Goal: Task Accomplishment & Management: Complete application form

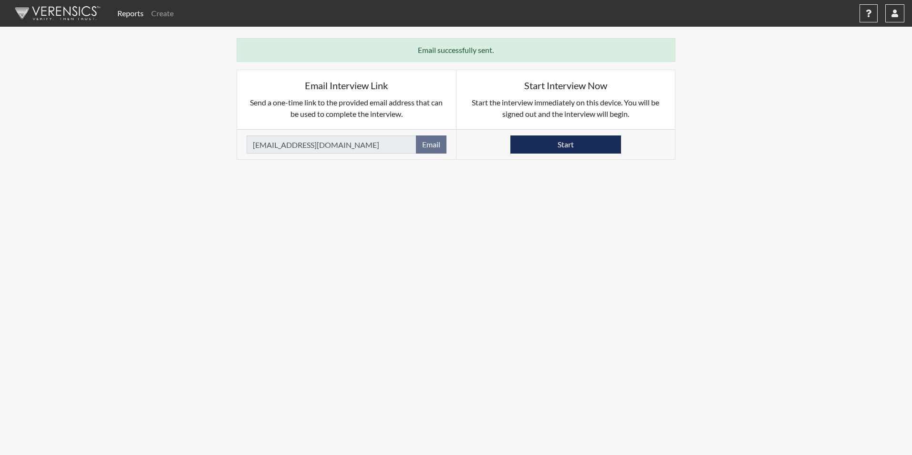
click at [128, 11] on link "Reports" at bounding box center [131, 13] width 34 height 19
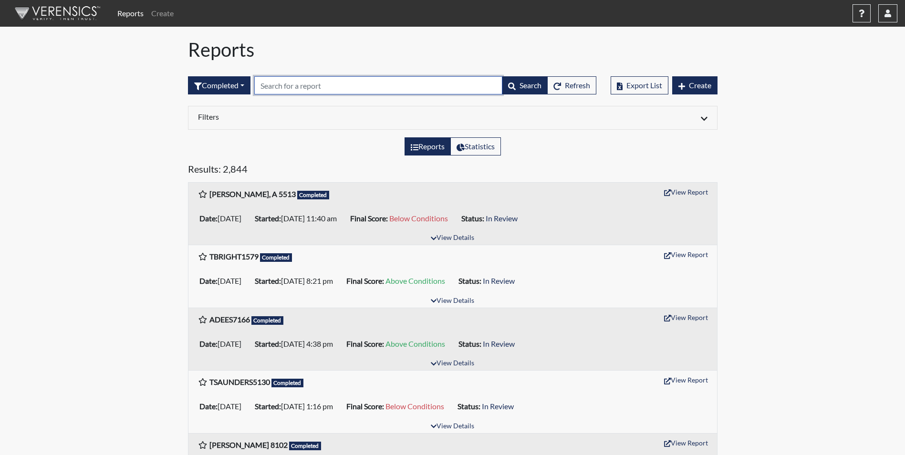
click at [277, 87] on input "text" at bounding box center [378, 85] width 248 height 18
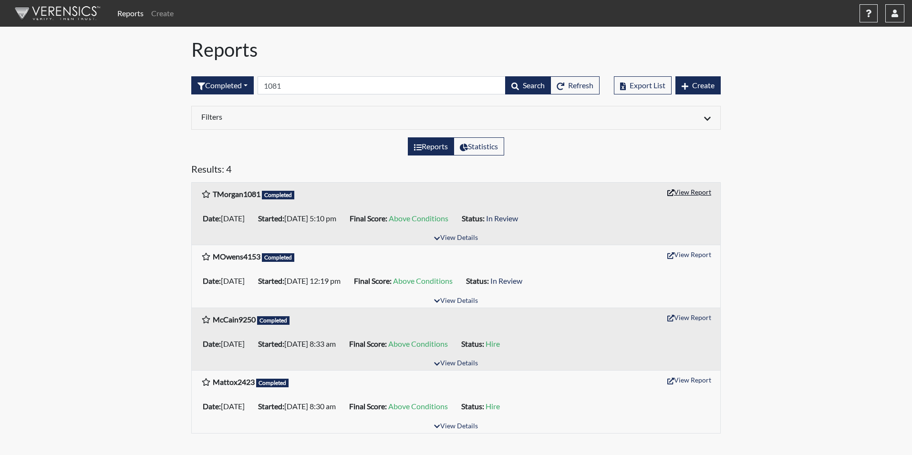
click at [687, 193] on button "View Report" at bounding box center [689, 192] width 52 height 15
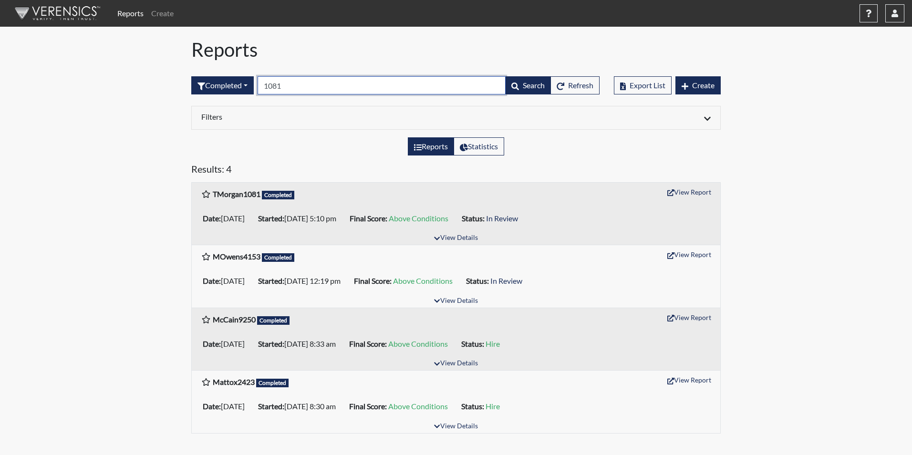
click at [297, 88] on input "1081" at bounding box center [382, 85] width 248 height 18
type input "1"
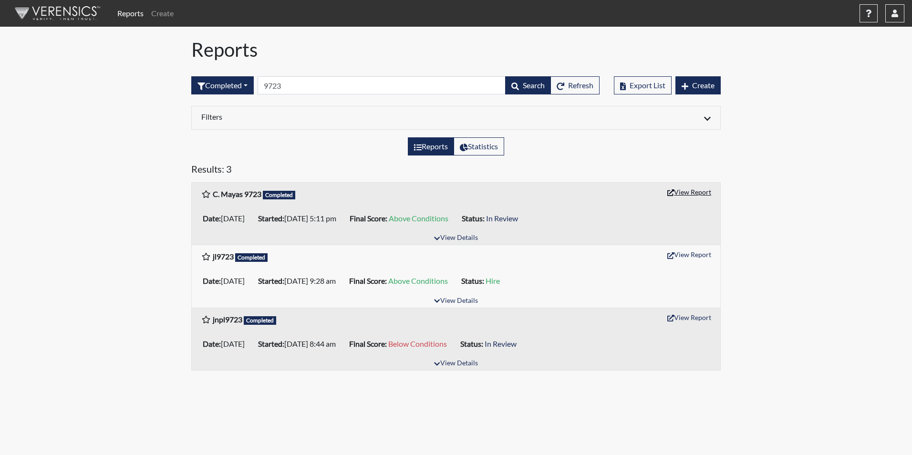
click at [698, 193] on button "View Report" at bounding box center [689, 192] width 52 height 15
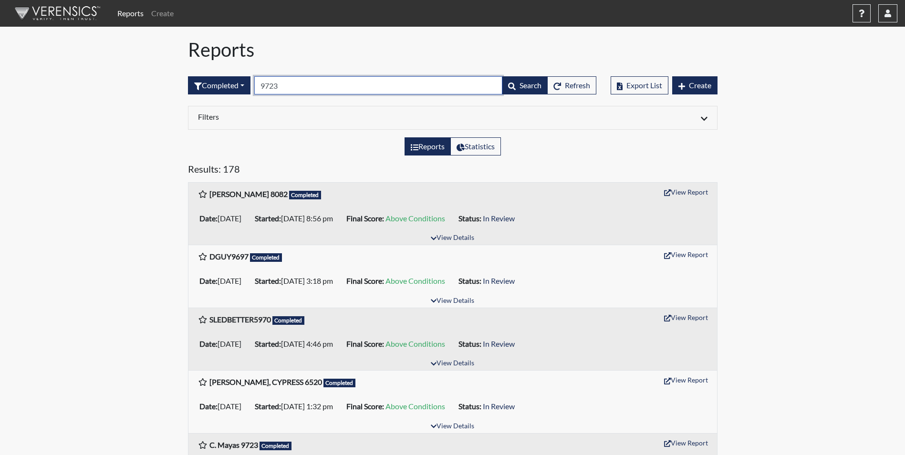
click at [315, 88] on input "9723" at bounding box center [378, 85] width 248 height 18
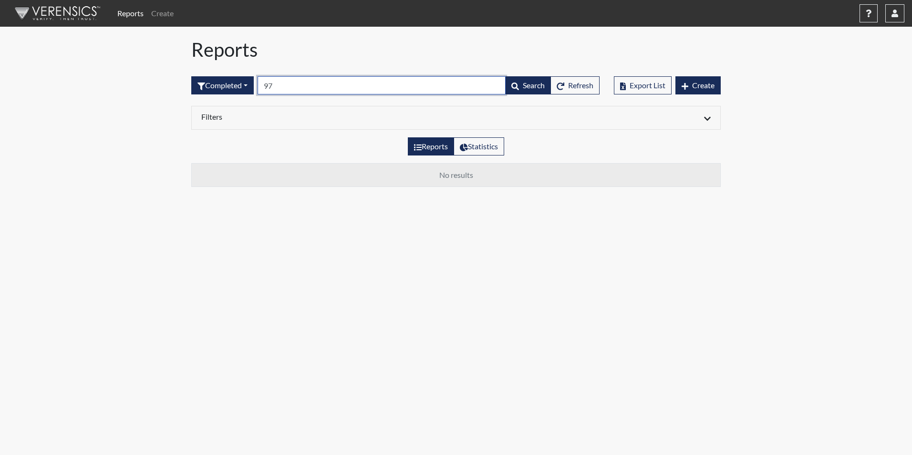
type input "9"
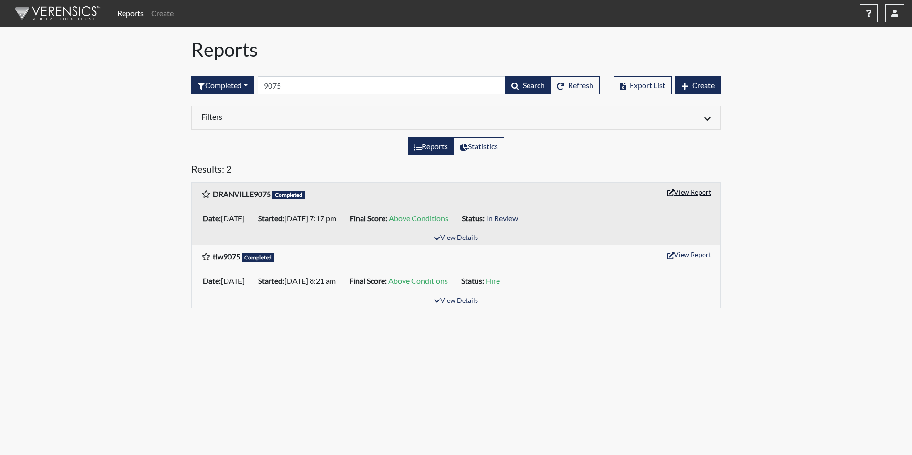
click at [699, 194] on button "View Report" at bounding box center [689, 192] width 52 height 15
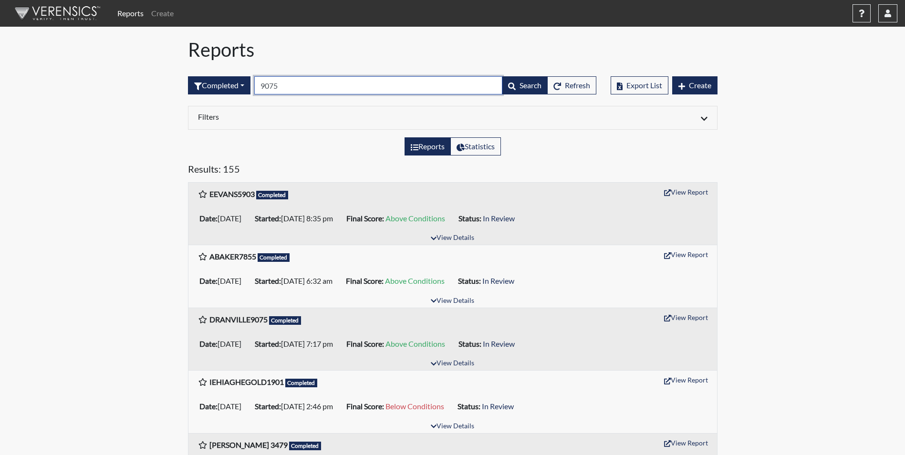
click at [311, 89] on input "9075" at bounding box center [378, 85] width 248 height 18
type input "9"
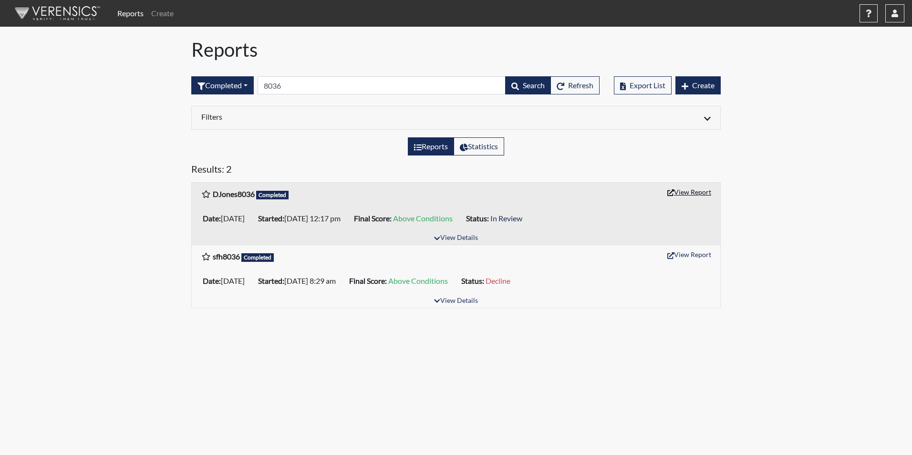
click at [682, 193] on button "View Report" at bounding box center [689, 192] width 52 height 15
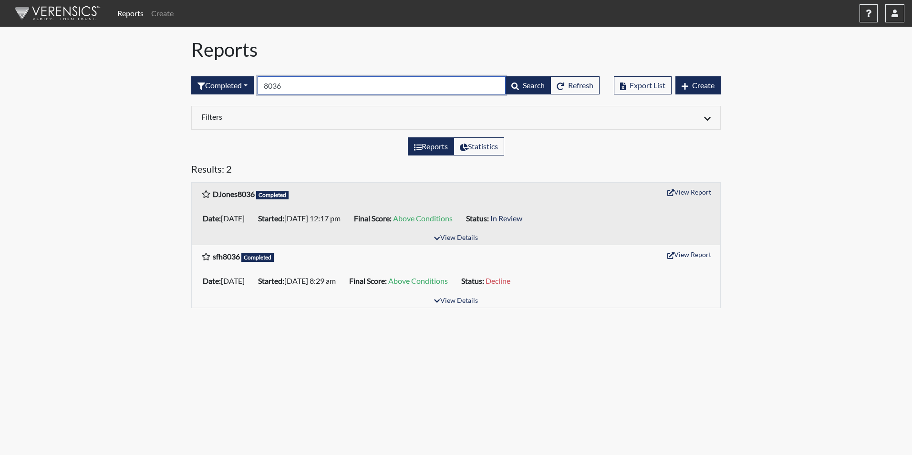
click at [301, 86] on input "8036" at bounding box center [382, 85] width 248 height 18
type input "8"
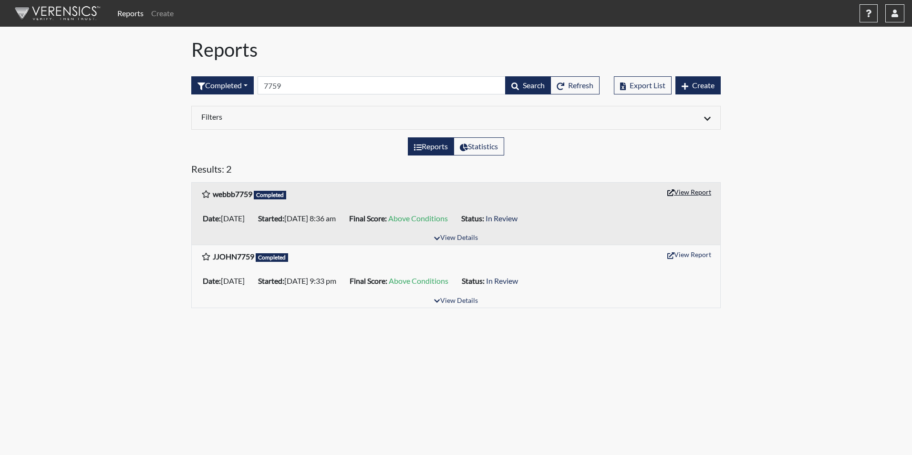
click at [682, 190] on button "View Report" at bounding box center [689, 192] width 52 height 15
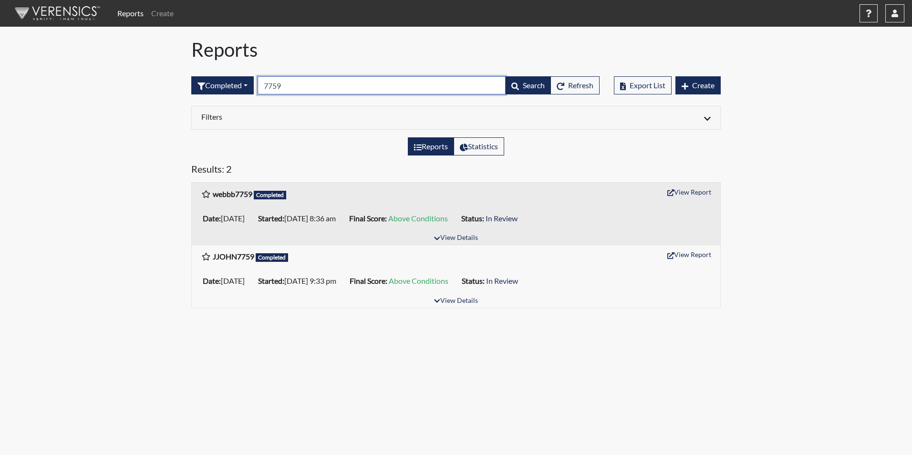
click at [311, 87] on input "7759" at bounding box center [382, 85] width 248 height 18
type input "7"
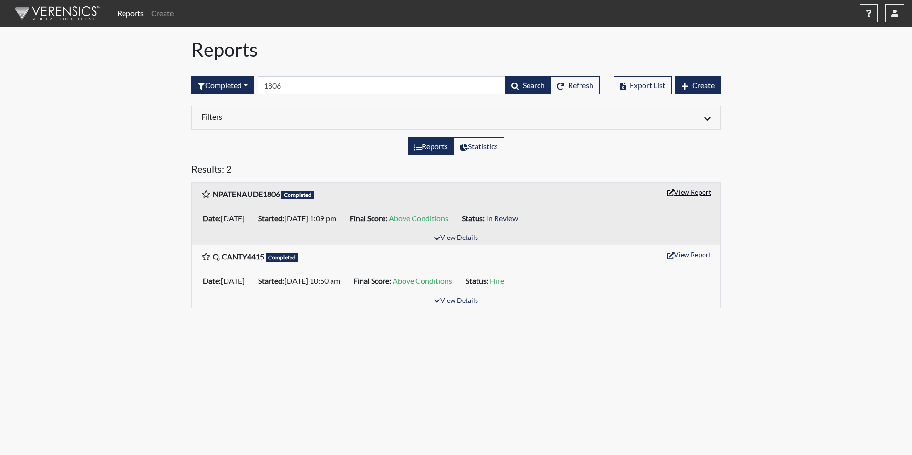
click at [689, 192] on button "View Report" at bounding box center [689, 192] width 52 height 15
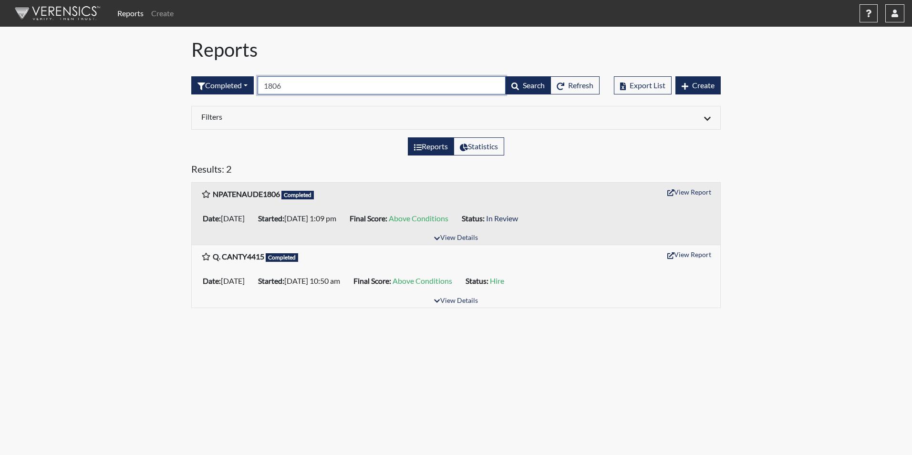
click at [334, 86] on input "1806" at bounding box center [382, 85] width 248 height 18
type input "1"
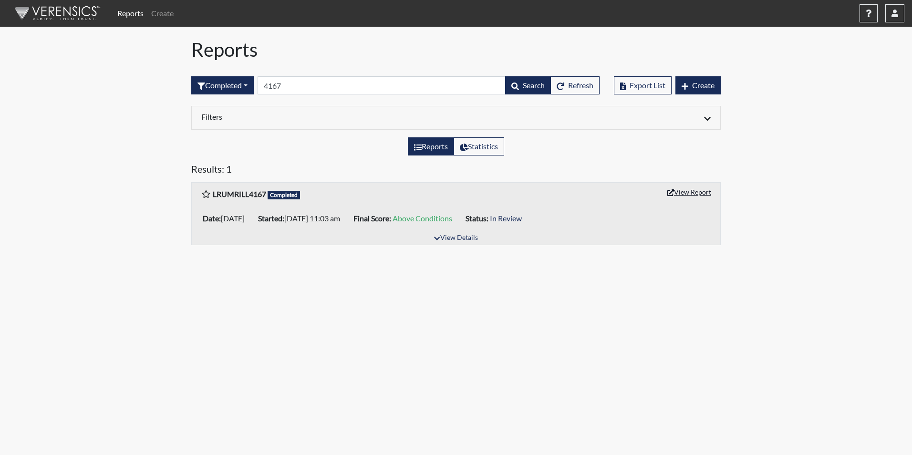
click at [691, 192] on button "View Report" at bounding box center [689, 192] width 52 height 15
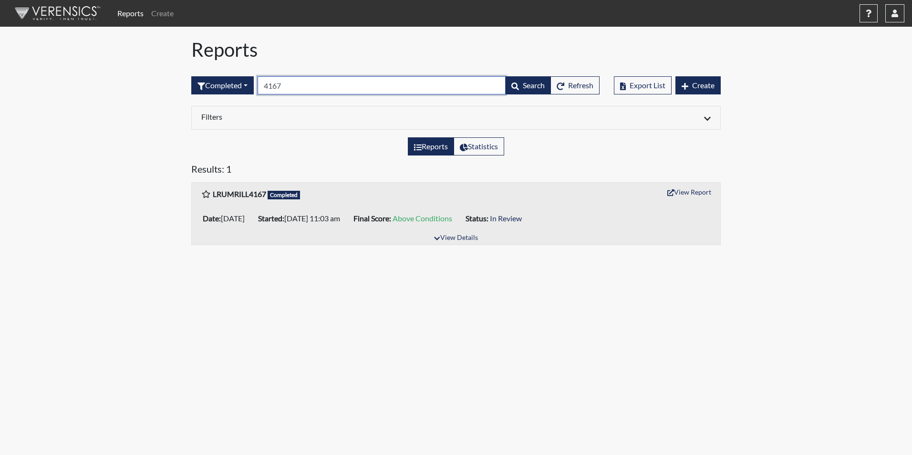
click at [300, 90] on input "4167" at bounding box center [382, 85] width 248 height 18
type input "4"
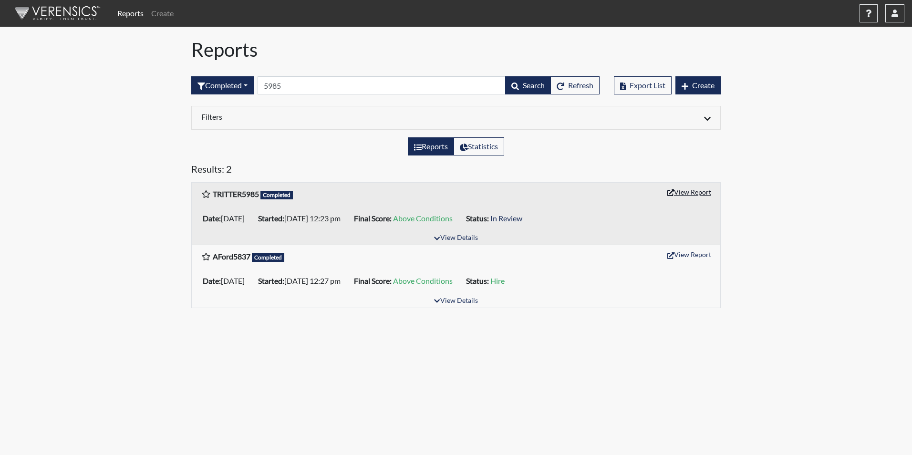
click at [685, 192] on button "View Report" at bounding box center [689, 192] width 52 height 15
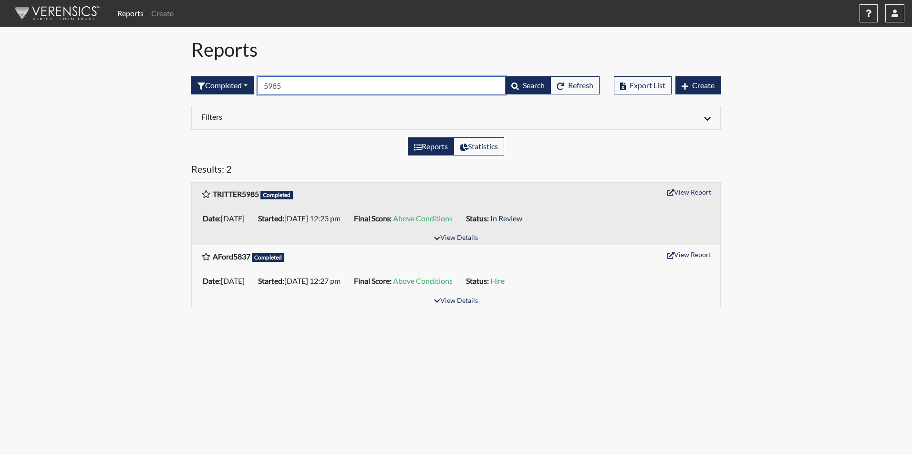
drag, startPoint x: 336, startPoint y: 86, endPoint x: 339, endPoint y: 81, distance: 6.0
click at [336, 86] on input "5985" at bounding box center [382, 85] width 248 height 18
type input "5"
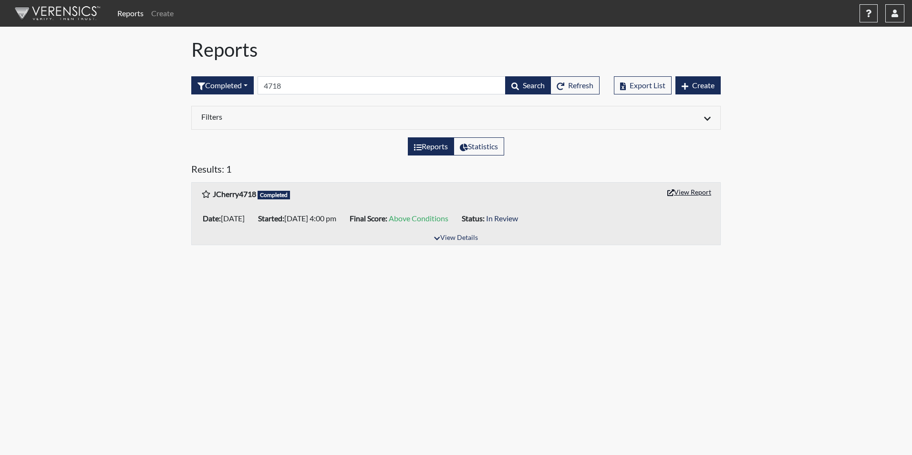
click at [680, 191] on button "View Report" at bounding box center [689, 192] width 52 height 15
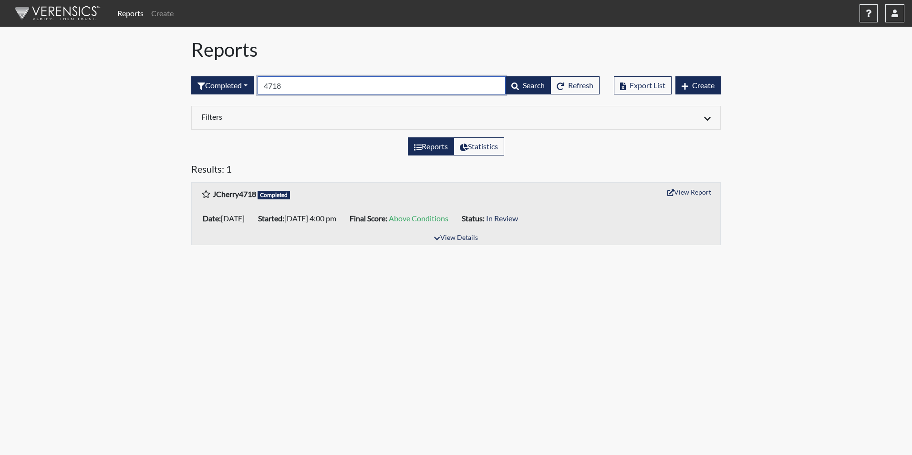
click at [300, 83] on input "4718" at bounding box center [382, 85] width 248 height 18
type input "4"
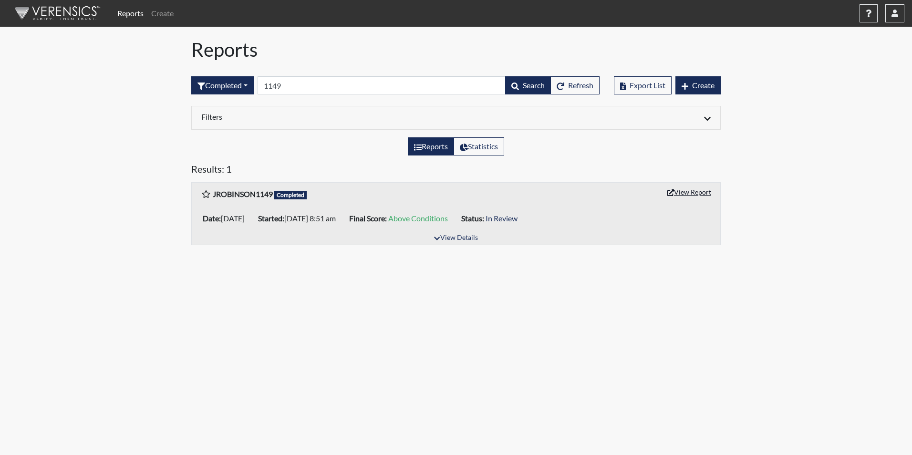
click at [682, 192] on button "View Report" at bounding box center [689, 192] width 52 height 15
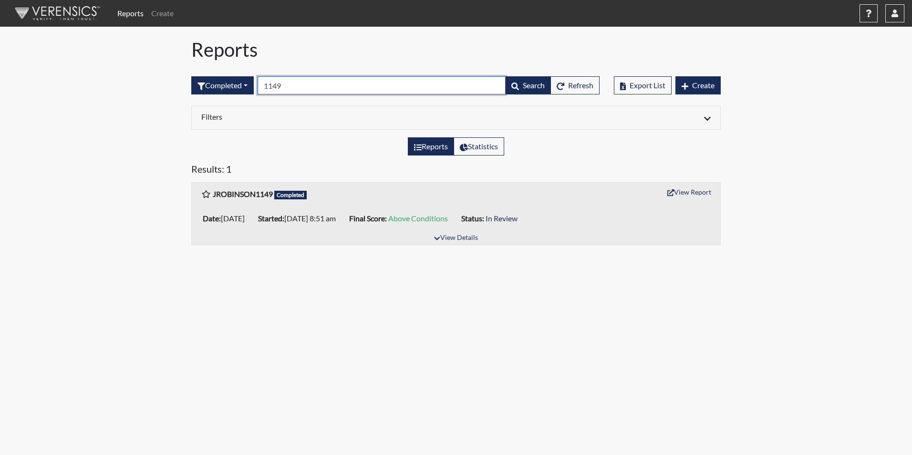
click at [328, 84] on input "1149" at bounding box center [382, 85] width 248 height 18
type input "1"
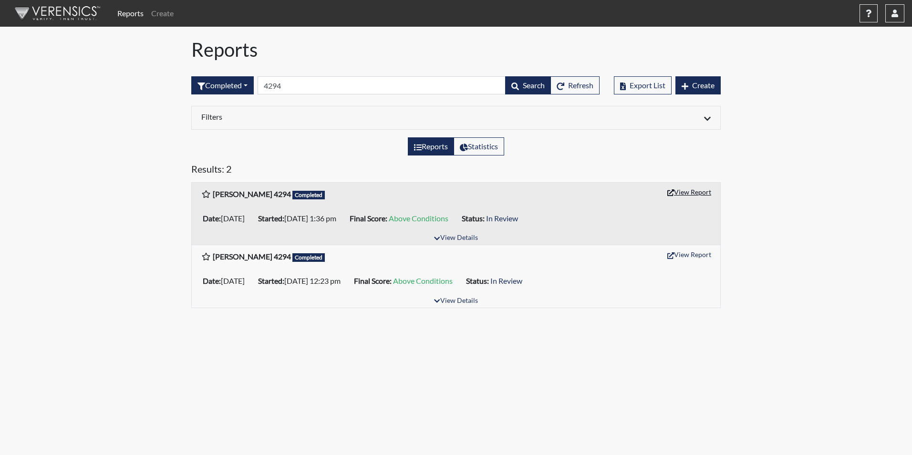
click at [694, 193] on button "View Report" at bounding box center [689, 192] width 52 height 15
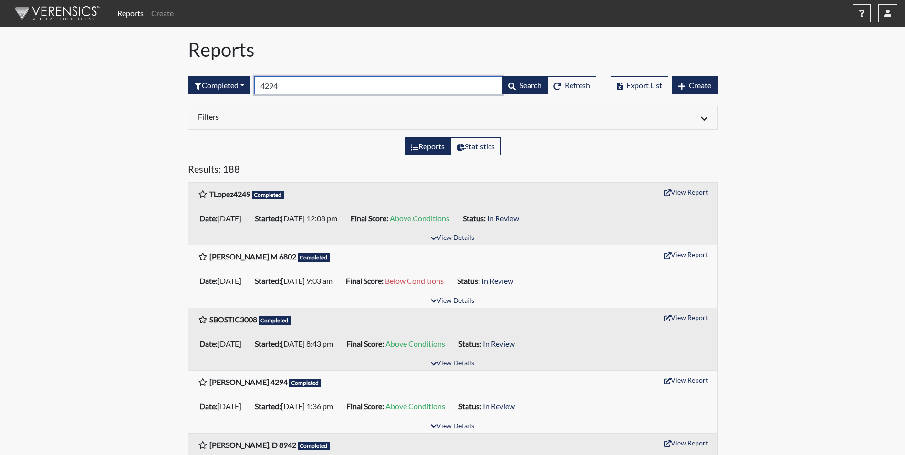
click at [286, 84] on input "4294" at bounding box center [378, 85] width 248 height 18
type input "4"
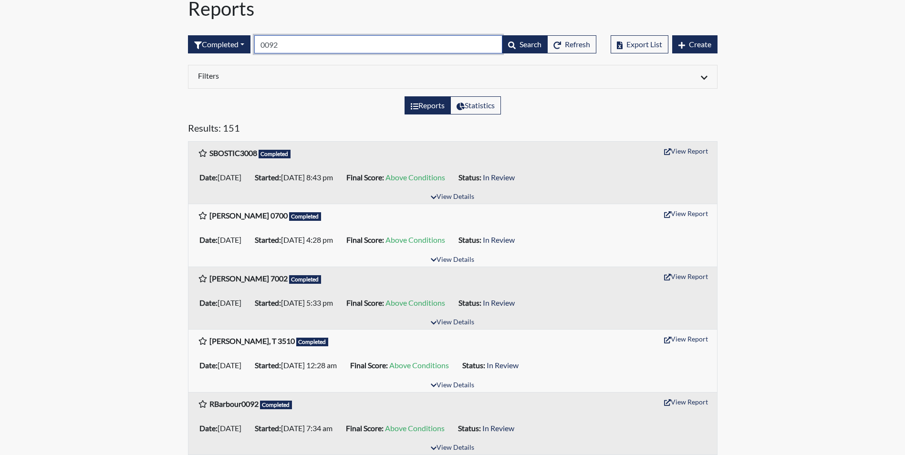
scroll to position [95, 0]
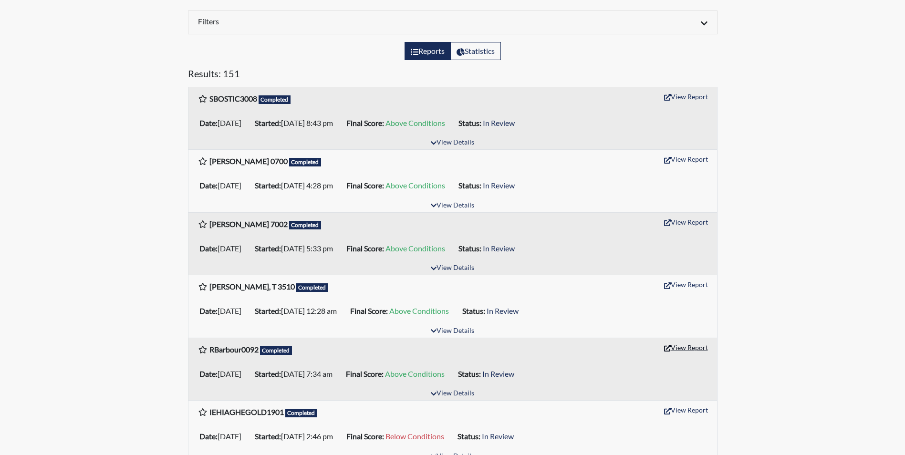
click at [682, 350] on button "View Report" at bounding box center [686, 347] width 52 height 15
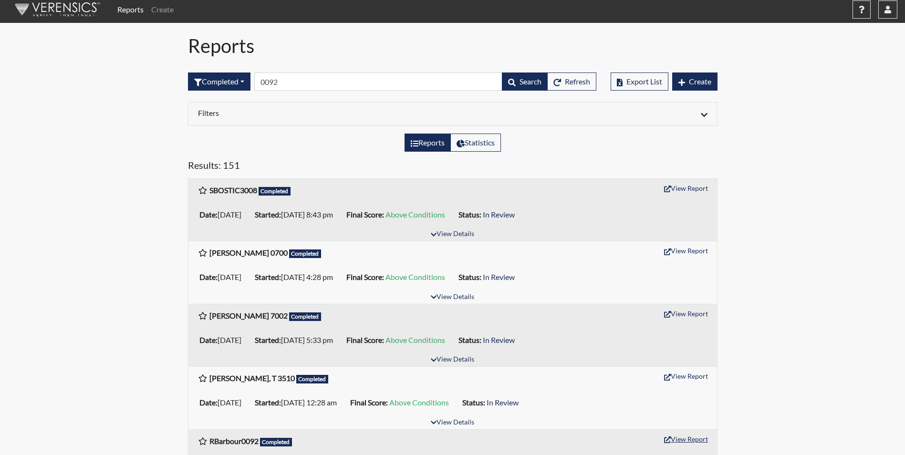
scroll to position [0, 0]
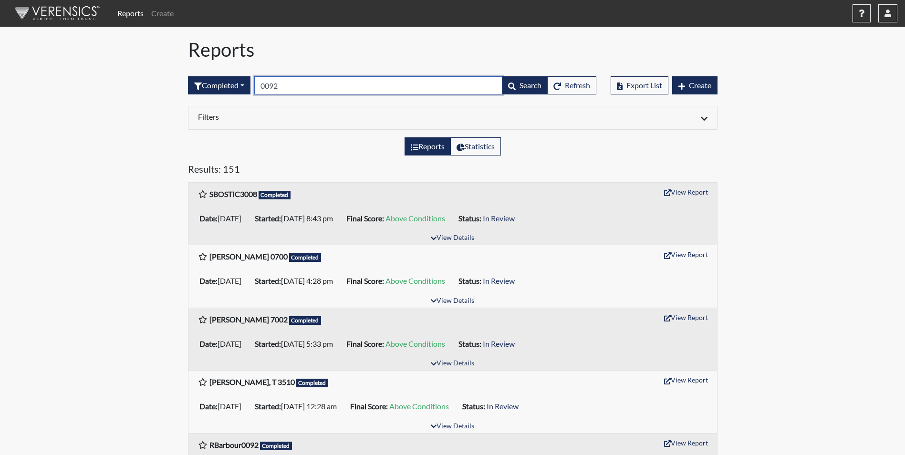
click at [292, 90] on input "0092" at bounding box center [378, 85] width 248 height 18
type input "0"
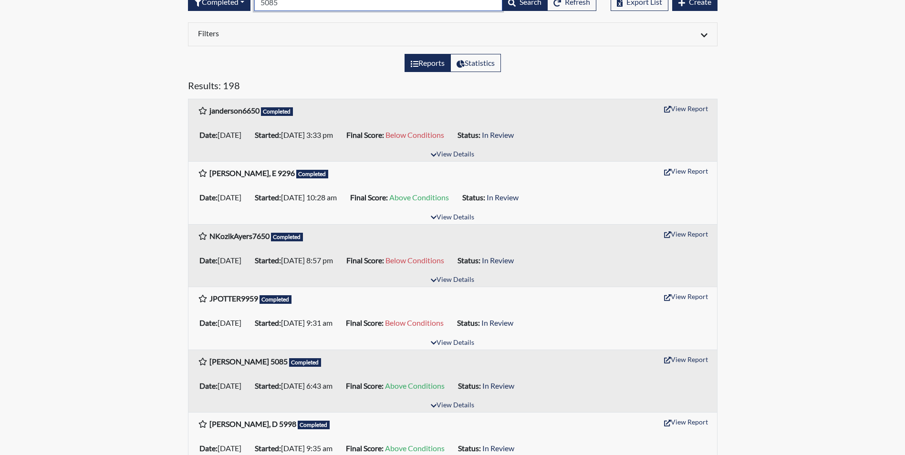
scroll to position [95, 0]
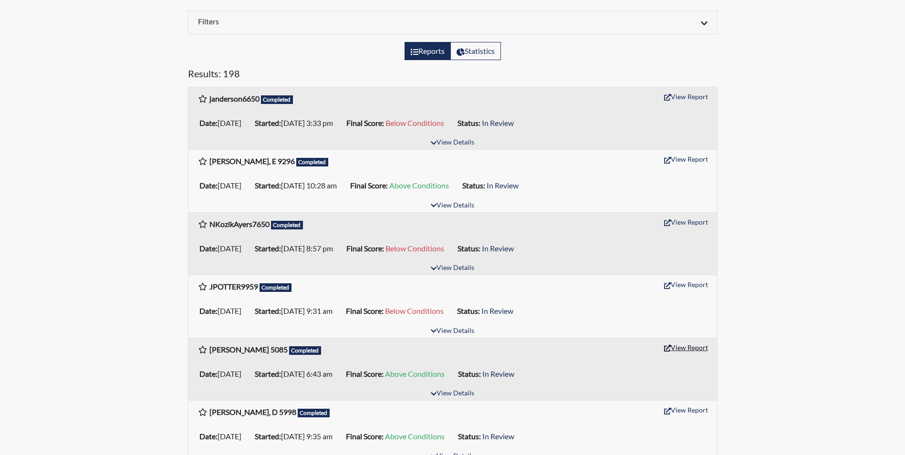
click at [691, 345] on button "View Report" at bounding box center [686, 347] width 52 height 15
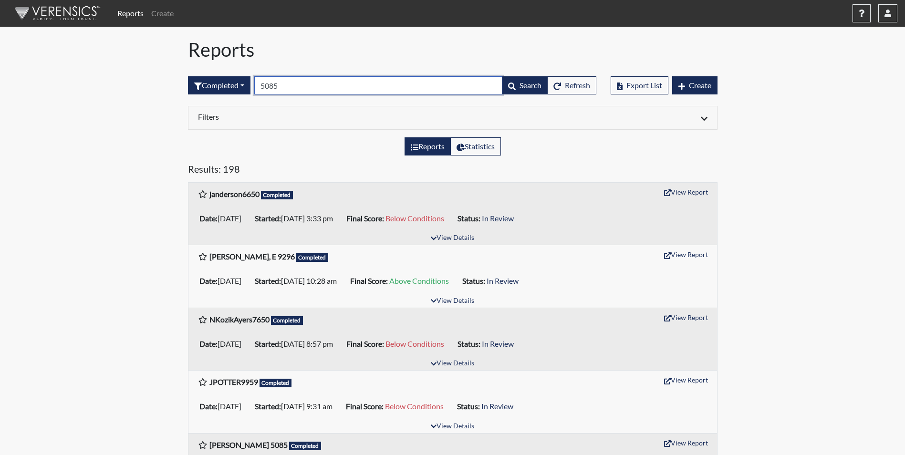
click at [303, 85] on input "5085" at bounding box center [378, 85] width 248 height 18
type input "5"
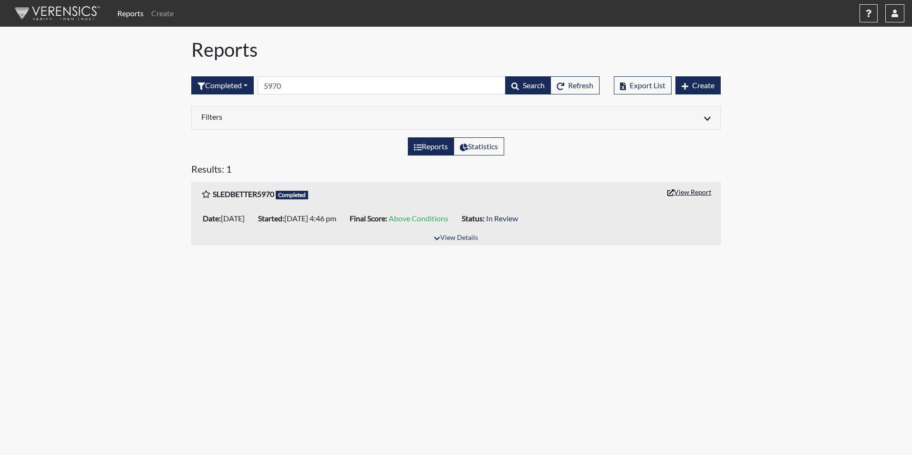
click at [695, 189] on button "View Report" at bounding box center [689, 192] width 52 height 15
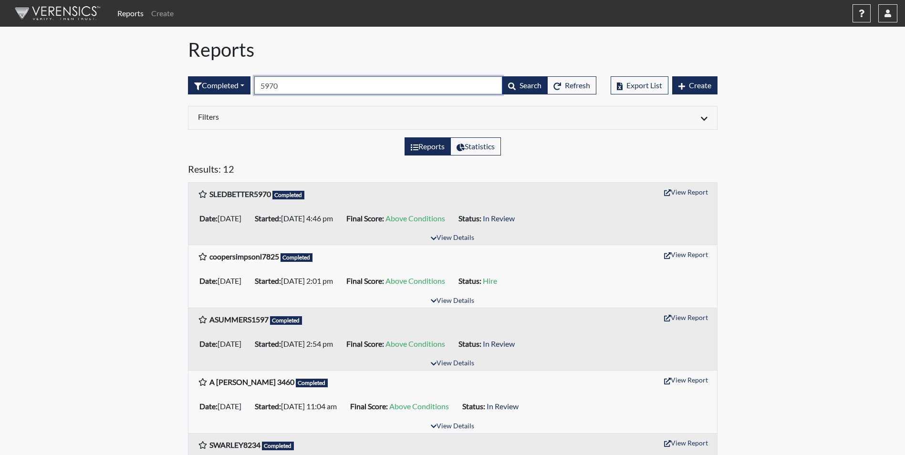
click at [312, 89] on input "5970" at bounding box center [378, 85] width 248 height 18
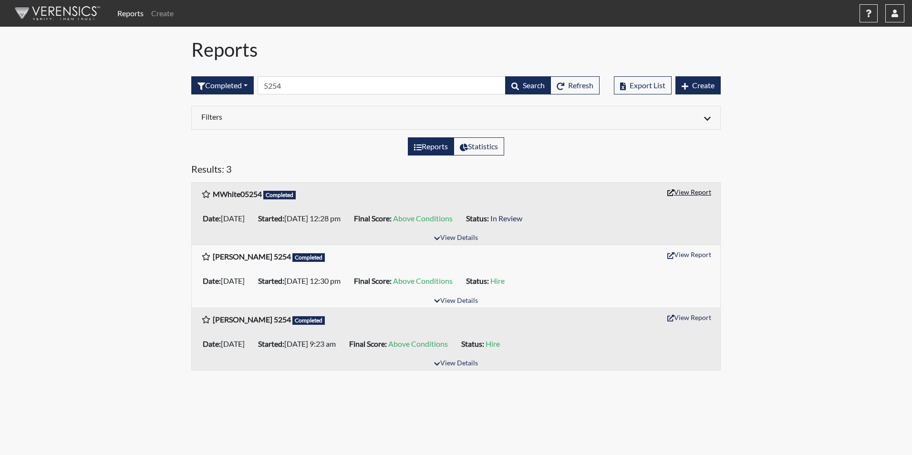
click at [691, 189] on button "View Report" at bounding box center [689, 192] width 52 height 15
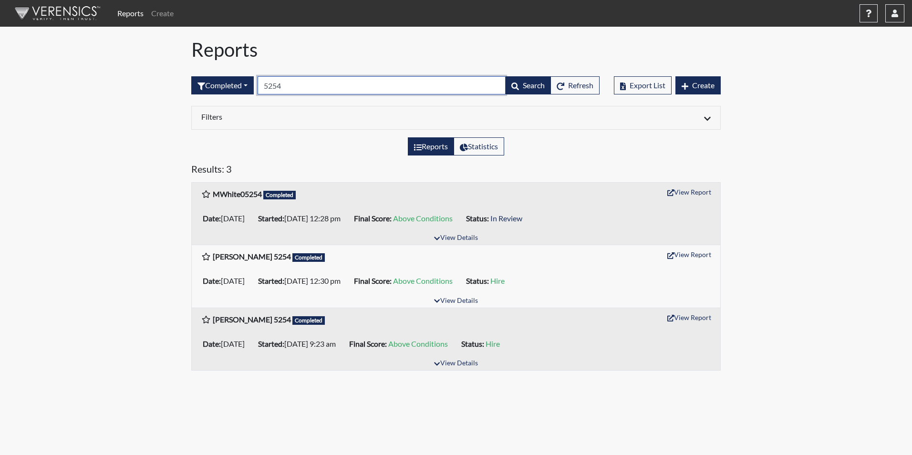
click at [311, 89] on input "5254" at bounding box center [382, 85] width 248 height 18
type input "5"
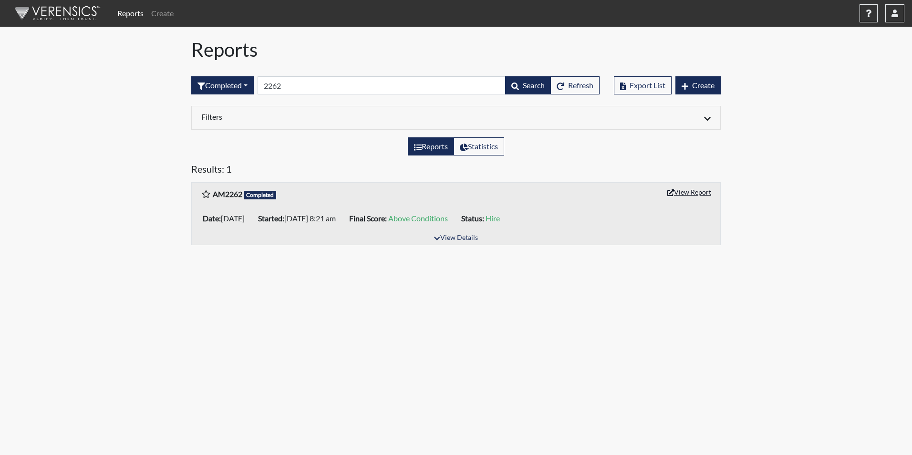
click at [677, 197] on button "View Report" at bounding box center [689, 192] width 52 height 15
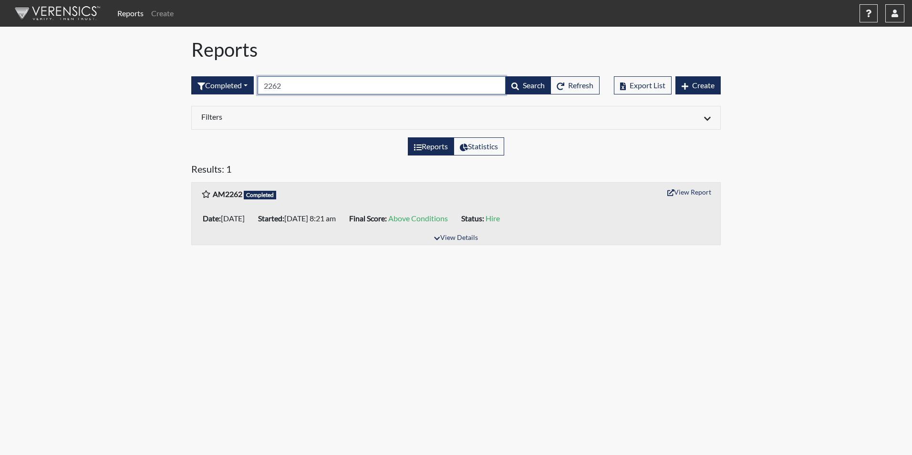
click at [307, 89] on input "2262" at bounding box center [382, 85] width 248 height 18
type input "2"
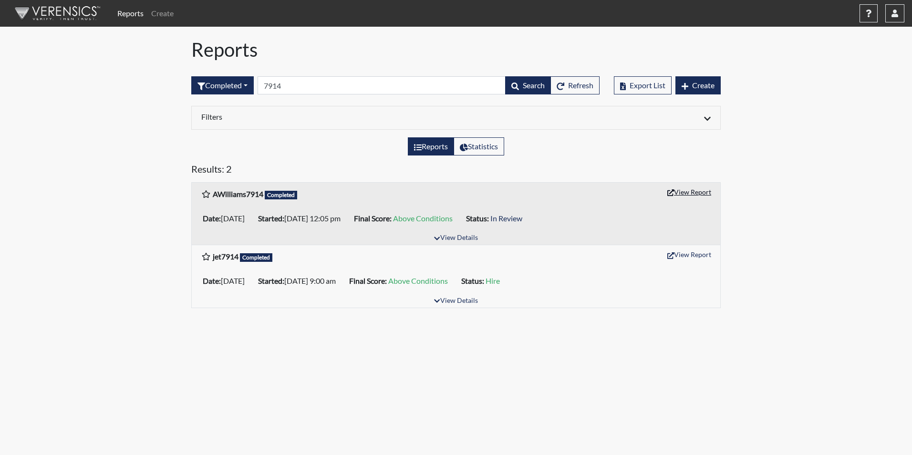
click at [694, 195] on button "View Report" at bounding box center [689, 192] width 52 height 15
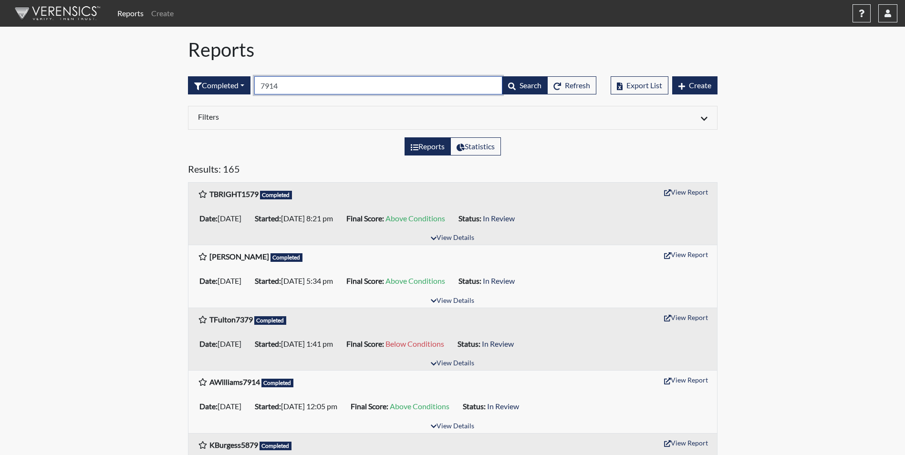
click at [310, 84] on input "7914" at bounding box center [378, 85] width 248 height 18
type input "7"
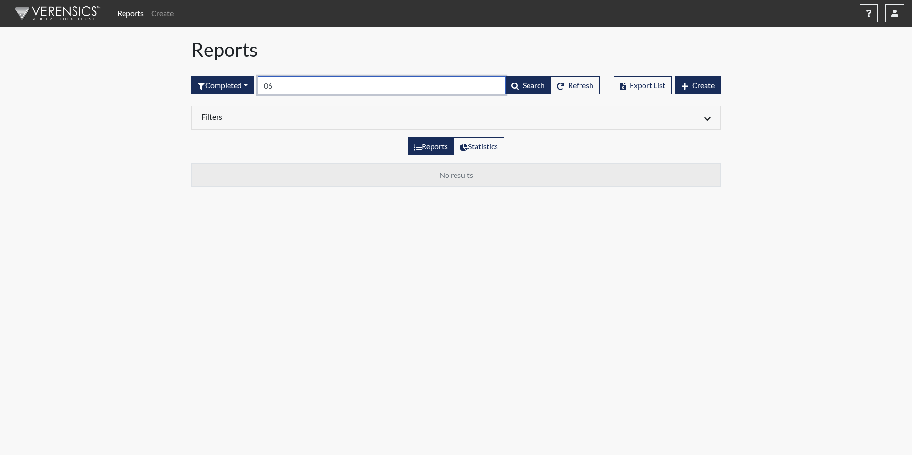
type input "0"
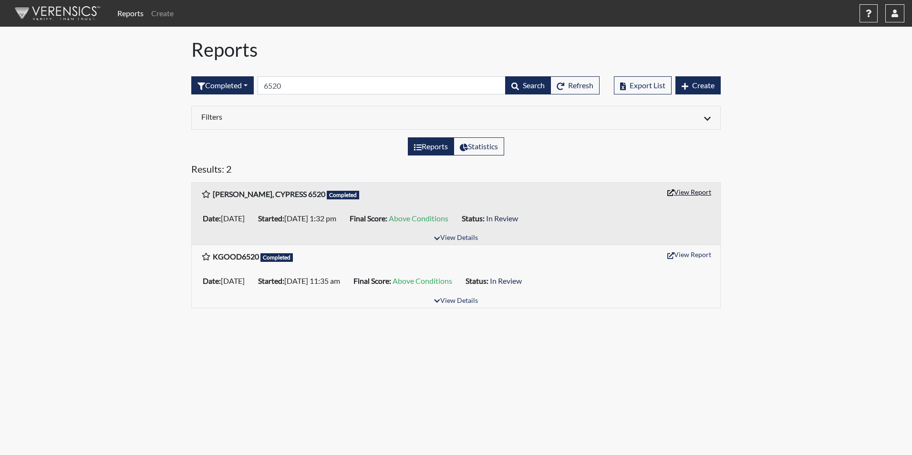
click at [688, 191] on button "View Report" at bounding box center [689, 192] width 52 height 15
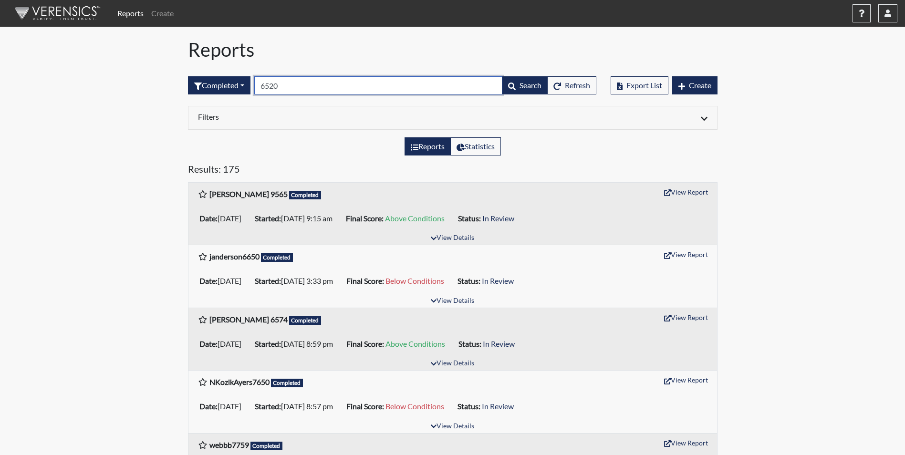
click at [302, 85] on input "6520" at bounding box center [378, 85] width 248 height 18
type input "6"
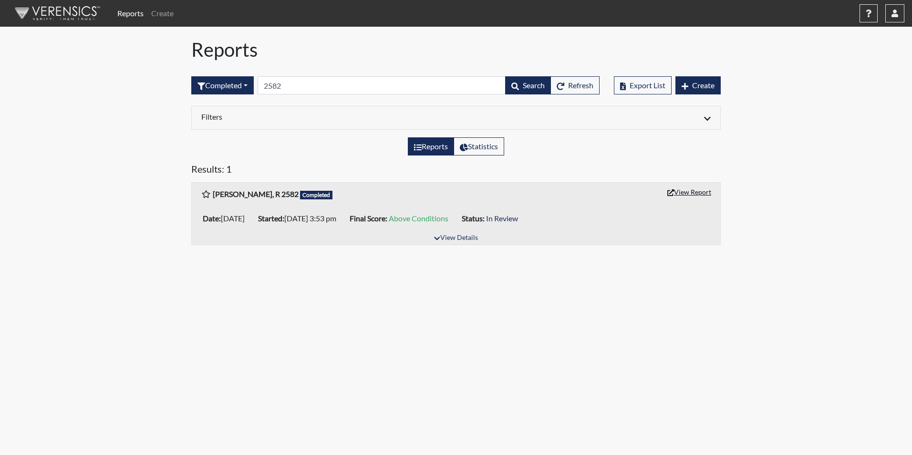
click at [688, 189] on button "View Report" at bounding box center [689, 192] width 52 height 15
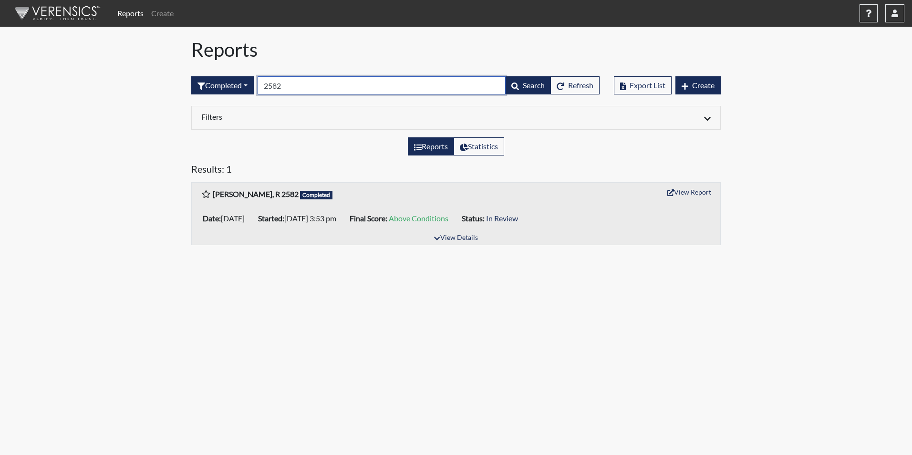
click at [304, 88] on input "2582" at bounding box center [382, 85] width 248 height 18
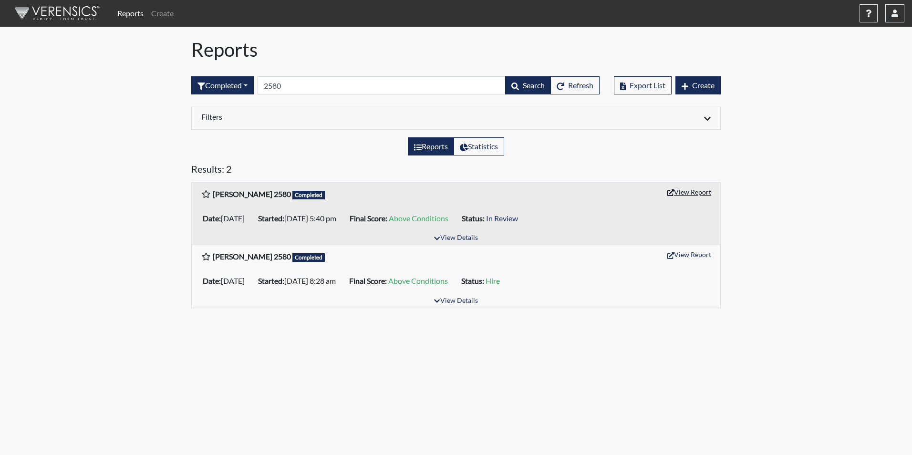
click at [685, 194] on button "View Report" at bounding box center [689, 192] width 52 height 15
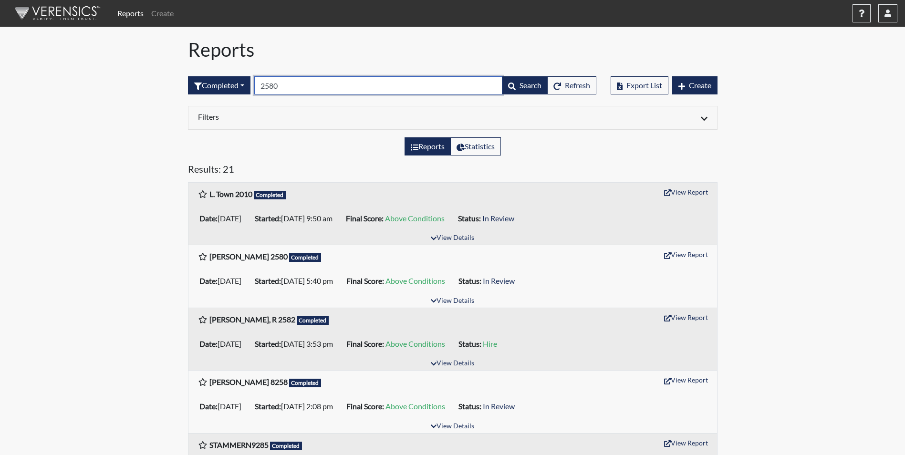
click at [305, 89] on input "2580" at bounding box center [378, 85] width 248 height 18
type input "2"
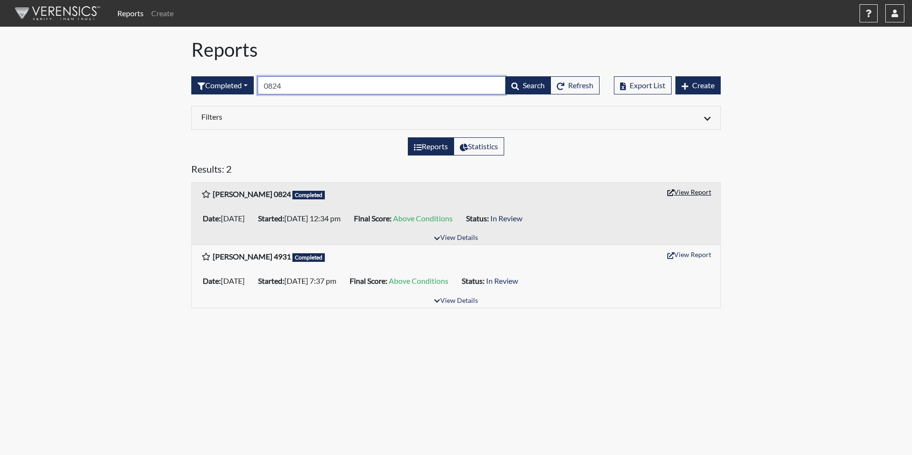
type input "0824"
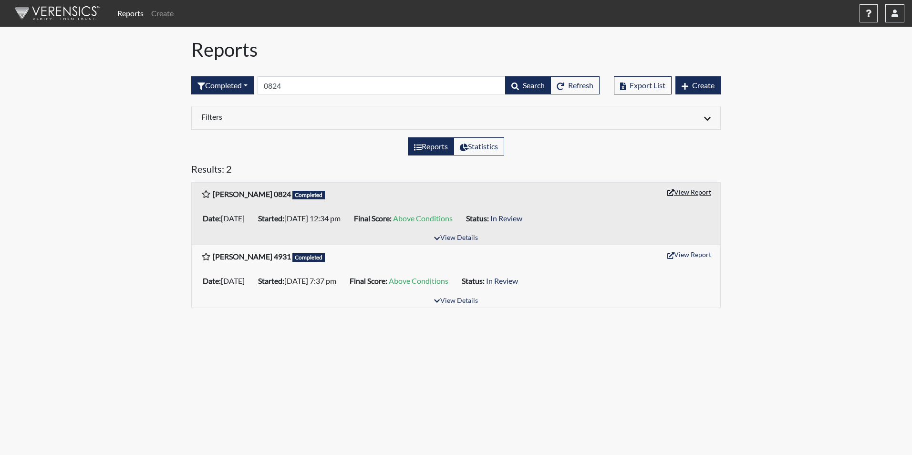
click at [698, 189] on button "View Report" at bounding box center [689, 192] width 52 height 15
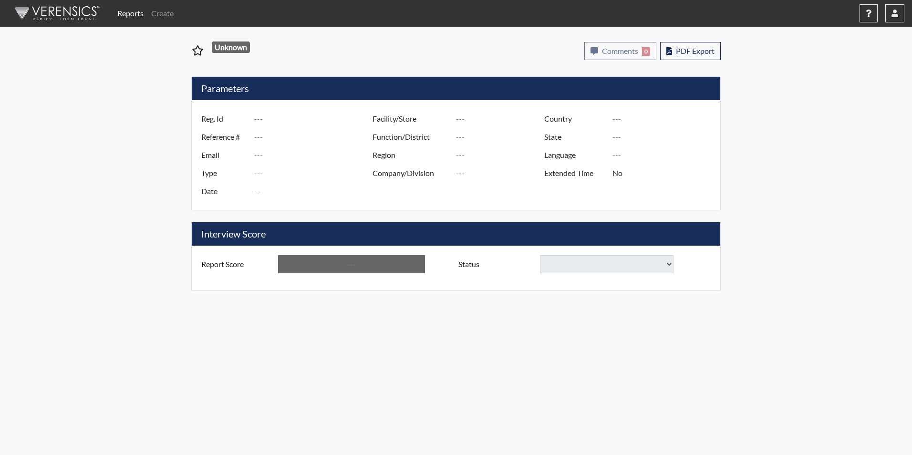
type input "TMorgan1081"
type input "50995"
type input "morgantishena@gmail.com"
type input "Corrections Pre-Employment"
type input "Aug 28, 2025"
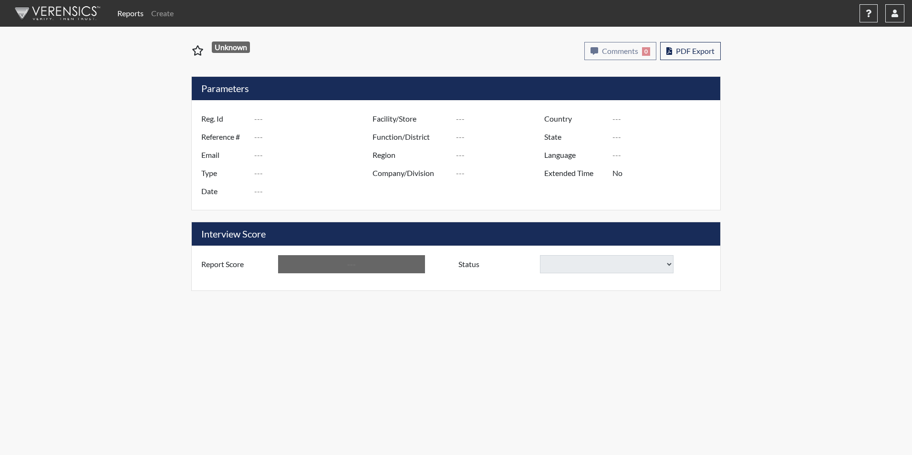
type input "Trenton CI"
type input "[GEOGRAPHIC_DATA]"
type input "[US_STATE]"
type input "English"
type input "Yes"
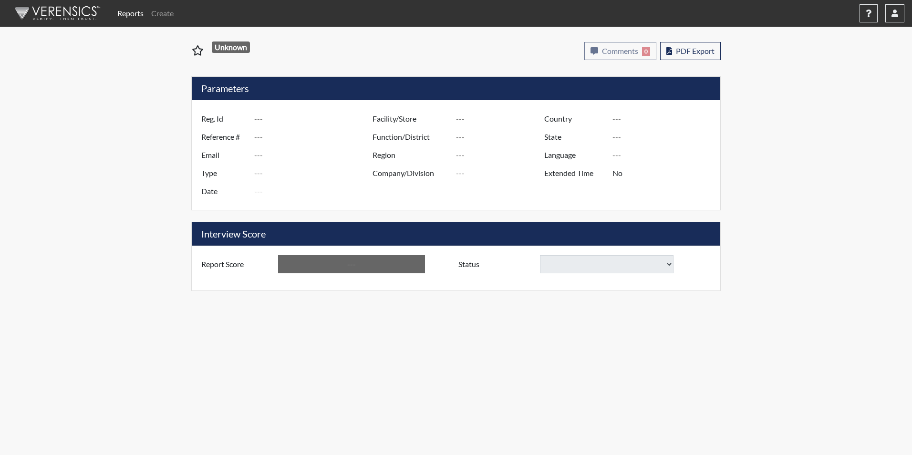
type input "Above Conditions"
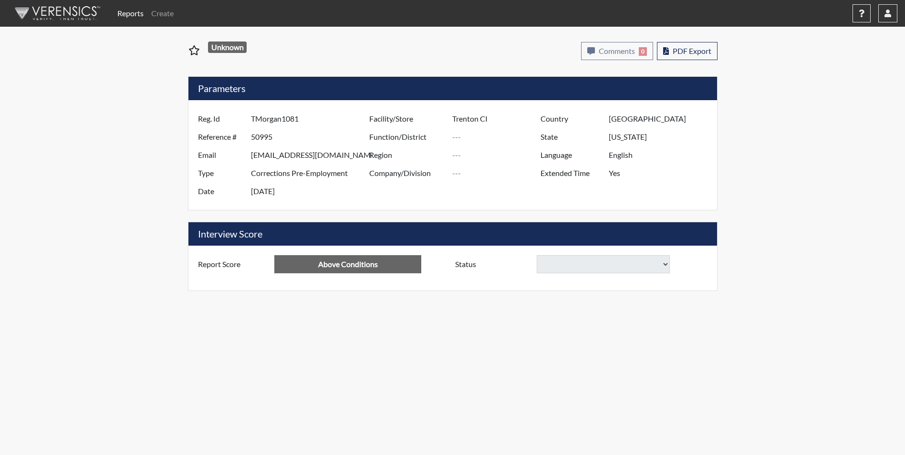
select select "reasonable-explanation-provided"
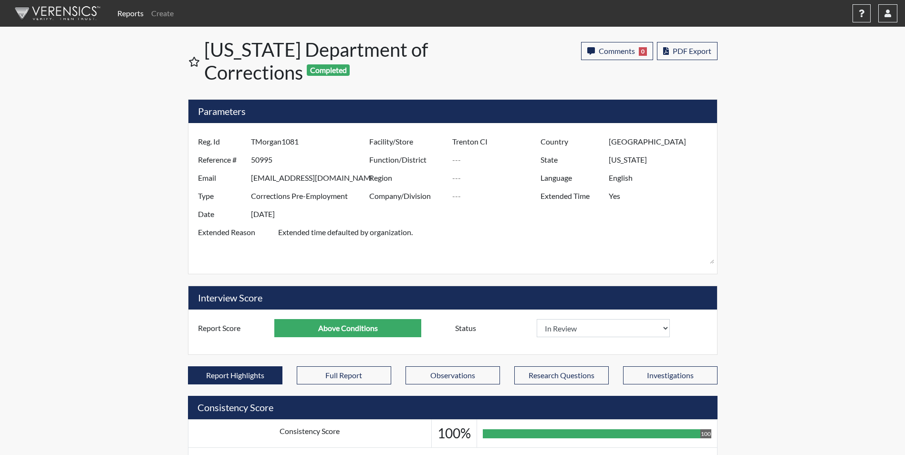
scroll to position [158, 396]
drag, startPoint x: 662, startPoint y: 331, endPoint x: 627, endPoint y: 339, distance: 36.7
click at [662, 331] on select "In Review Hire Decline" at bounding box center [604, 328] width 134 height 18
select select "hire"
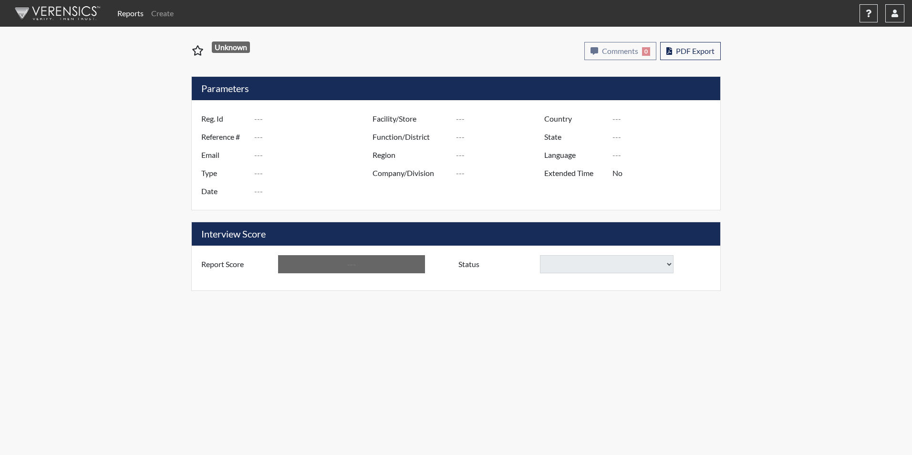
type input "C. Mayas 9723"
type input "50950"
type input "CDM1302@YAHOO.COM"
type input "Corrections Pre-Employment"
type input "Aug 26, 2025"
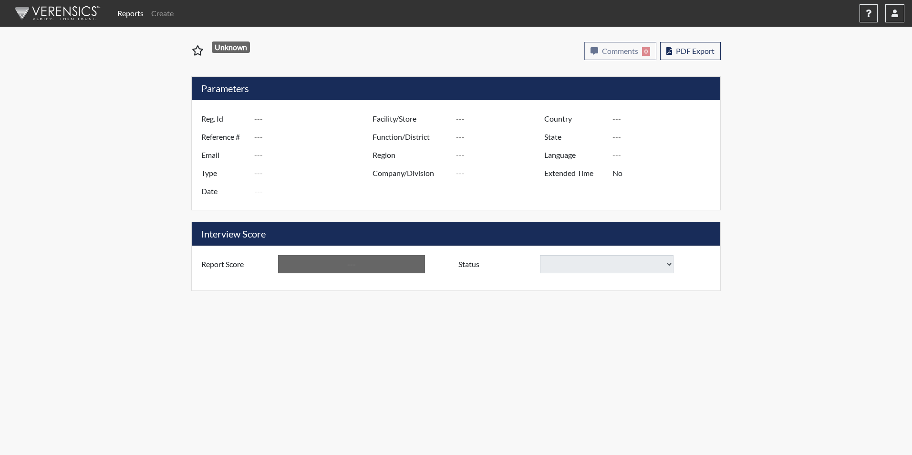
type input "Tyger River CI"
type input "[GEOGRAPHIC_DATA]"
type input "[US_STATE]"
type input "English"
type input "Yes"
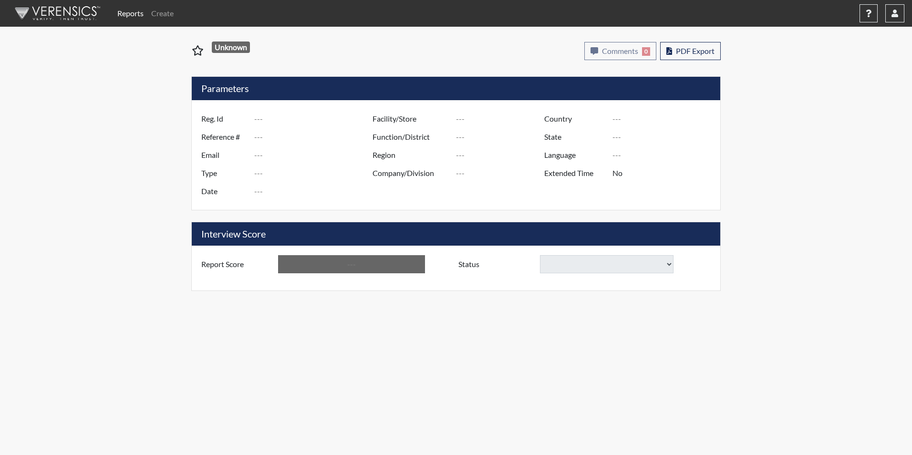
type input "Above Conditions"
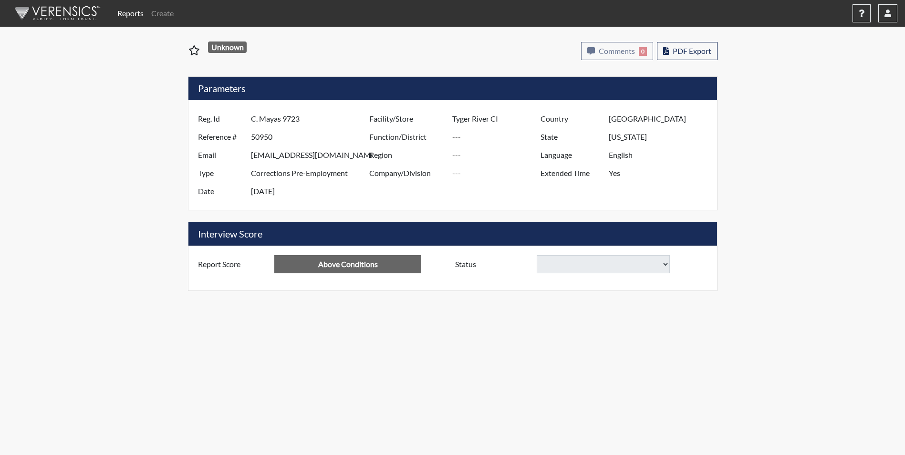
select select "reasonable-explanation-provided"
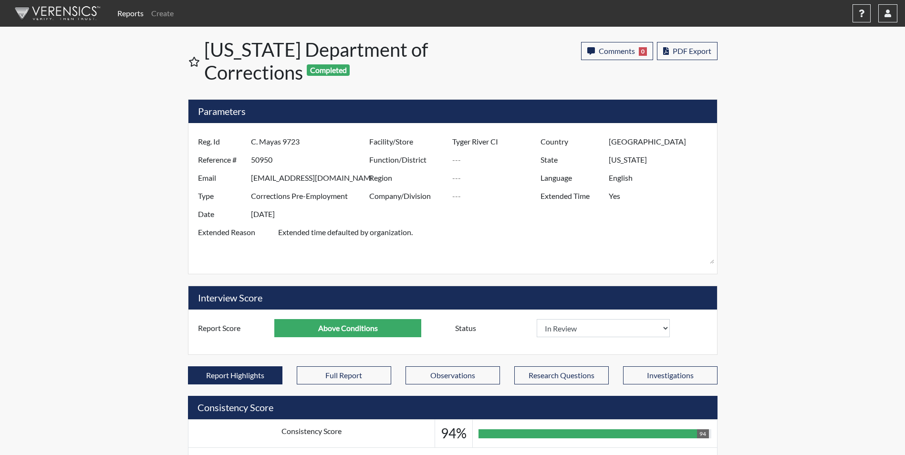
scroll to position [158, 396]
drag, startPoint x: 624, startPoint y: 330, endPoint x: 621, endPoint y: 336, distance: 6.4
click at [624, 330] on select "In Review Hire Decline" at bounding box center [604, 328] width 134 height 18
select select "hire"
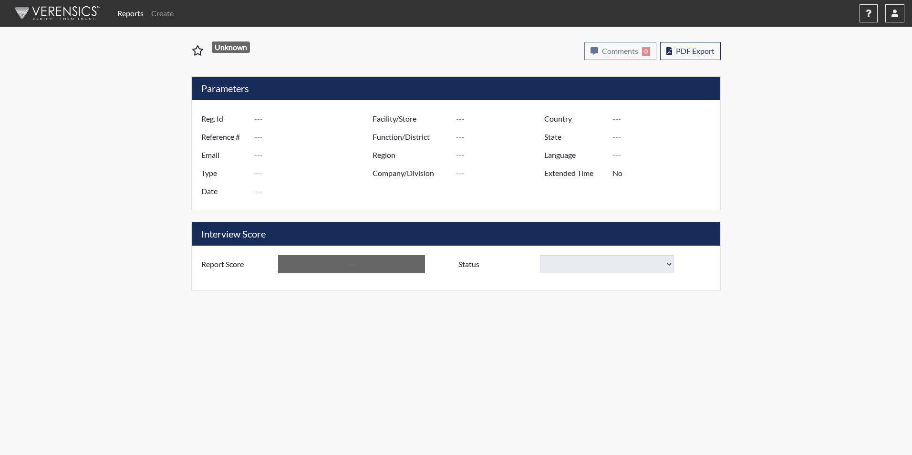
type input "DRANVILLE9075"
type input "50996"
type input "DRANVILLE10@GMAIL.COM"
type input "Corrections Pre-Employment"
type input "Aug 28, 2025"
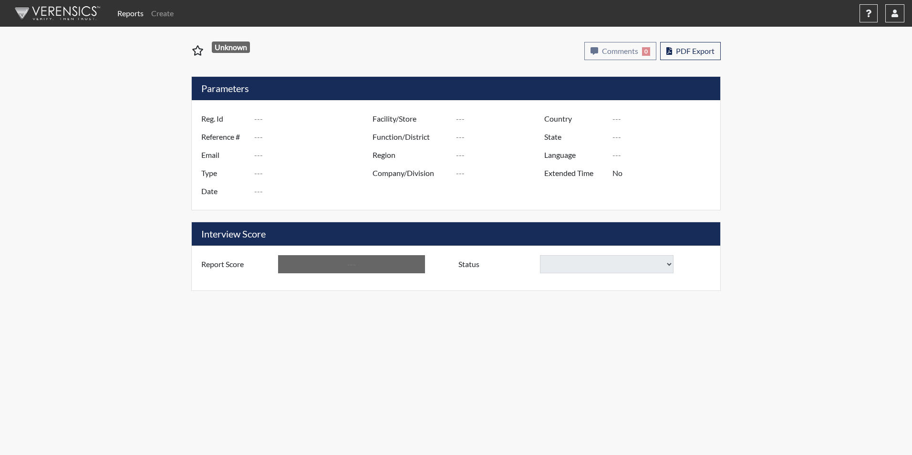
type input "[PERSON_NAME]"
type input "[GEOGRAPHIC_DATA]"
type input "[US_STATE]"
type input "English"
type input "Yes"
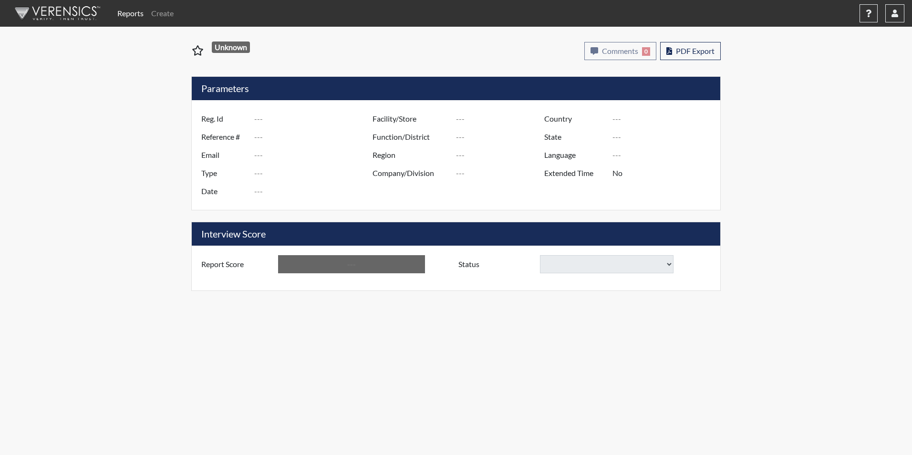
type input "Above Conditions"
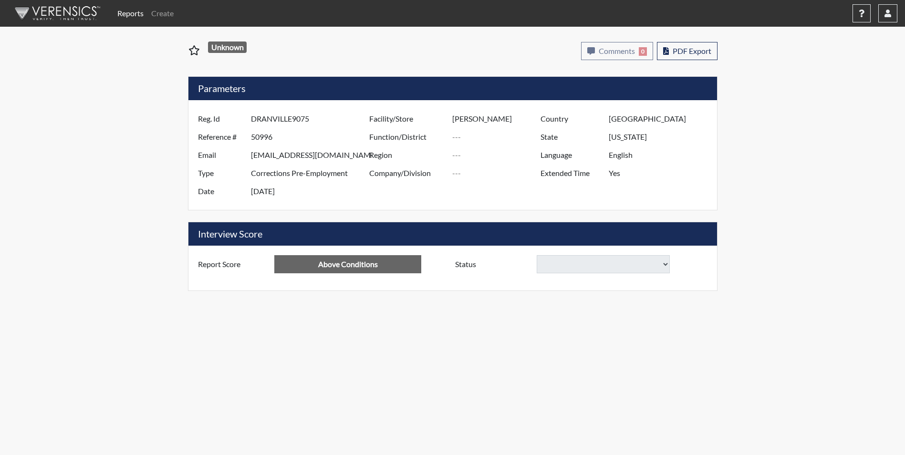
select select "reasonable-explanation-provided"
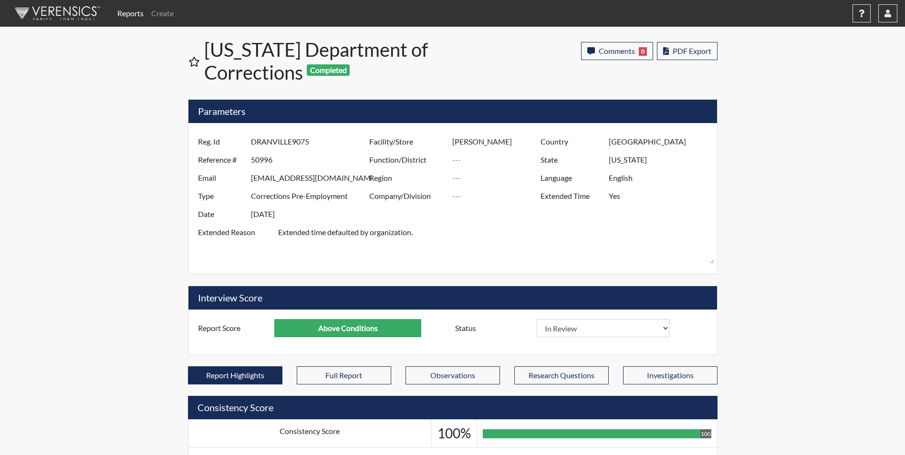
scroll to position [158, 396]
drag, startPoint x: 615, startPoint y: 326, endPoint x: 613, endPoint y: 338, distance: 12.1
click at [615, 326] on select "In Review Hire Decline" at bounding box center [604, 328] width 134 height 18
select select "hire"
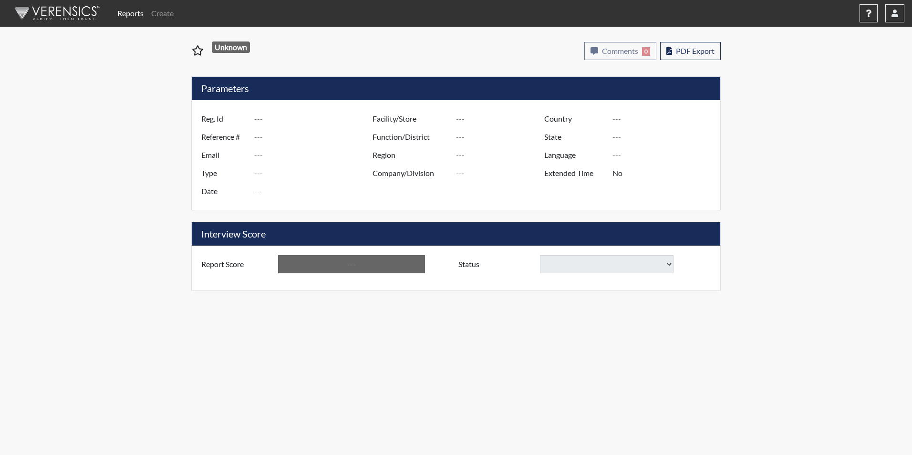
type input "DJones8036"
type input "50993"
type input "[EMAIL_ADDRESS][DOMAIN_NAME]"
type input "Corrections Pre-Employment"
type input "[DATE]"
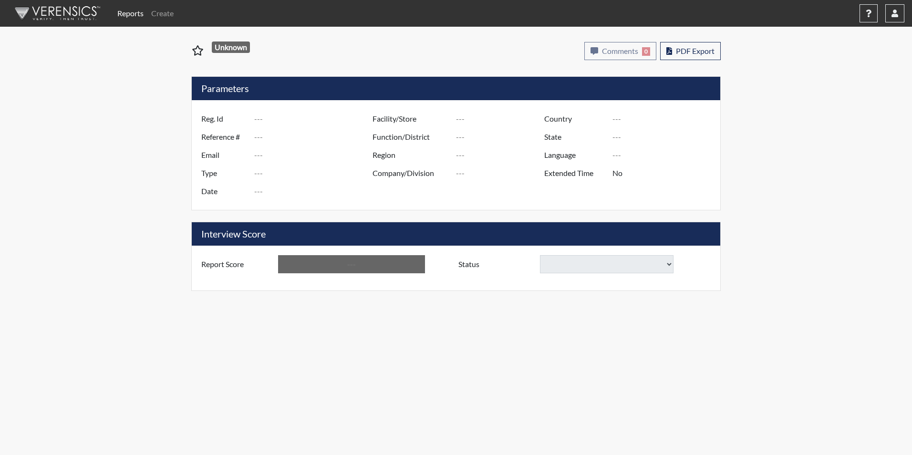
type input "[PERSON_NAME]"
type input "[GEOGRAPHIC_DATA]"
type input "[US_STATE]"
type input "English"
type input "Yes"
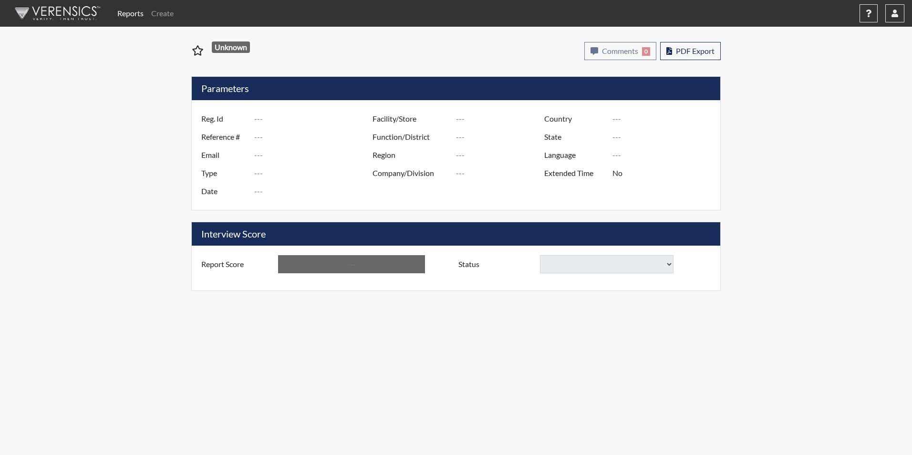
type input "Above Conditions"
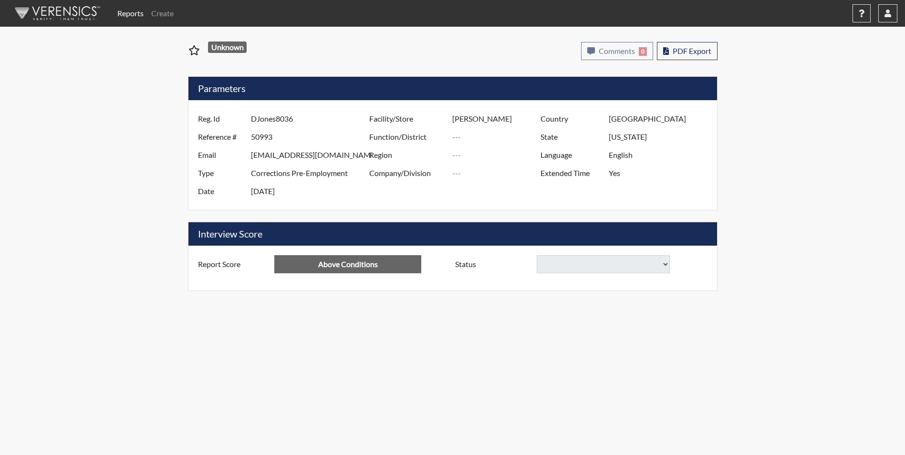
select select "reasonable-explanation-provided"
select select
select select "reasonable-explanation-provided"
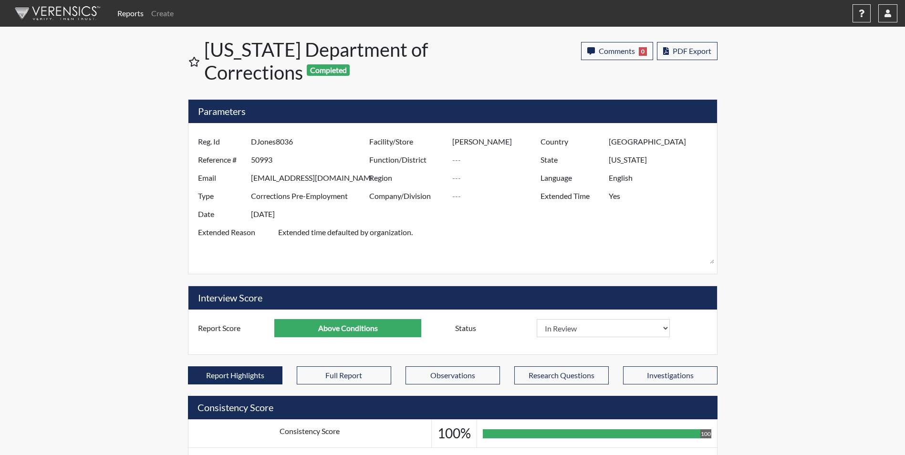
scroll to position [158, 396]
click at [609, 328] on select "In Review Hire Decline" at bounding box center [604, 328] width 134 height 18
select select "hire"
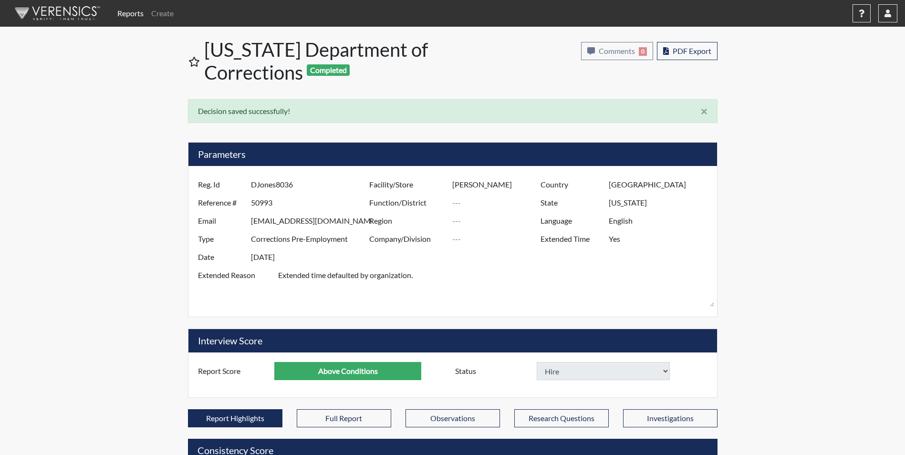
select select
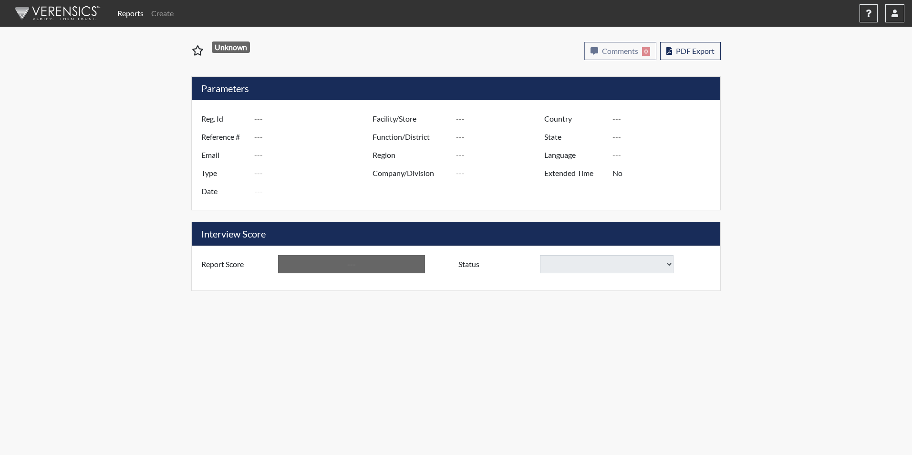
type input "webbb7759"
type input "51065"
type input "[PERSON_NAME][EMAIL_ADDRESS][PERSON_NAME][DOMAIN_NAME]"
type input "Corrections Pre-Employment"
type input "[DATE]"
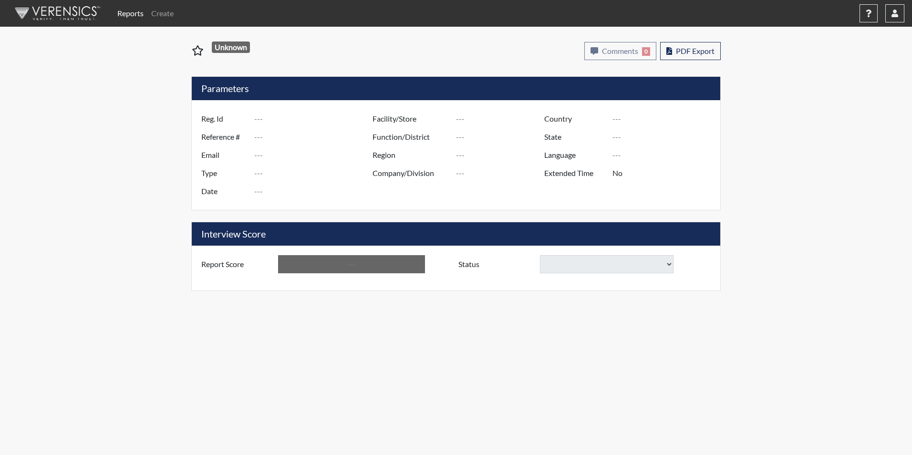
type input "[PERSON_NAME]"
type input "[GEOGRAPHIC_DATA]"
type input "[US_STATE]"
type input "English"
type input "Yes"
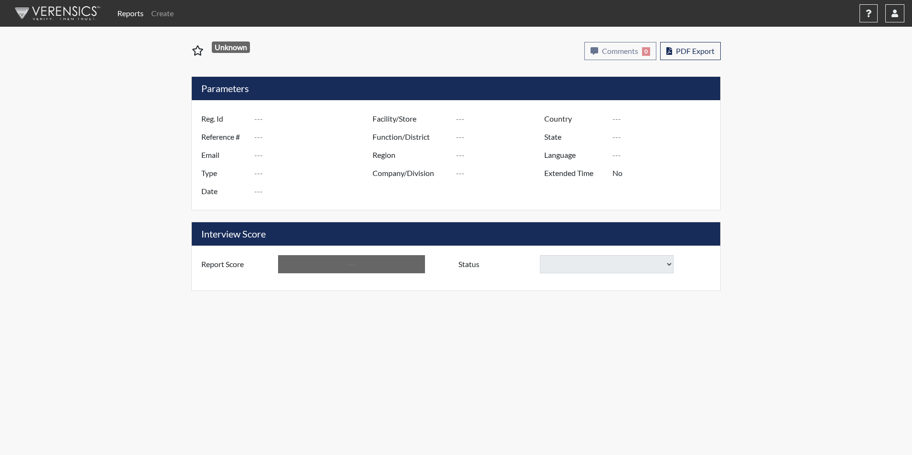
type input "Above Conditions"
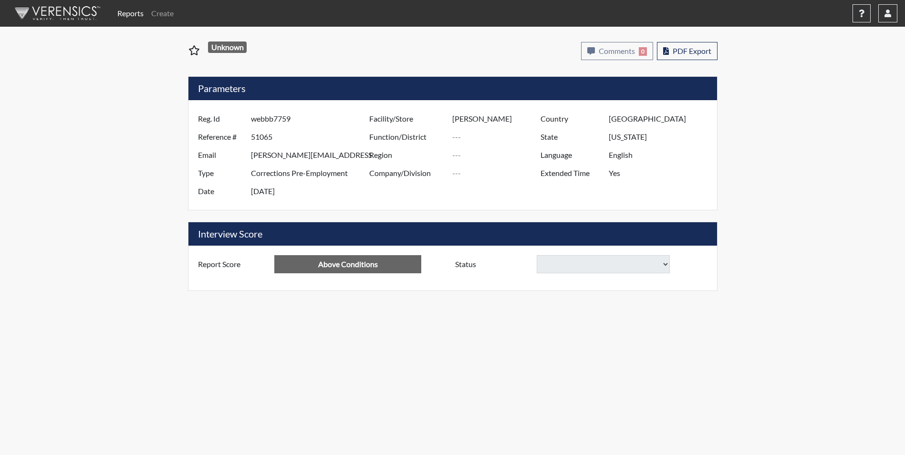
select select "reasonable-explanation-provided"
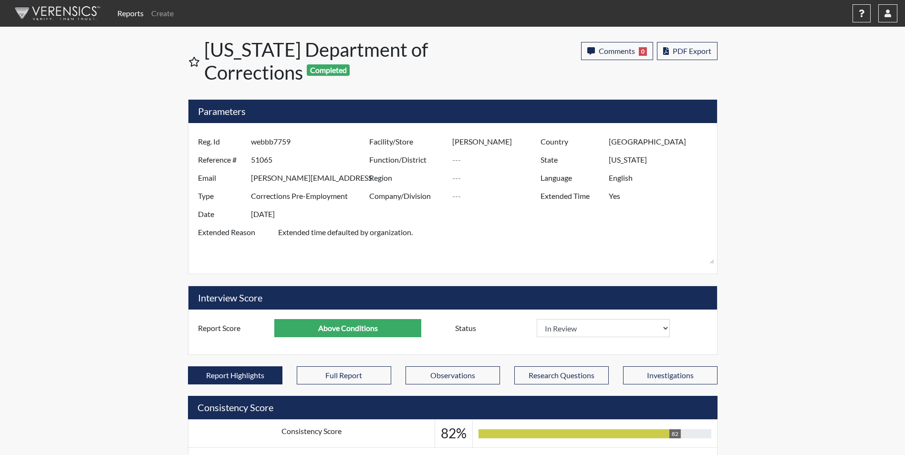
scroll to position [158, 396]
click at [606, 328] on select "In Review Hire Decline" at bounding box center [604, 328] width 134 height 18
select select "hire"
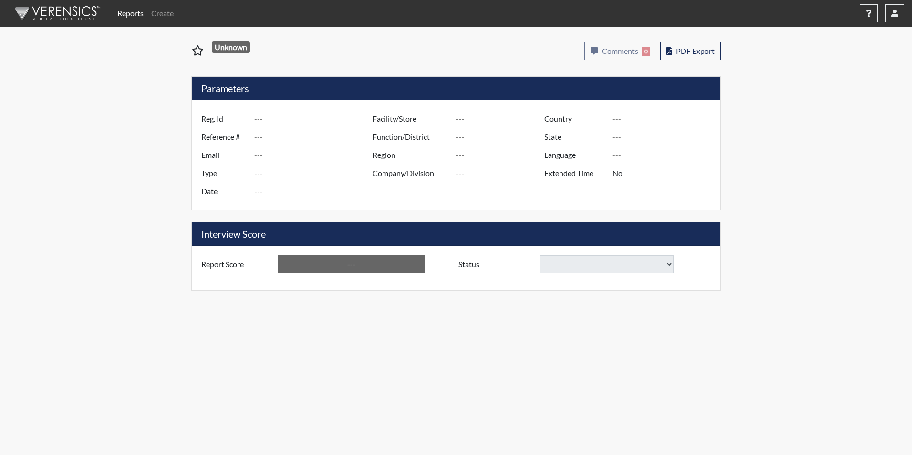
type input "NPATENAUDE1806"
type input "50926"
type input "[EMAIL_ADDRESS][DOMAIN_NAME]"
type input "Corrections Pre-Employment"
type input "[DATE]"
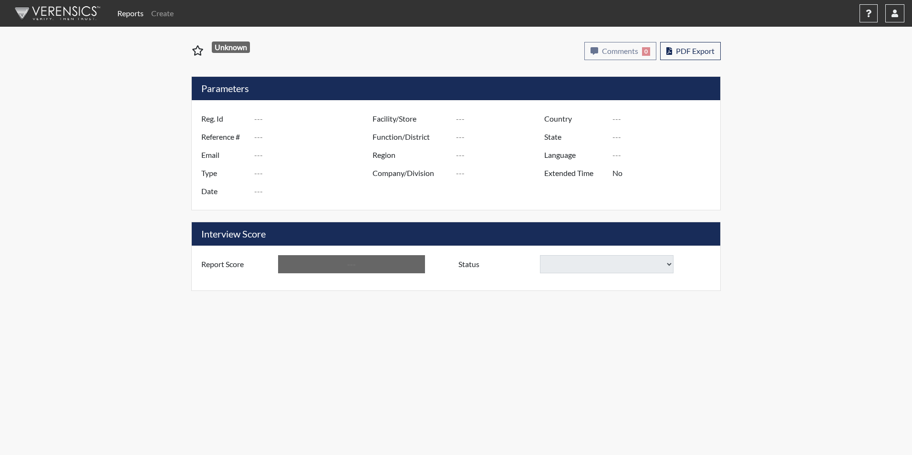
type input "[PERSON_NAME]"
type input "[GEOGRAPHIC_DATA]"
type input "[US_STATE]"
type input "English"
type input "Yes"
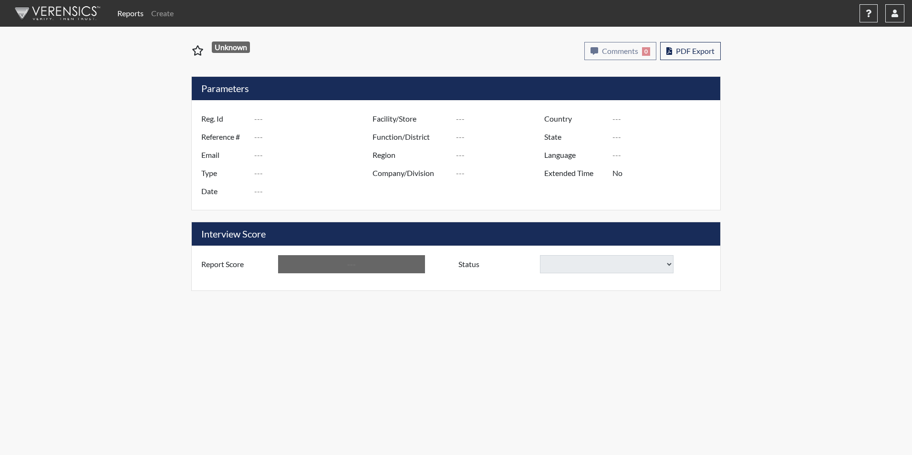
type input "Above Conditions"
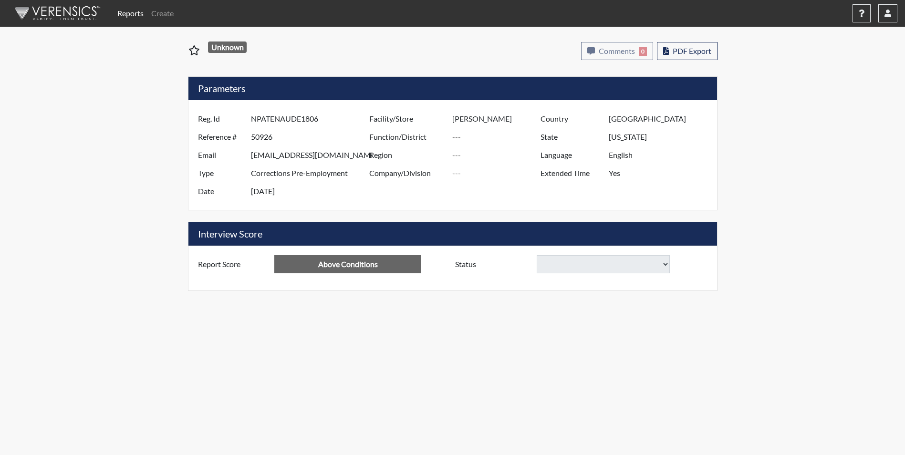
select select "reasonable-explanation-provided"
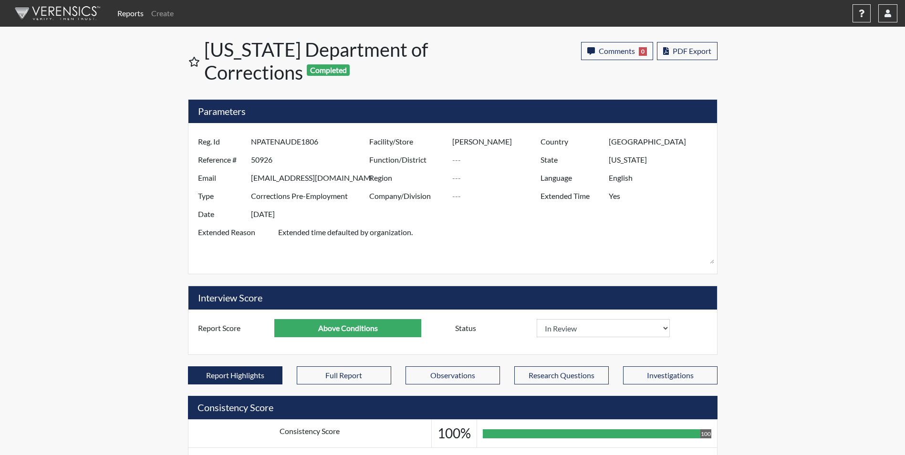
scroll to position [158, 396]
drag, startPoint x: 595, startPoint y: 328, endPoint x: 590, endPoint y: 337, distance: 9.6
click at [595, 328] on select "In Review Hire Decline" at bounding box center [604, 328] width 134 height 18
select select "hire"
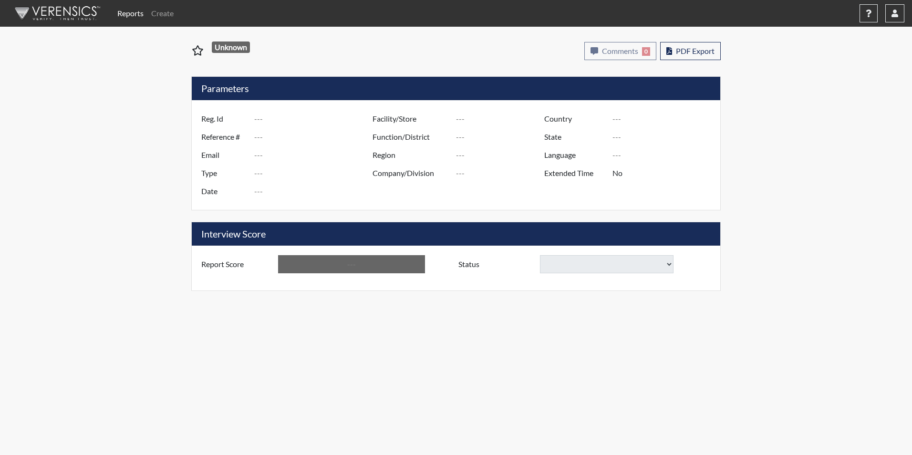
type input "LRUMRILL4167"
type input "50969"
type input "LARRY.RUMRILL@YAHOO.COM"
type input "Corrections Pre-Employment"
type input "Aug 27, 2025"
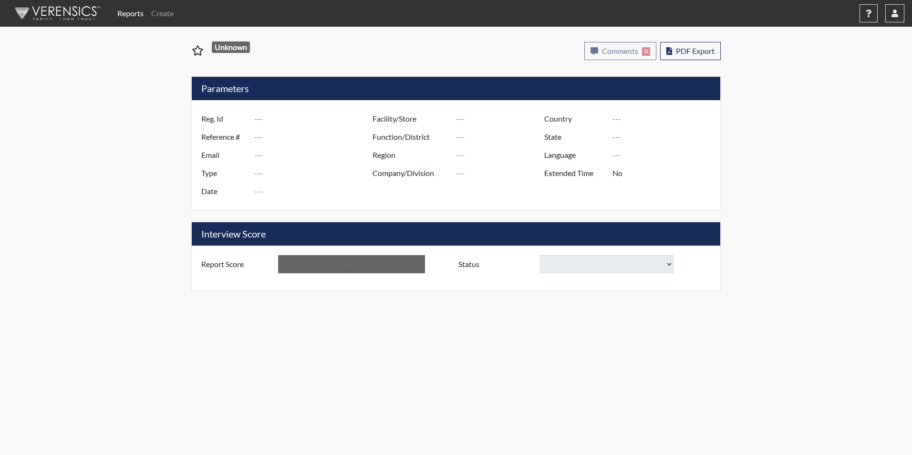
type input "Tyger River CI"
type input "[GEOGRAPHIC_DATA]"
type input "[US_STATE]"
type input "English"
type input "Yes"
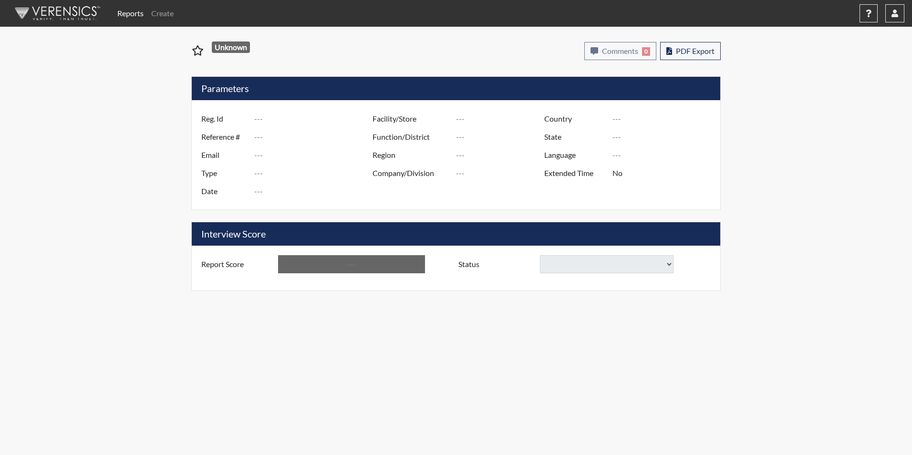
type input "Above Conditions"
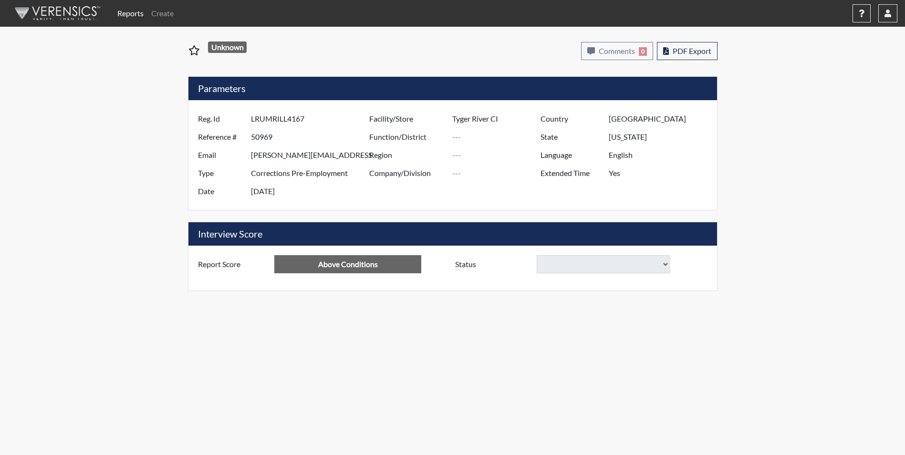
select select "reasonable-explanation-provided"
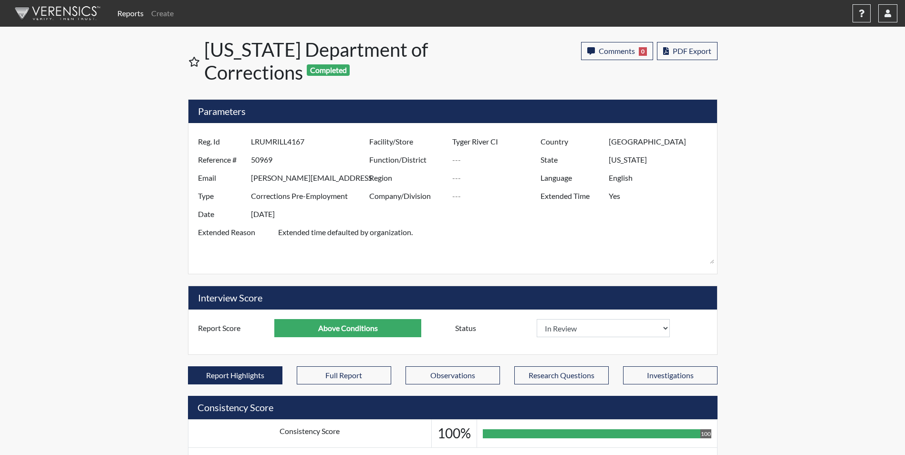
scroll to position [158, 396]
click at [581, 328] on select "In Review Hire Decline" at bounding box center [604, 328] width 134 height 18
select select "hire"
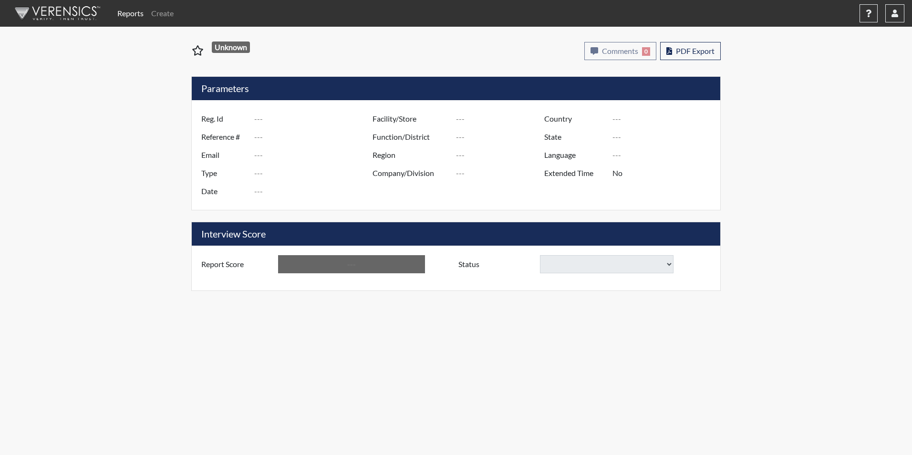
type input "TRITTER5985"
type input "50821"
type input "[EMAIL_ADDRESS][DOMAIN_NAME]"
type input "Corrections Pre-Employment"
type input "[DATE]"
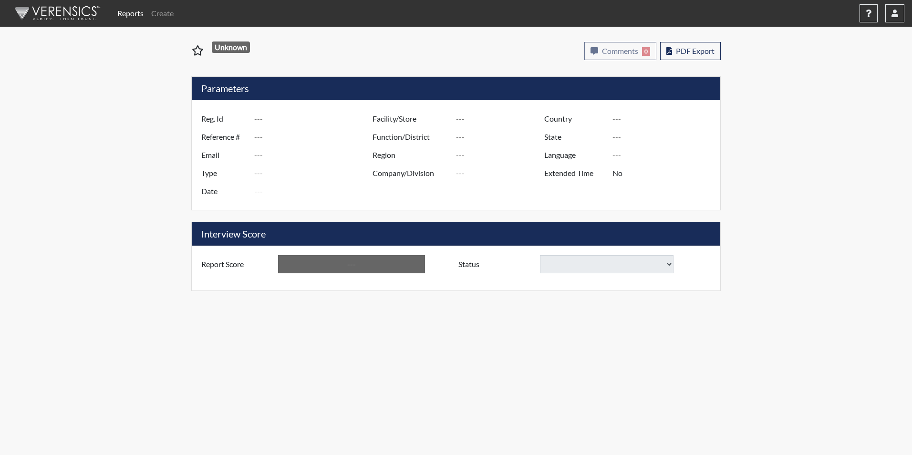
type input "Allendale CI"
type input "[GEOGRAPHIC_DATA]"
type input "[US_STATE]"
type input "English"
type input "Yes"
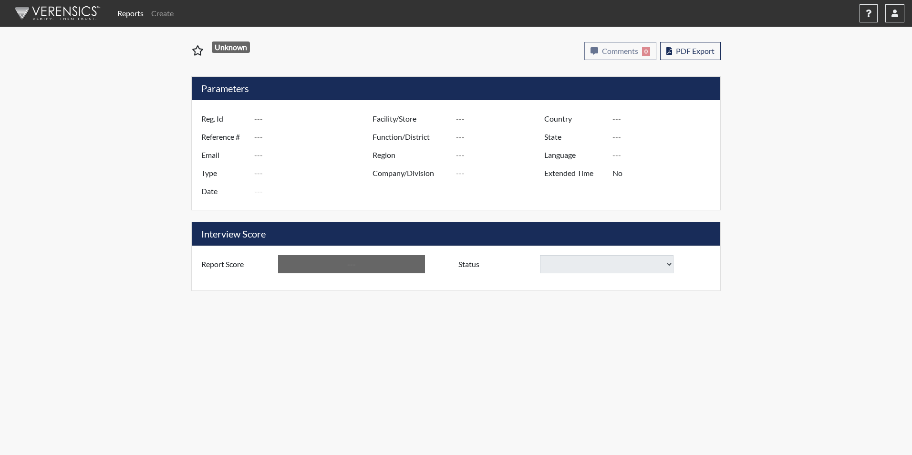
type input "Above Conditions"
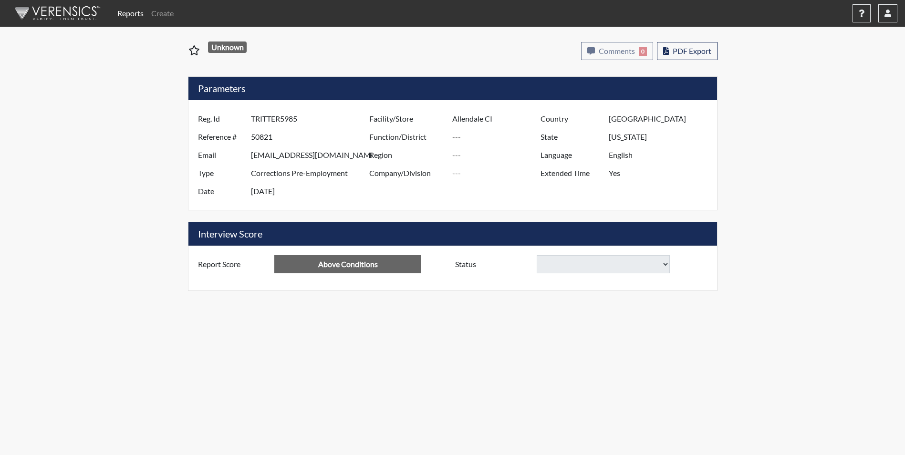
select select
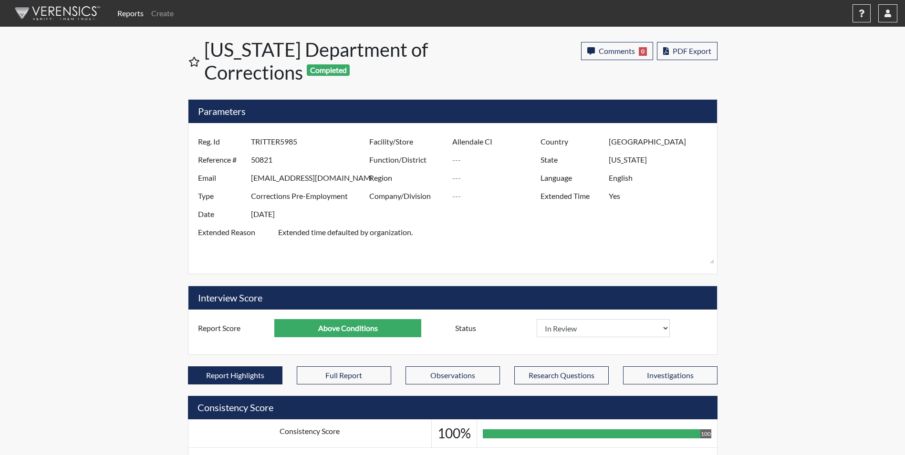
scroll to position [158, 396]
click at [569, 335] on select "In Review Hire Decline" at bounding box center [604, 328] width 134 height 18
select select "hire"
select select
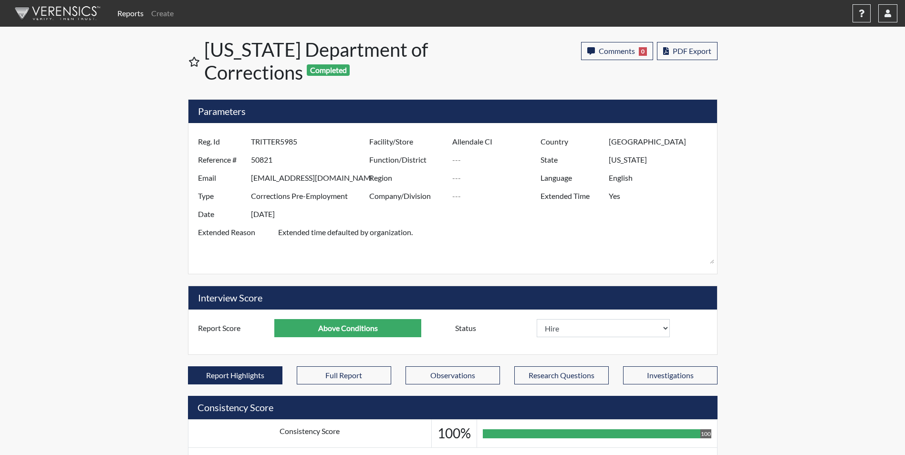
select select
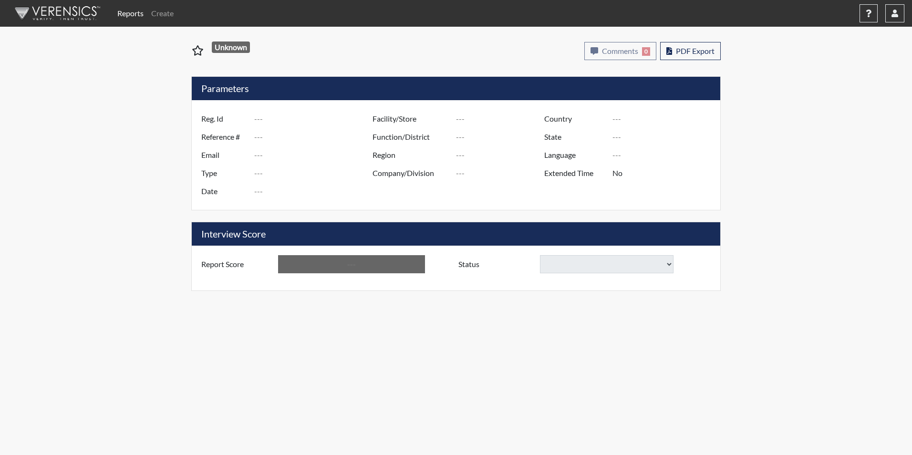
type input "JCherry4718"
type input "48829"
type input "[EMAIL_ADDRESS][DOMAIN_NAME]"
type input "Corrections Pre-Employment"
type input "[DATE]"
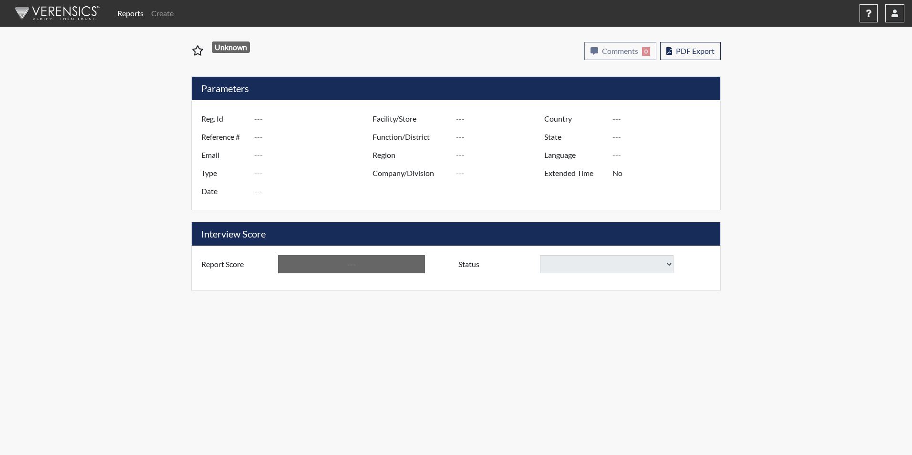
type input "[PERSON_NAME] Pre-Release"
type input "[GEOGRAPHIC_DATA]"
type input "[US_STATE]"
type input "English"
type input "Yes"
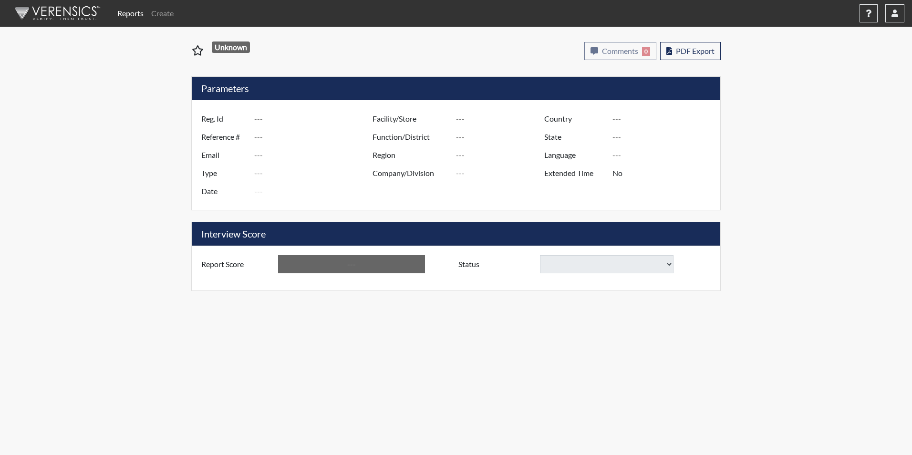
type input "Above Conditions"
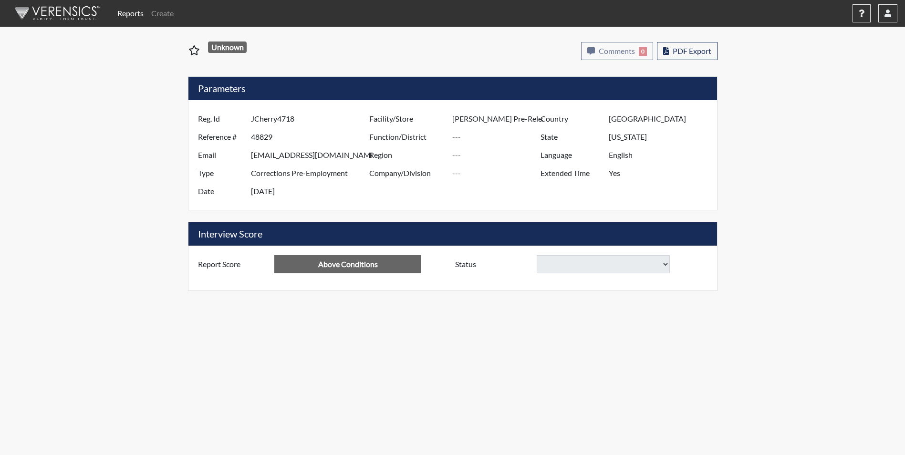
select select "reasonable-explanation-provided"
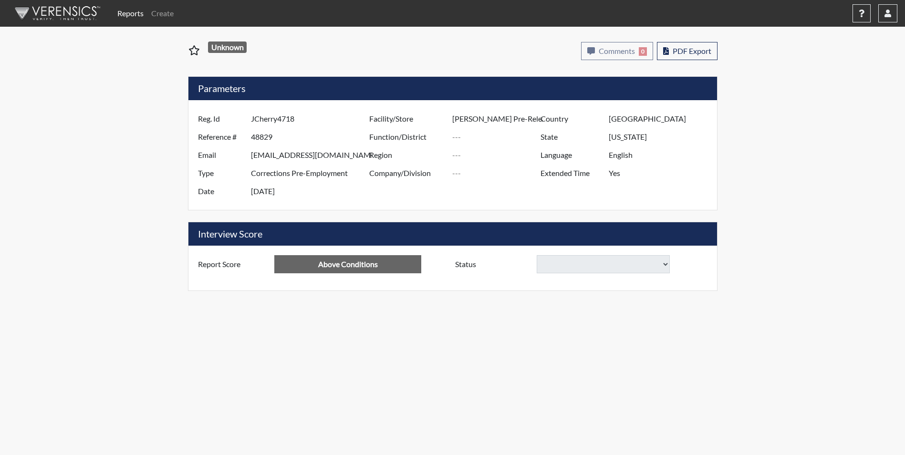
select select "reasonable-explanation-provided"
select select
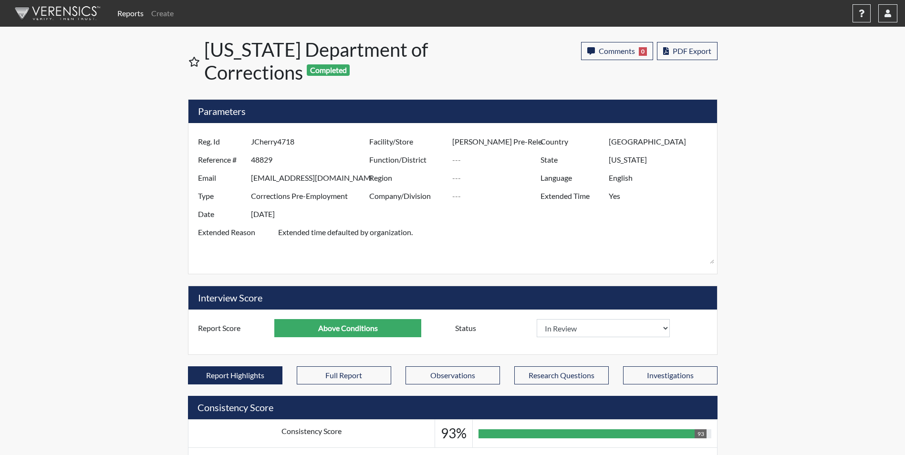
scroll to position [158, 396]
click at [603, 328] on select "In Review Hire Decline" at bounding box center [604, 328] width 134 height 18
select select "hire"
select select
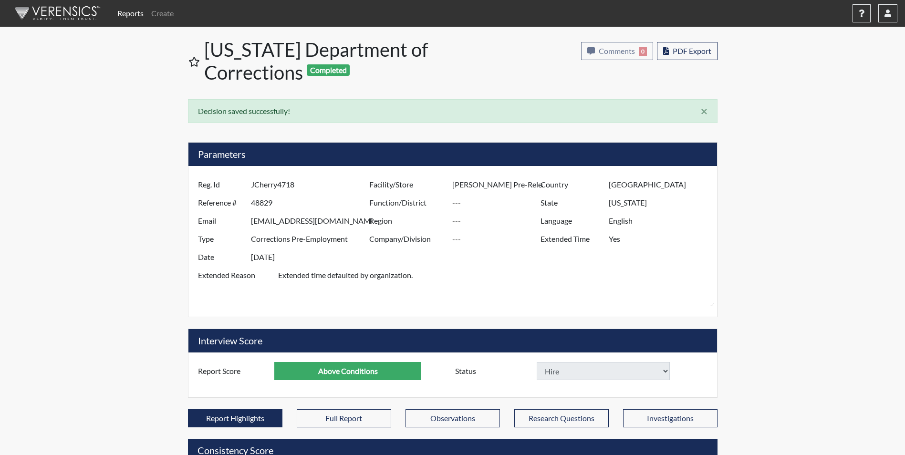
select select
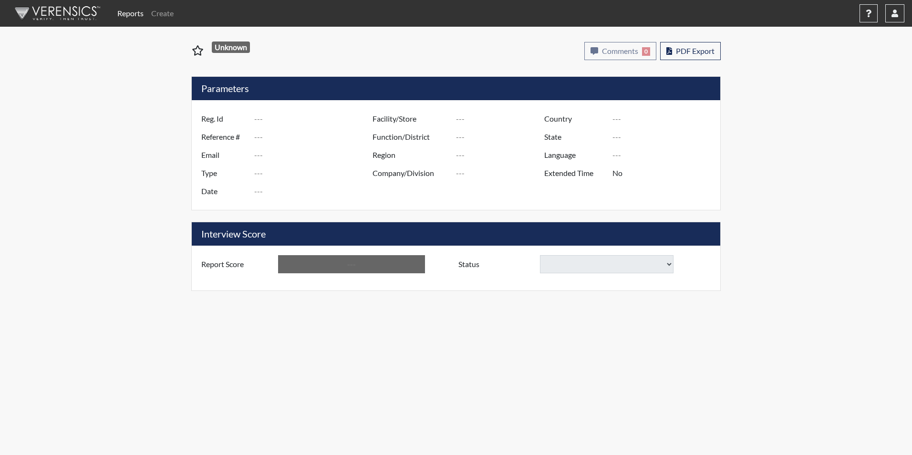
type input "JROBINSON1149"
type input "50917"
type input "[EMAIL_ADDRESS][DOMAIN_NAME]"
type input "Corrections Pre-Employment"
type input "[DATE]"
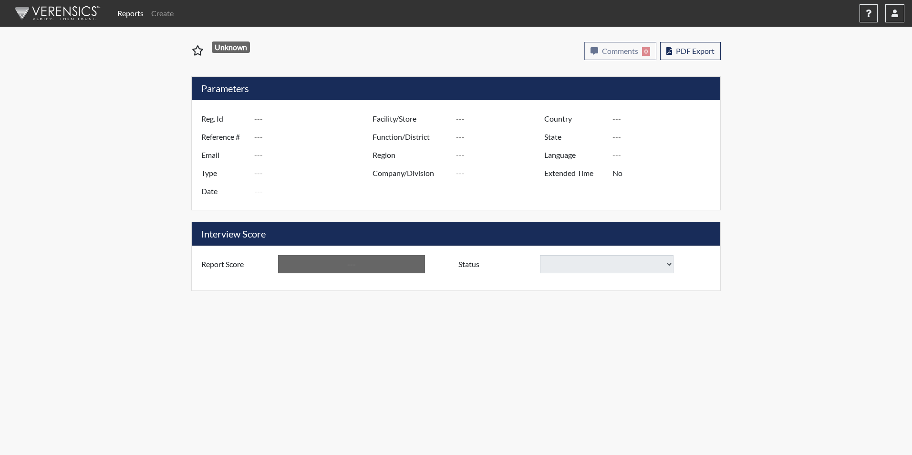
type input "Ridgeland CI"
type input "[GEOGRAPHIC_DATA]"
type input "[US_STATE]"
type input "English"
type input "Yes"
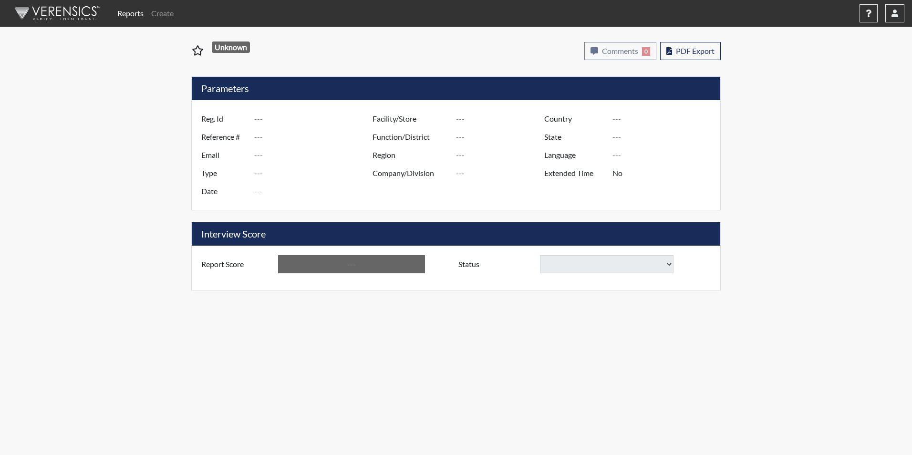
type input "Above Conditions"
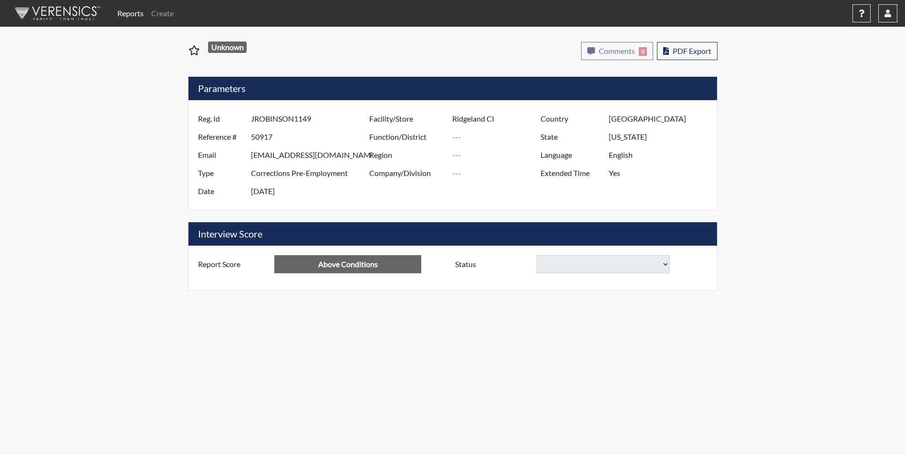
select select "reasonable-explanation-provided"
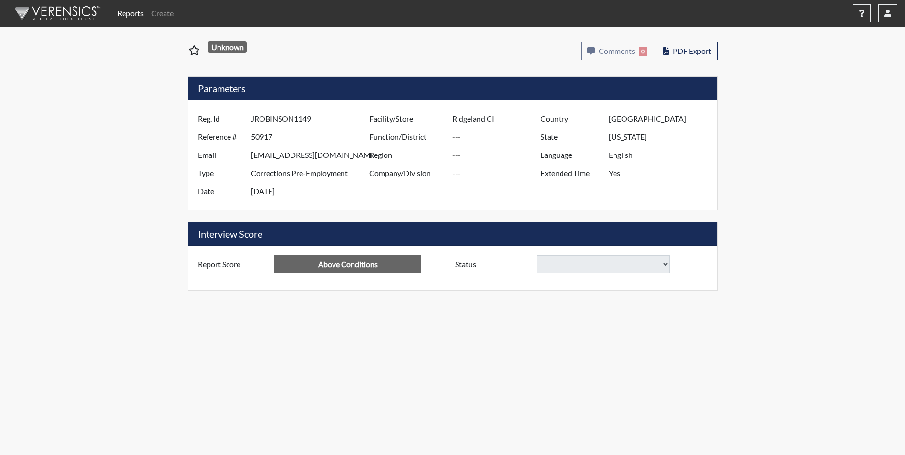
select select "reasonable-explanation-provided"
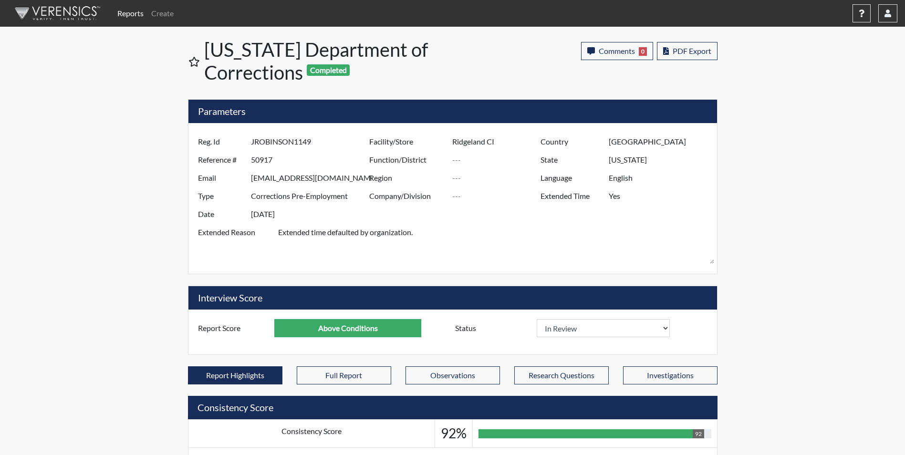
scroll to position [158, 396]
click at [582, 332] on select "In Review Hire Decline" at bounding box center [604, 328] width 134 height 18
select select "hire"
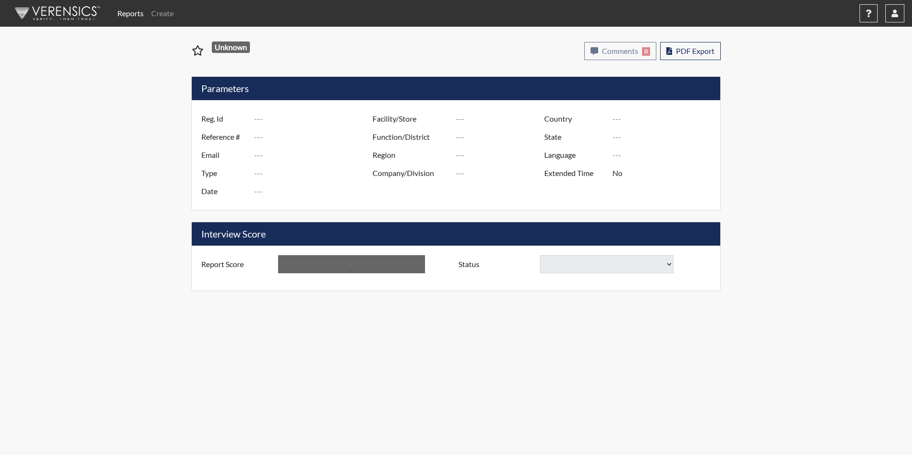
type input "[PERSON_NAME] 4294"
type input "50935"
type input "[PERSON_NAME][EMAIL_ADDRESS][PERSON_NAME][DOMAIN_NAME]"
type input "Corrections Pre-Employment"
type input "Aug 25, 2025"
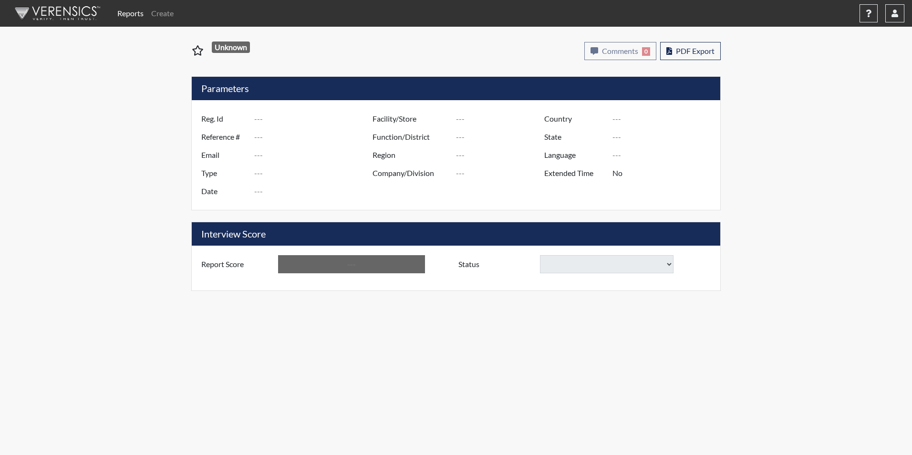
type input "Livesay CI"
type input "[GEOGRAPHIC_DATA]"
type input "[US_STATE]"
type input "English"
type input "Yes"
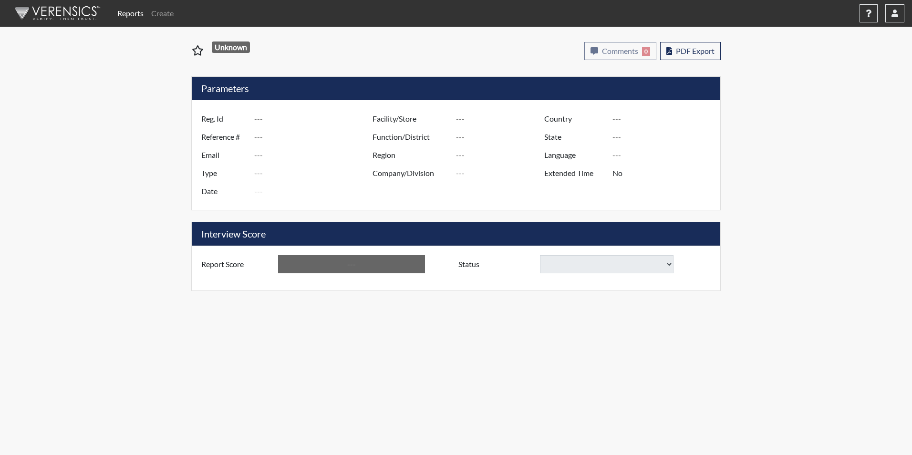
type input "Above Conditions"
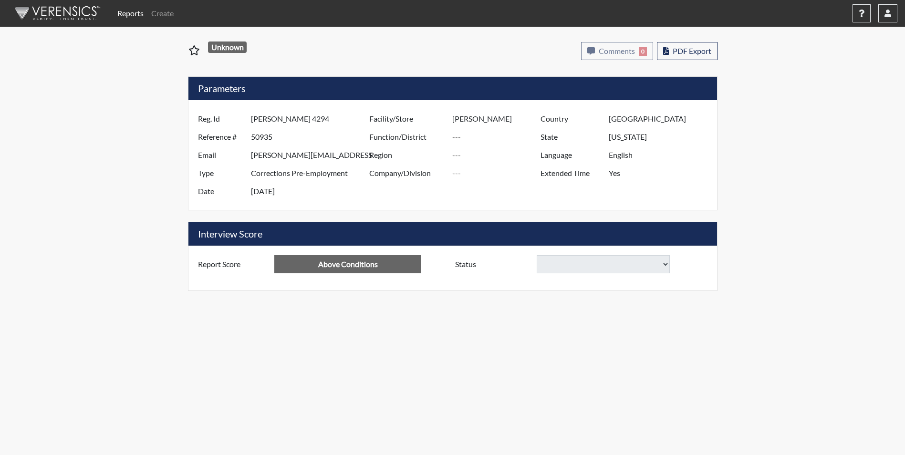
select select "reasonable-explanation-provided"
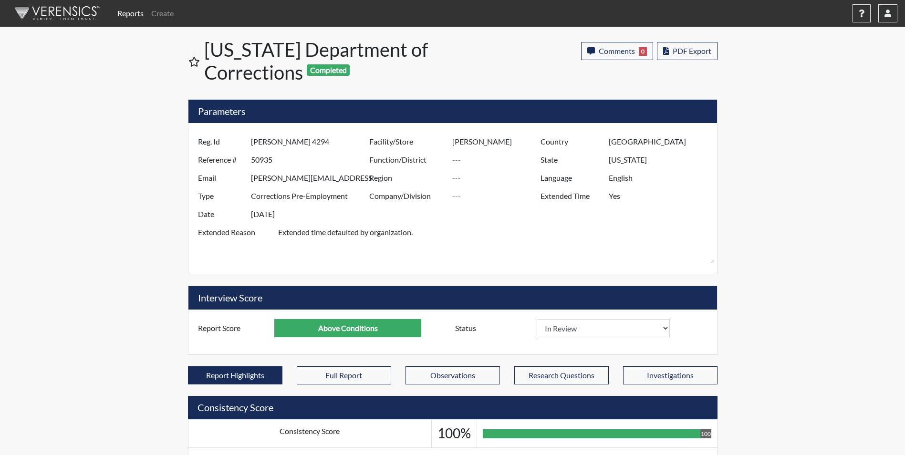
scroll to position [158, 396]
click at [578, 325] on select "In Review Hire Decline" at bounding box center [604, 328] width 134 height 18
select select "hire"
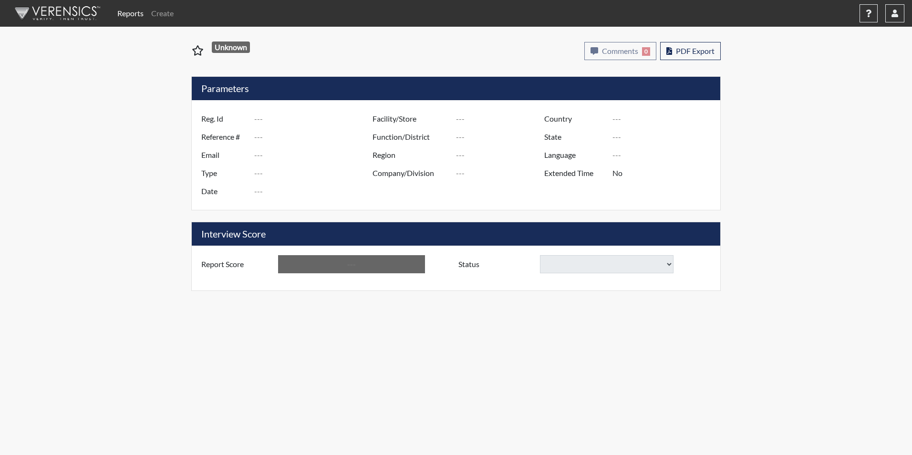
type input "RBarbour0092"
type input "51017"
type input "[EMAIL_ADDRESS][DOMAIN_NAME]"
type input "Corrections Pre-Employment"
type input "[DATE]"
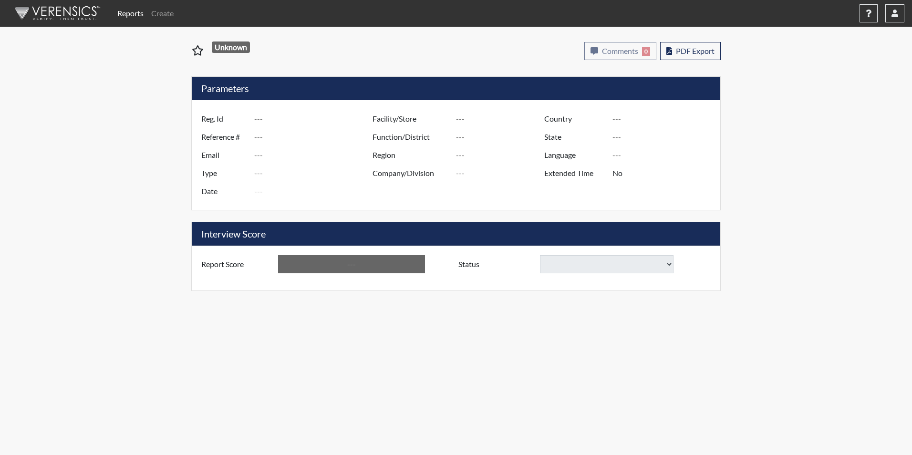
type input "Kershaw CI"
type input "[GEOGRAPHIC_DATA]"
type input "[US_STATE]"
type input "English"
type input "Yes"
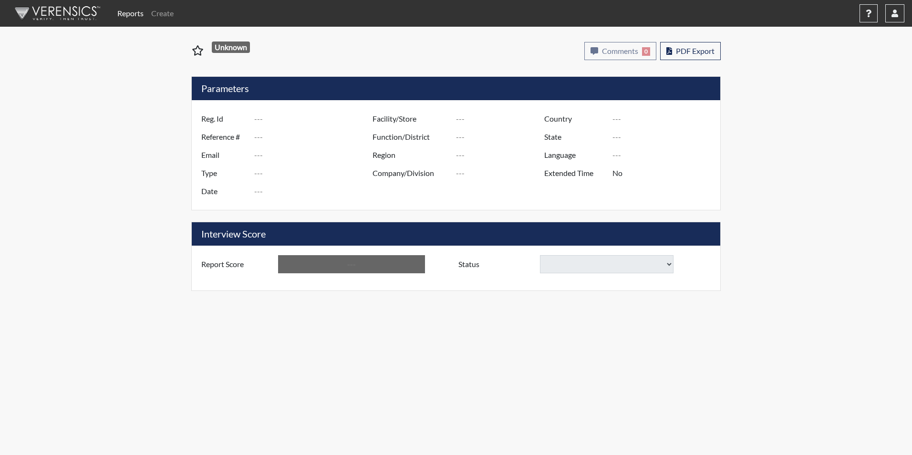
type input "Above Conditions"
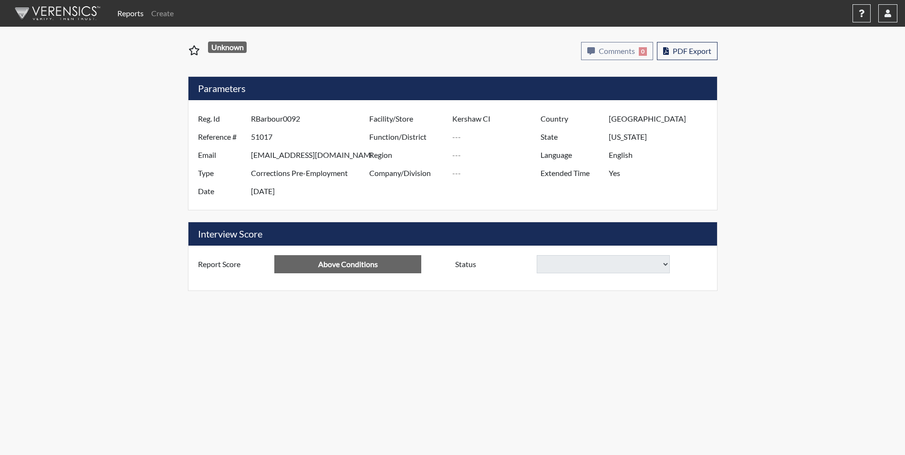
select select "reasonable-explanation-provided"
select select
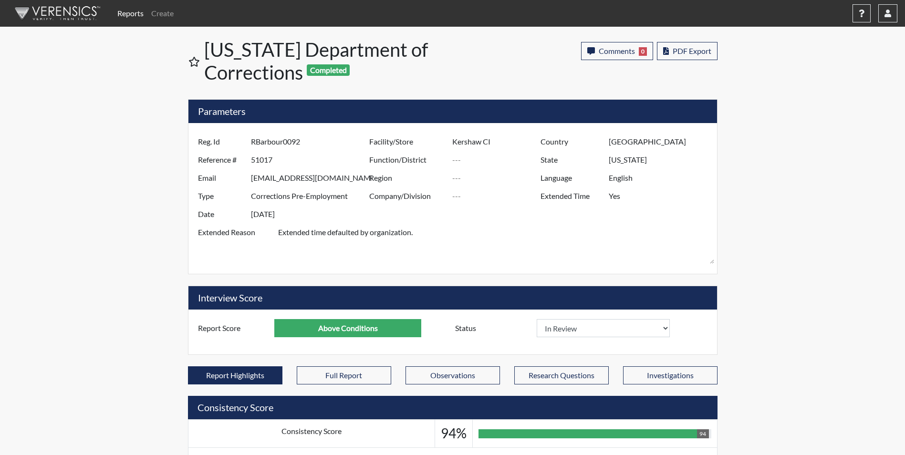
scroll to position [158, 396]
click at [583, 330] on select "In Review Hire Decline" at bounding box center [604, 328] width 134 height 18
select select "hire"
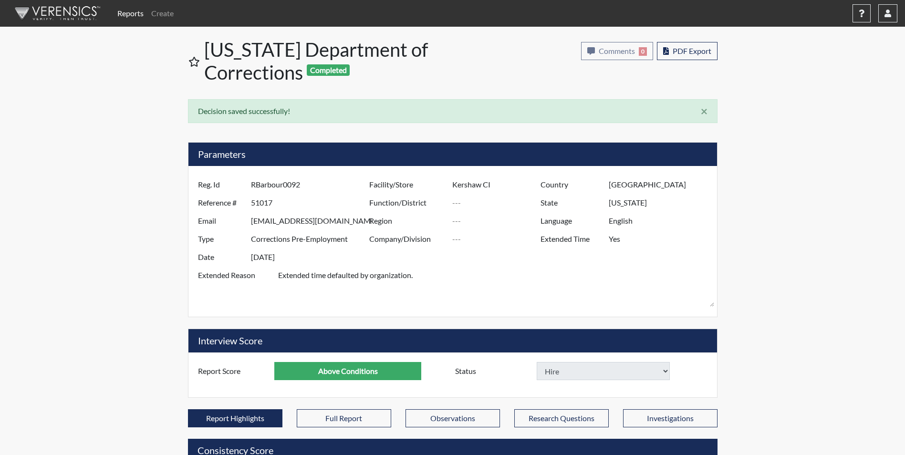
select select
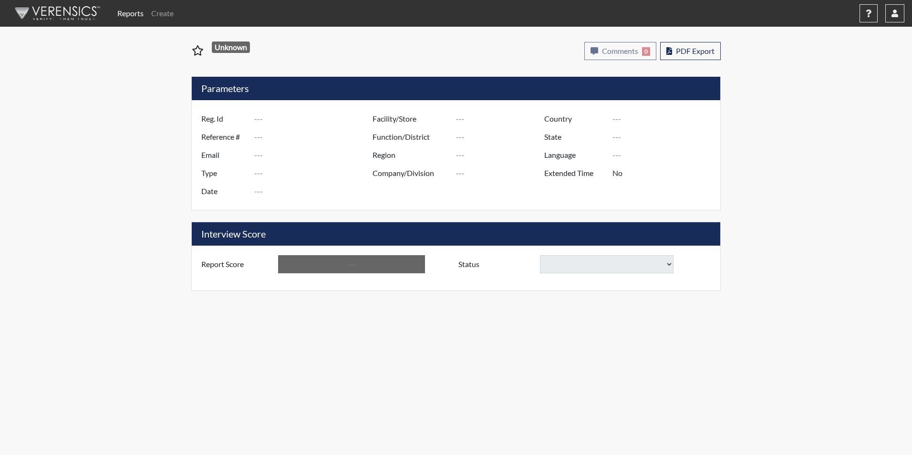
type input "A. Mceachern 5085"
type input "51031"
type input "AMJ_LISHA@YAHOO.COM"
type input "Corrections Pre-Employment"
type input "[DATE]"
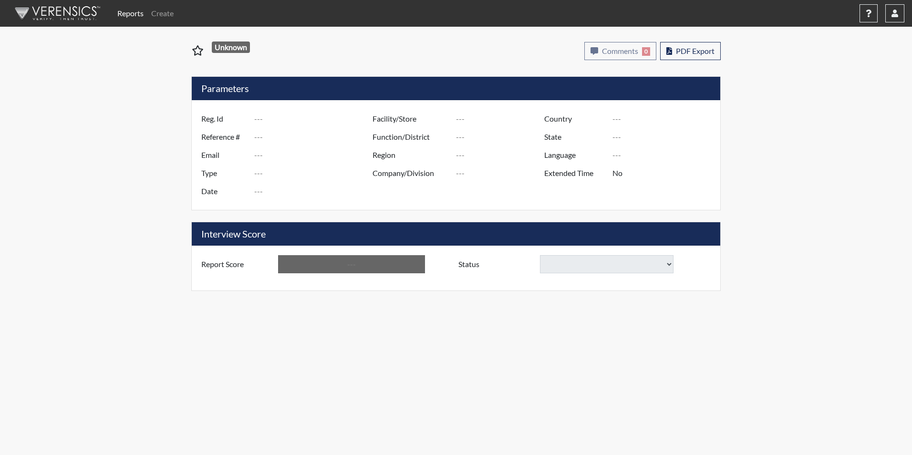
type input "Trenton CI"
type input "[GEOGRAPHIC_DATA]"
type input "[US_STATE]"
type input "English"
type input "Yes"
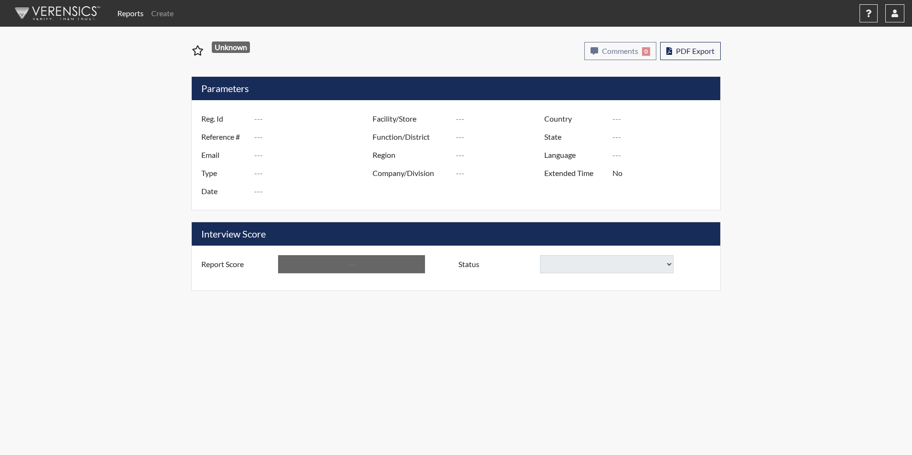
type input "Above Conditions"
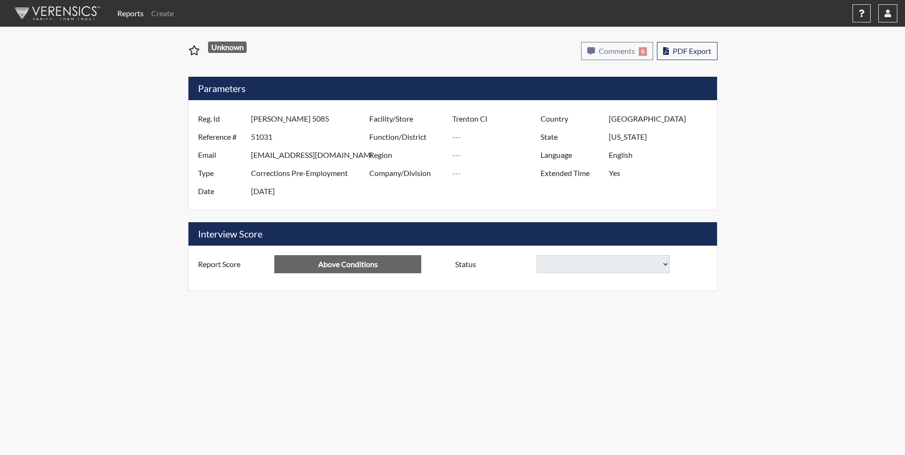
select select "reasonable-explanation-provided"
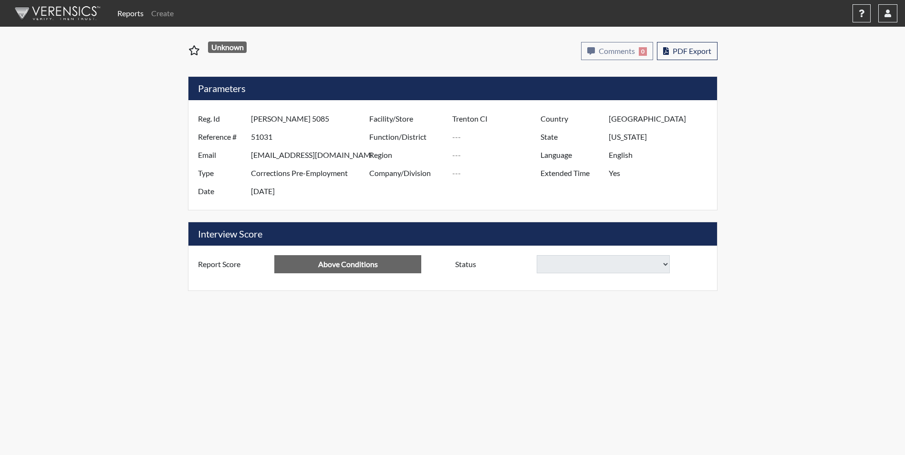
select select "reasonable-explanation-provided"
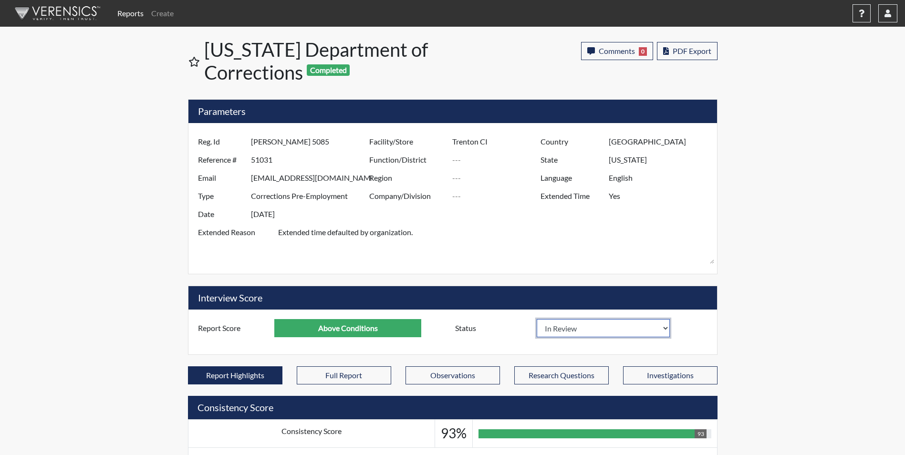
click at [608, 329] on select "In Review Hire Decline" at bounding box center [604, 328] width 134 height 18
select select "hire"
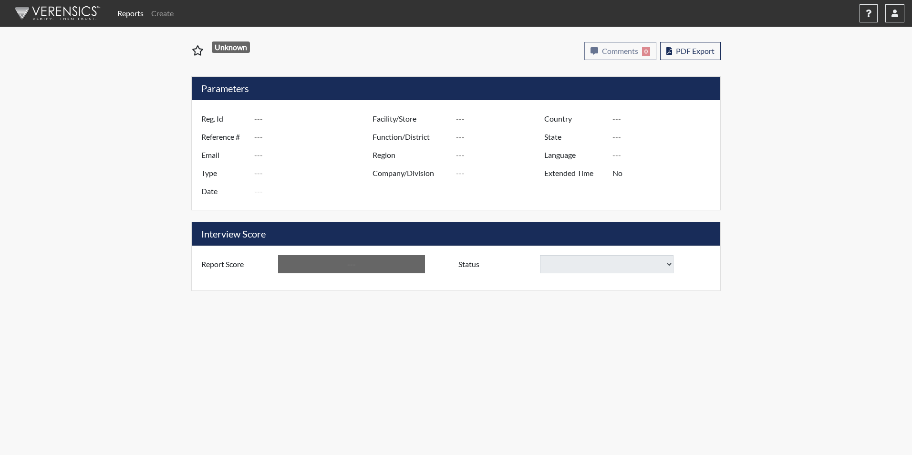
type input "SLEDBETTER5970"
type input "51018"
type input "[EMAIL_ADDRESS][DOMAIN_NAME]"
type input "Corrections Pre-Employment"
type input "[DATE]"
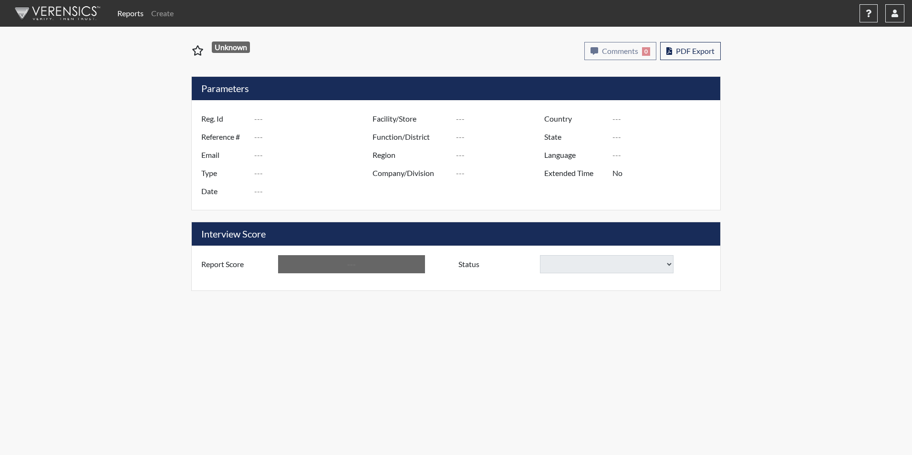
type input "[PERSON_NAME]"
type input "[GEOGRAPHIC_DATA]"
type input "[US_STATE]"
type input "English"
type input "Yes"
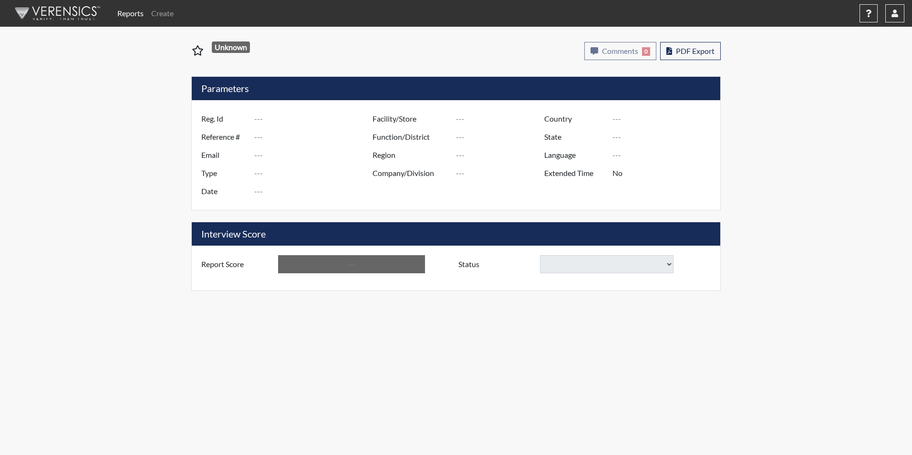
type input "Above Conditions"
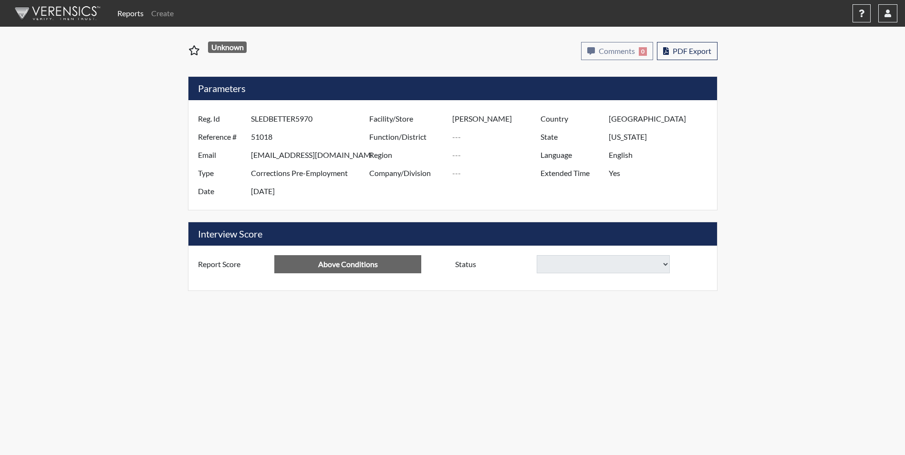
select select "reasonable-explanation-provided"
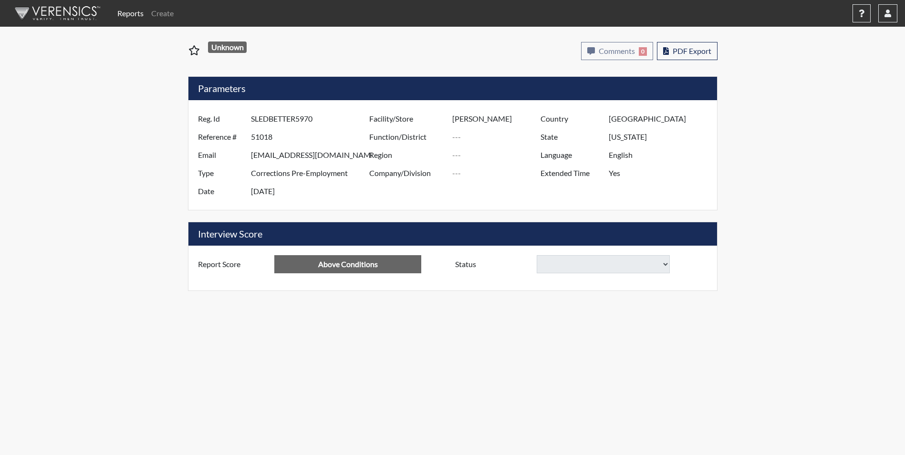
select select "reasonable-explanation-provided"
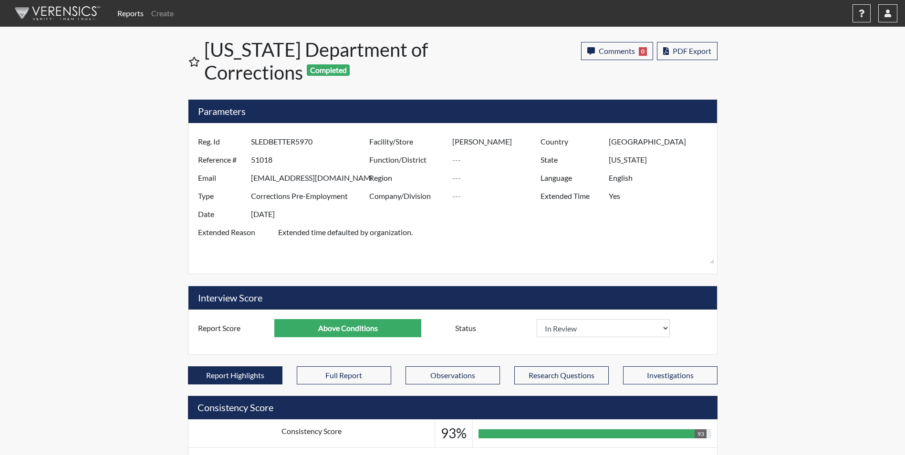
scroll to position [158, 396]
drag, startPoint x: 582, startPoint y: 331, endPoint x: 581, endPoint y: 337, distance: 5.3
click at [582, 331] on select "In Review Hire Decline" at bounding box center [604, 328] width 134 height 18
select select "hire"
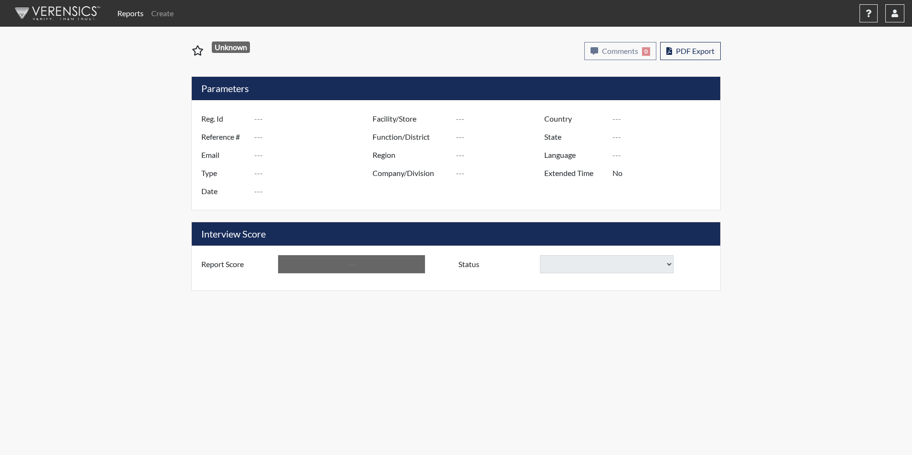
type input "MWhite05254"
type input "51026"
type input "mekhi.white2018@gmail.com"
type input "Corrections Pre-Employment"
type input "Aug 29, 2025"
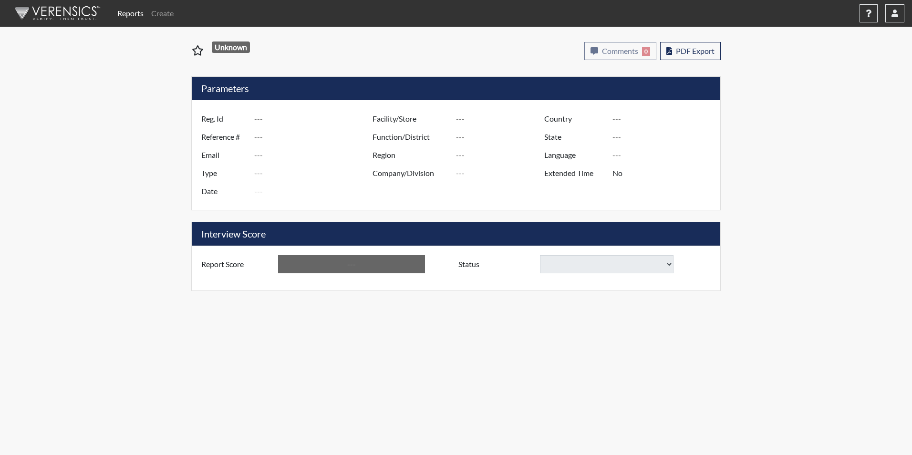
type input "Ridgeland CI"
type input "[GEOGRAPHIC_DATA]"
type input "[US_STATE]"
type input "English"
type input "Yes"
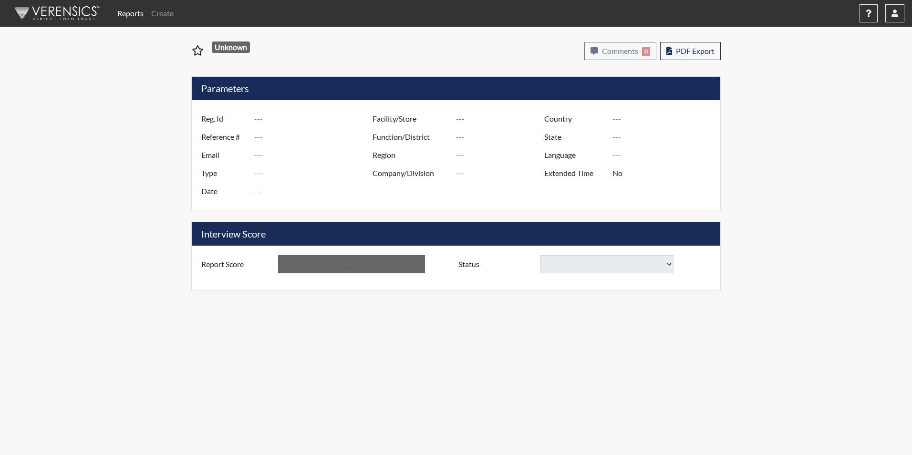
type input "Above Conditions"
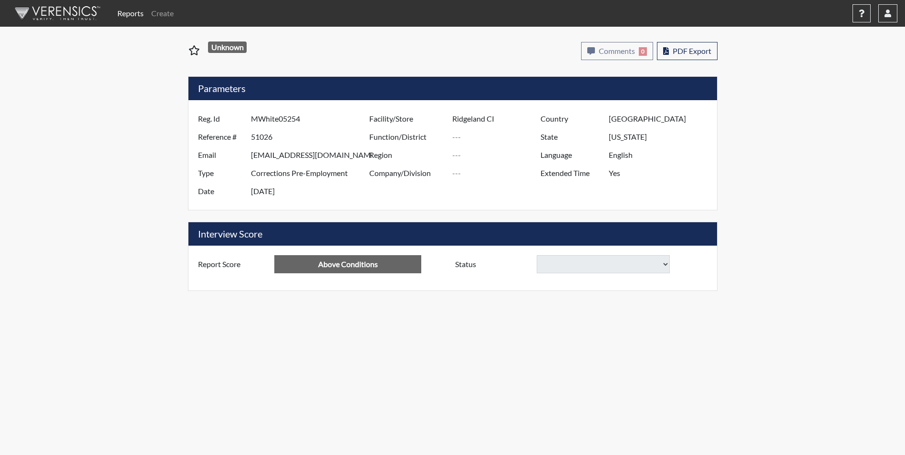
select select "reasonable-explanation-provided"
select select
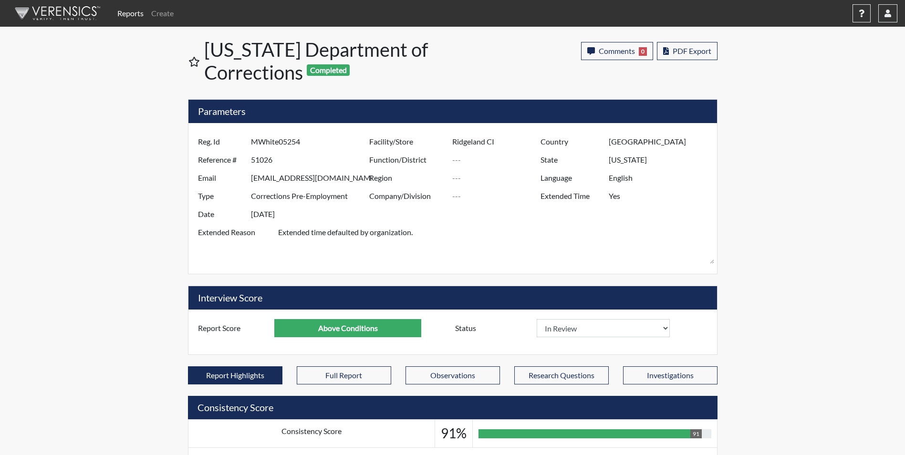
scroll to position [158, 396]
click at [576, 333] on select "In Review Hire Decline" at bounding box center [604, 328] width 134 height 18
select select "hire"
select select
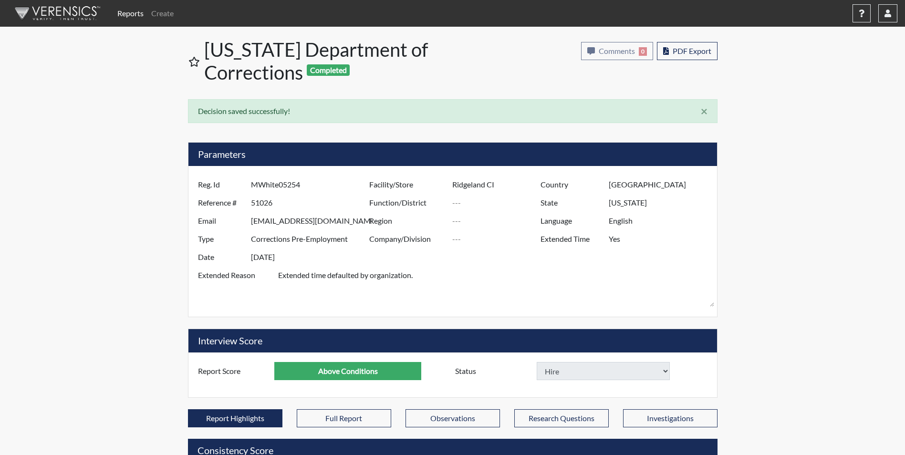
select select
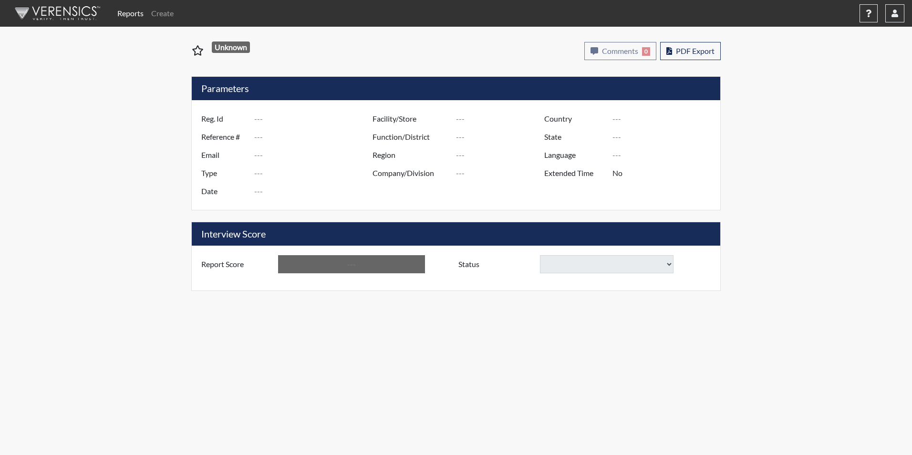
type input "AM2262"
type input "5928"
type input "---"
type input "Corrections Pre-Employment"
type input "[DATE]"
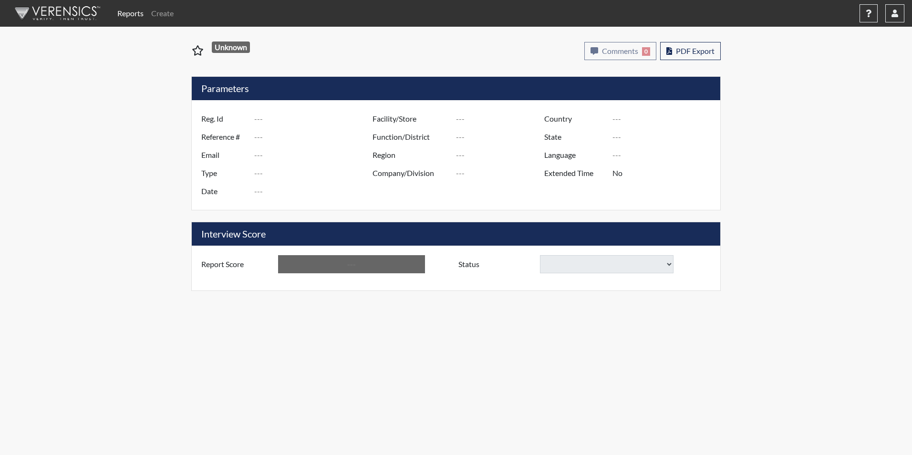
type input "[PERSON_NAME]"
type input "[GEOGRAPHIC_DATA]"
type input "[US_STATE]"
type input "English"
type input "Above Conditions"
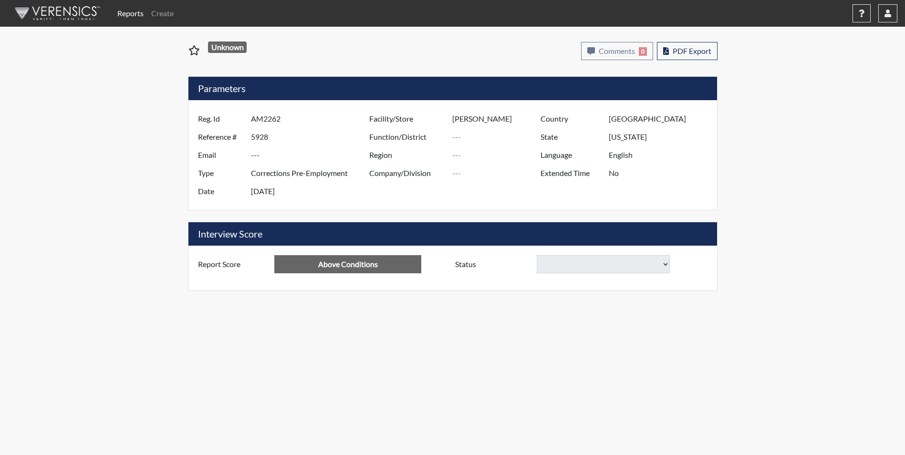
select select "hire"
select select "reasonable-explanation-provided"
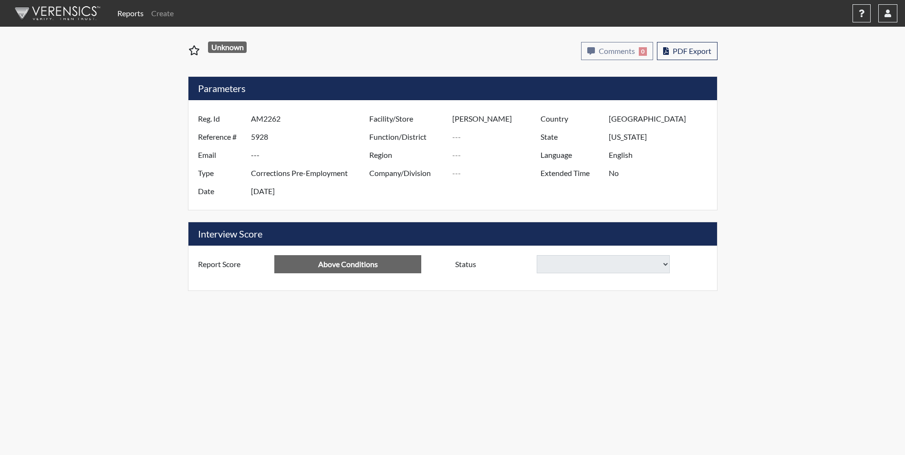
select select "reasonable-explanation-provided"
select select
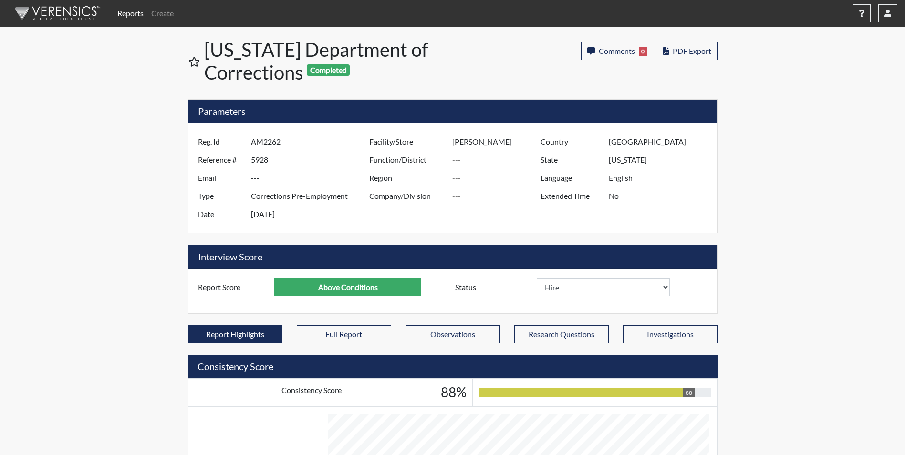
scroll to position [158, 396]
click at [596, 290] on select "In Review Hire Decline" at bounding box center [604, 287] width 134 height 18
click at [537, 278] on select "In Review Hire Decline" at bounding box center [604, 287] width 134 height 18
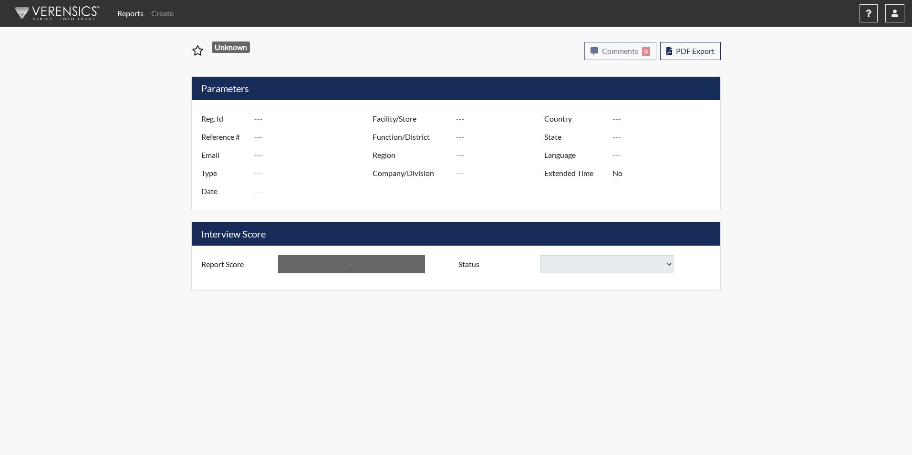
type input "AWilliams7914"
type input "51111"
type input "[EMAIL_ADDRESS][DOMAIN_NAME]"
type input "Corrections Pre-Employment"
type input "[DATE]"
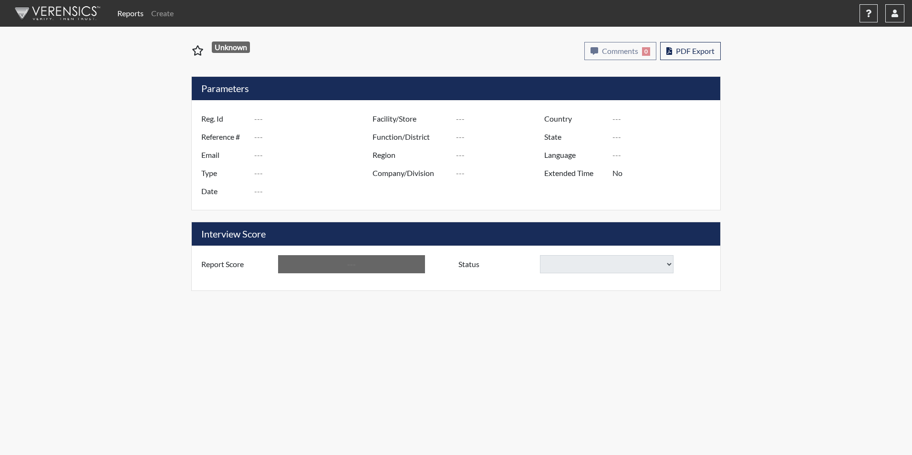
type input "[PERSON_NAME]"
type input "[GEOGRAPHIC_DATA]"
type input "[US_STATE]"
type input "English"
type input "Yes"
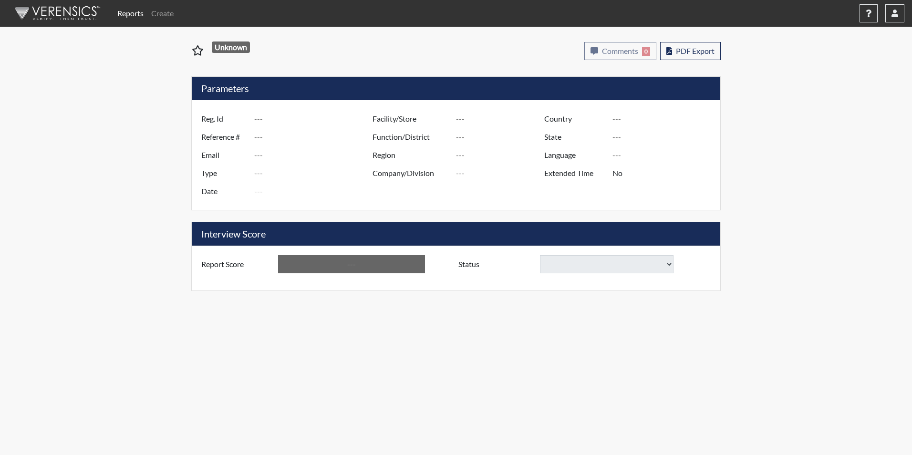
type input "Above Conditions"
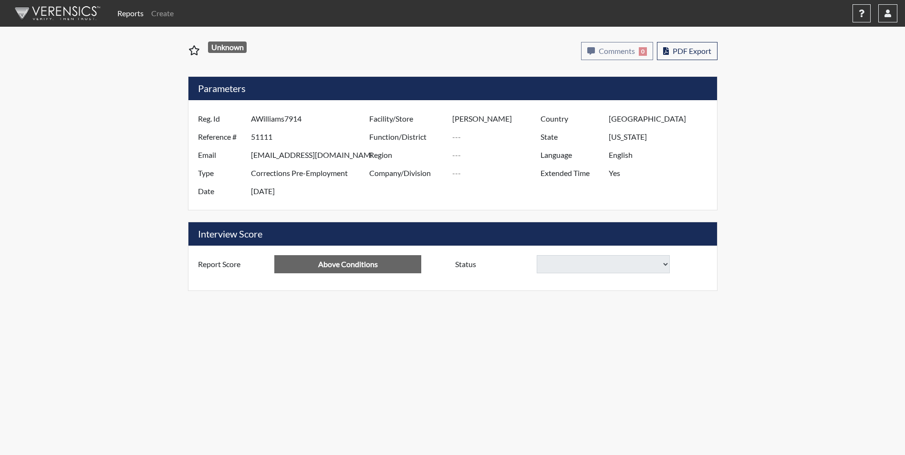
select select "reasonable-explanation-provided"
select select
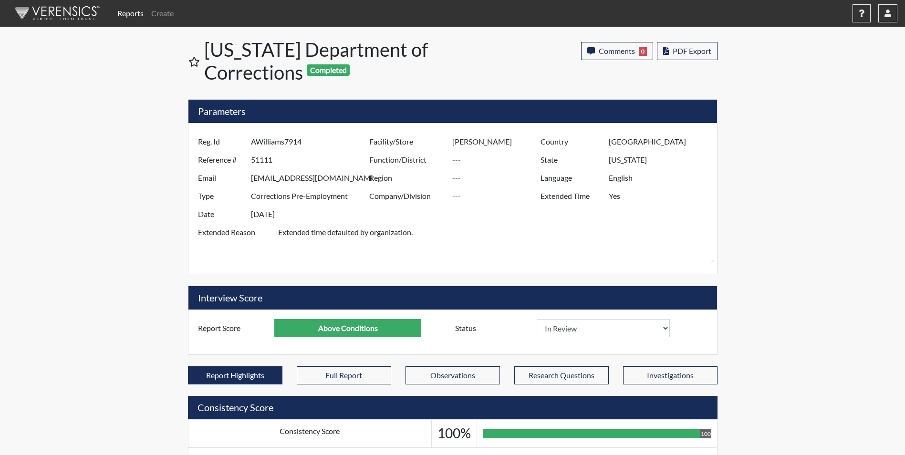
scroll to position [158, 396]
click at [571, 325] on select "In Review Hire Decline" at bounding box center [604, 328] width 134 height 18
select select "hire"
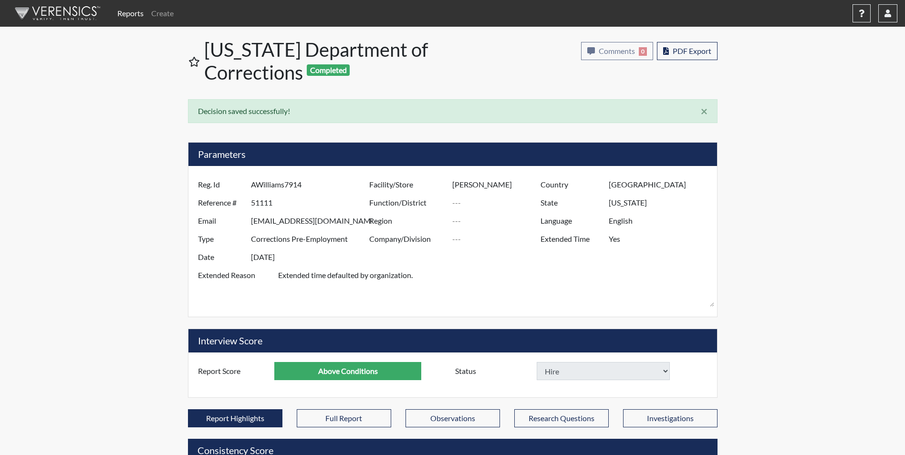
select select
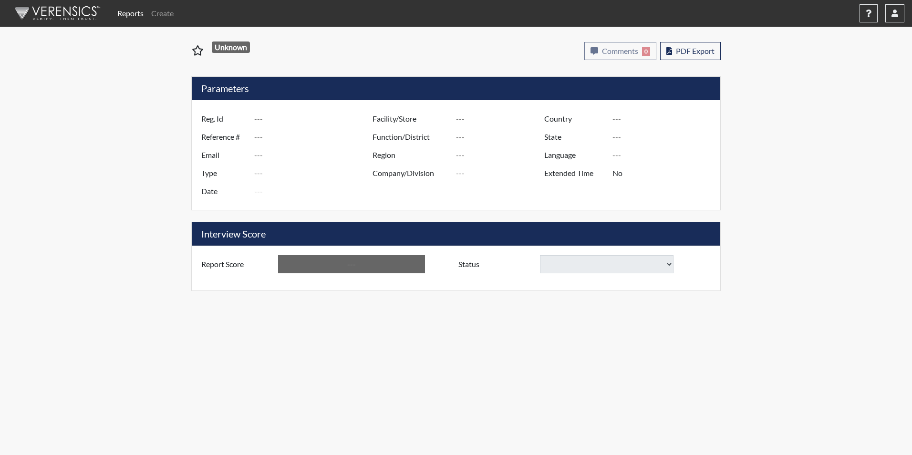
type input "[PERSON_NAME], CYPRESS 6520"
type input "50974"
type input "[EMAIL_ADDRESS][DOMAIN_NAME]"
type input "Corrections Pre-Employment"
type input "[DATE]"
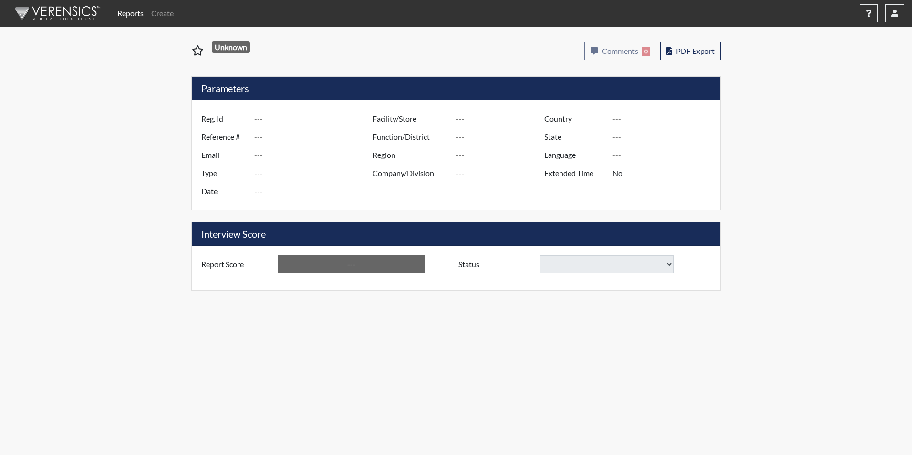
type input "[PERSON_NAME]"
type input "[GEOGRAPHIC_DATA]"
type input "[US_STATE]"
type input "English"
type input "Yes"
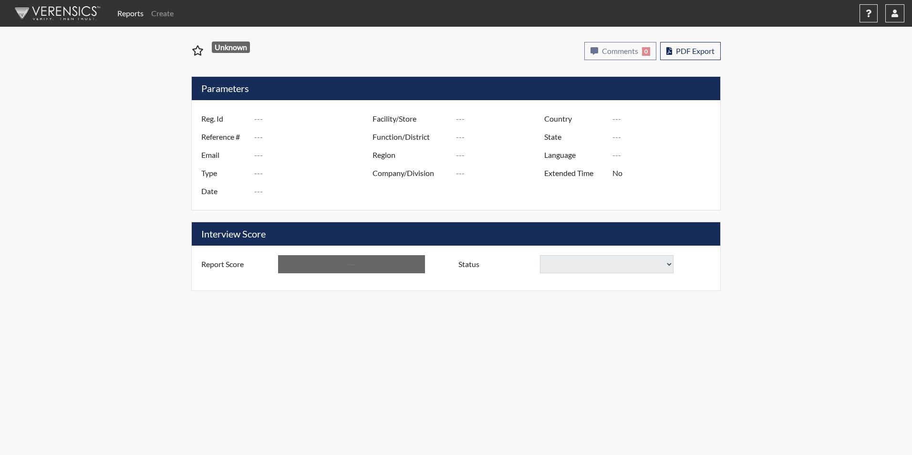
type input "Above Conditions"
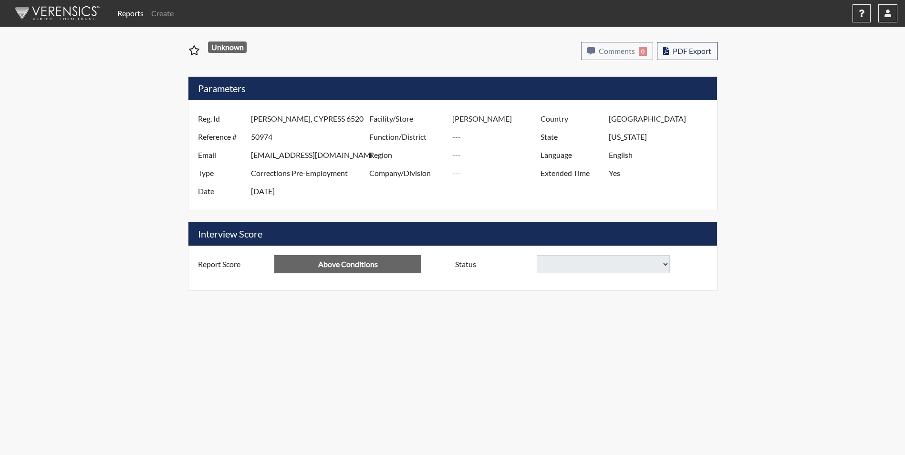
select select "reasonable-explanation-provided"
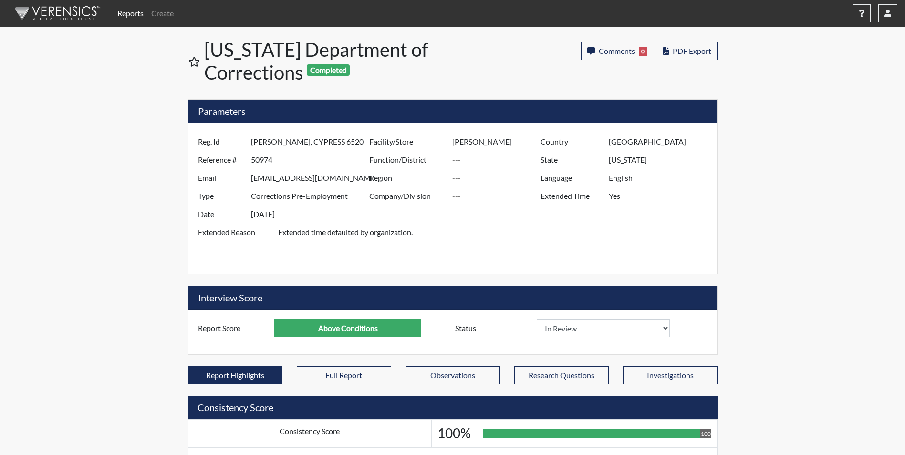
scroll to position [158, 396]
click at [562, 331] on select "In Review Hire Decline" at bounding box center [604, 328] width 134 height 18
select select "hire"
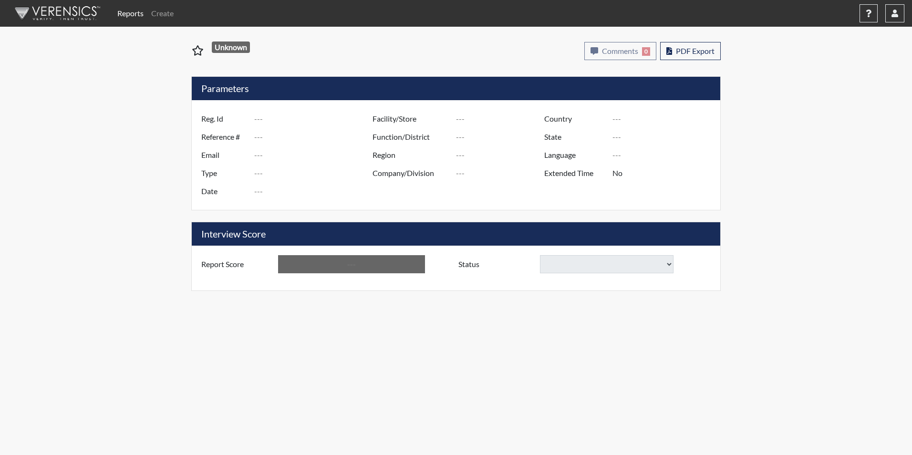
type input "JOSEPH, R 2582"
type input "51115"
type input "ROBERTJOSEPH764@GMAIL.COM"
type input "Corrections Pre-Employment"
type input "Sep 5, 2025"
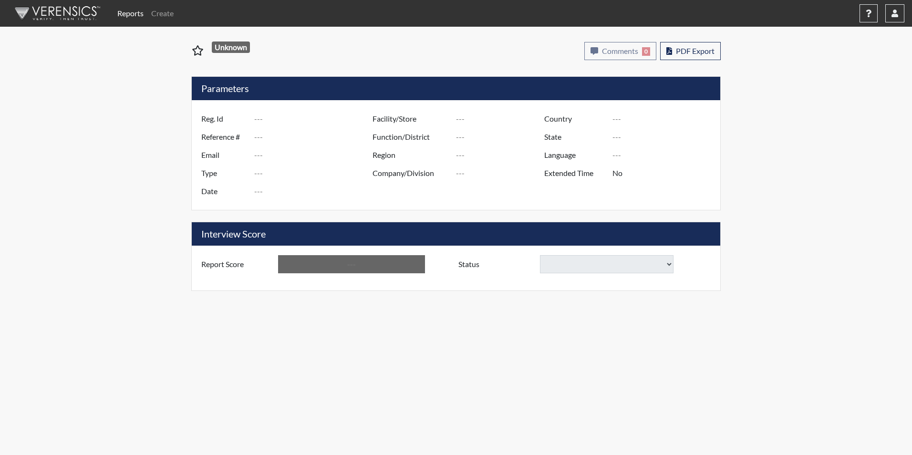
type input "Kershaw CI"
type input "[GEOGRAPHIC_DATA]"
type input "[US_STATE]"
type input "English"
type input "Yes"
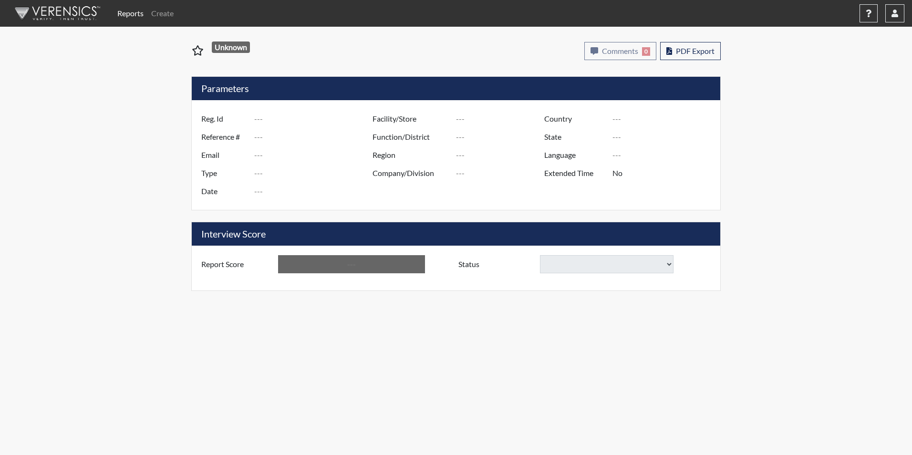
type input "Above Conditions"
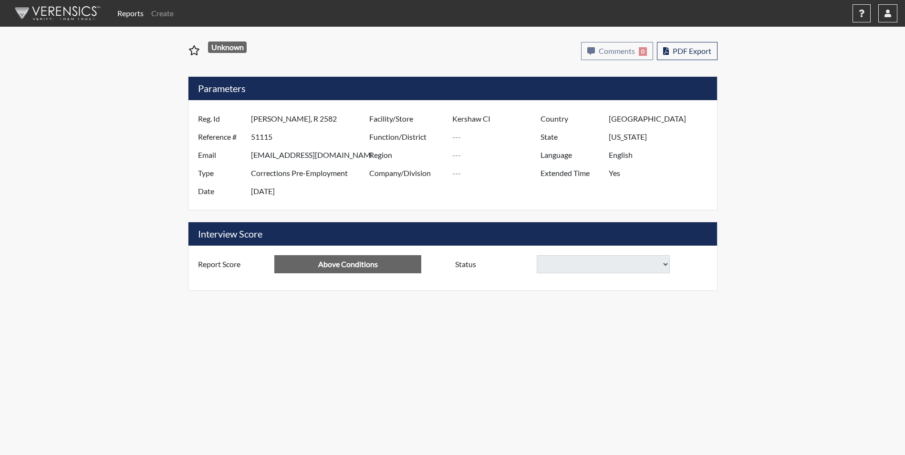
select select "reasonable-explanation-provided"
select select
select select "reasonable-explanation-provided"
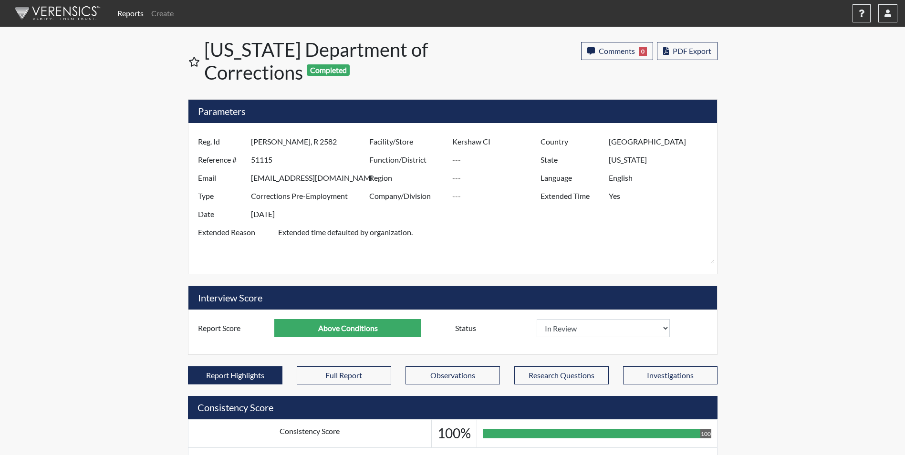
scroll to position [158, 396]
click at [620, 326] on select "In Review Hire Decline" at bounding box center [604, 328] width 134 height 18
select select "hire"
select select
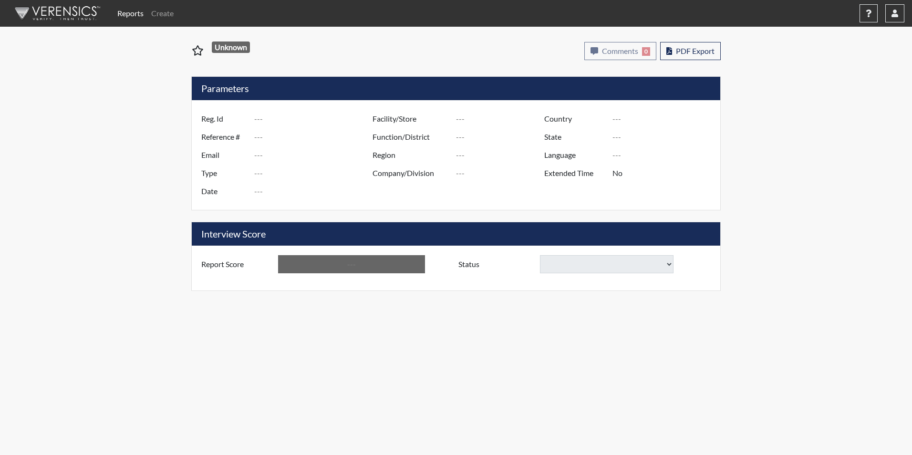
type input "[PERSON_NAME] 2580"
type input "51161"
type input "[EMAIL_ADDRESS][DOMAIN_NAME]"
type input "Corrections Pre-Employment"
type input "[DATE]"
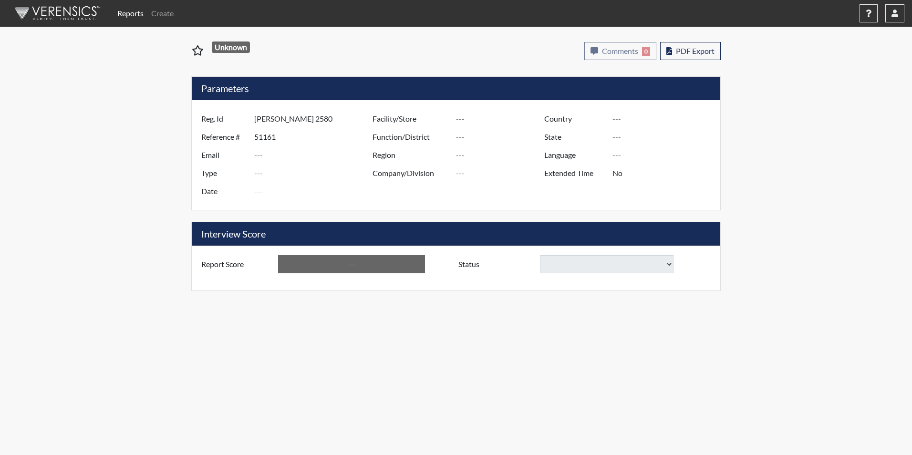
type input "[PERSON_NAME]"
type input "[GEOGRAPHIC_DATA]"
type input "[US_STATE]"
type input "English"
type input "Yes"
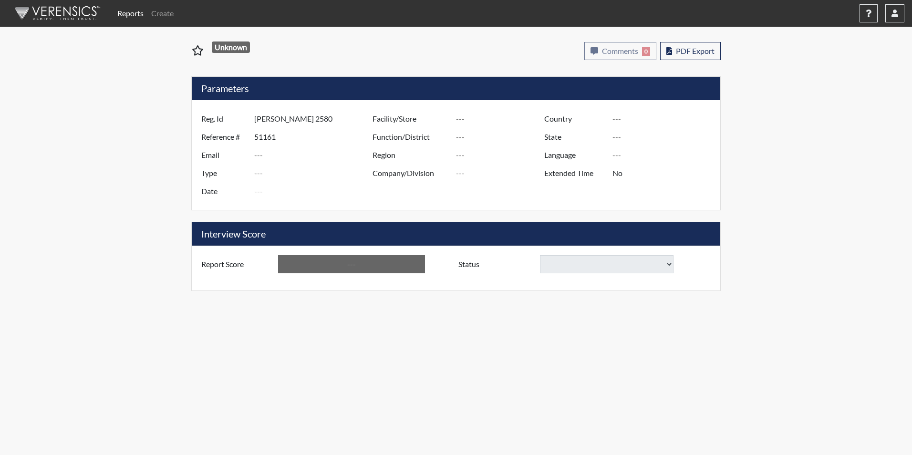
type input "Above Conditions"
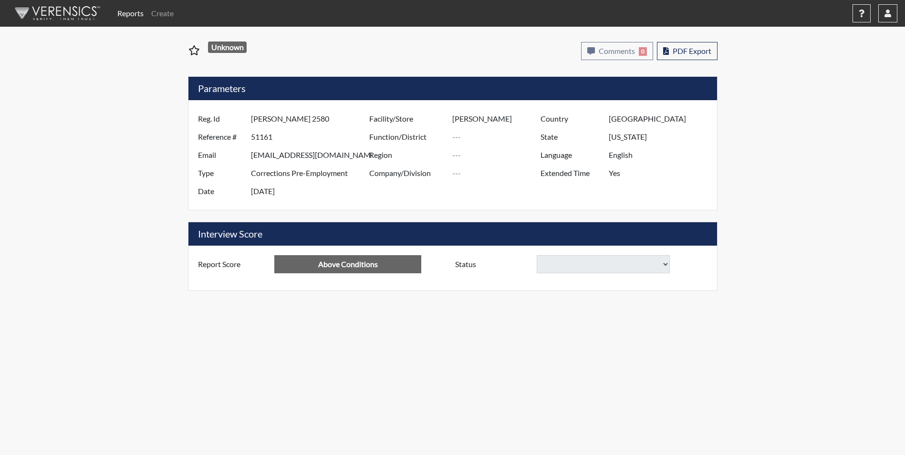
select select "reasonable-explanation-provided"
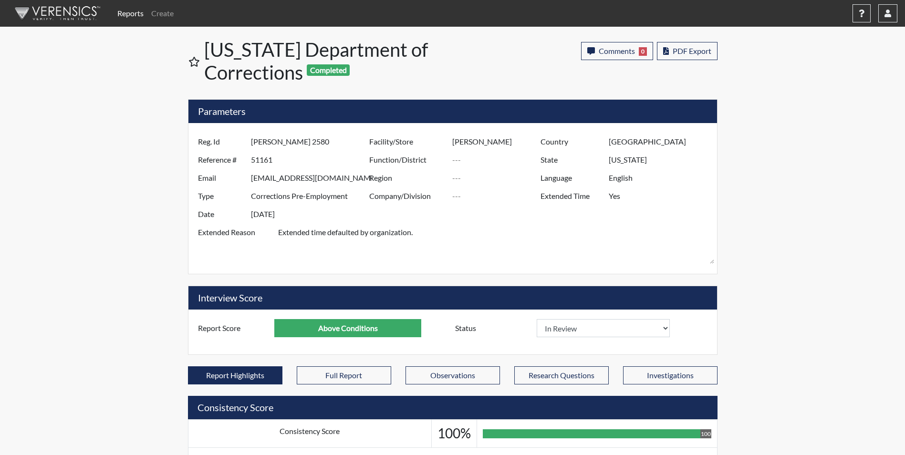
scroll to position [158, 396]
click at [582, 331] on select "In Review Hire Decline" at bounding box center [604, 328] width 134 height 18
select select "hire"
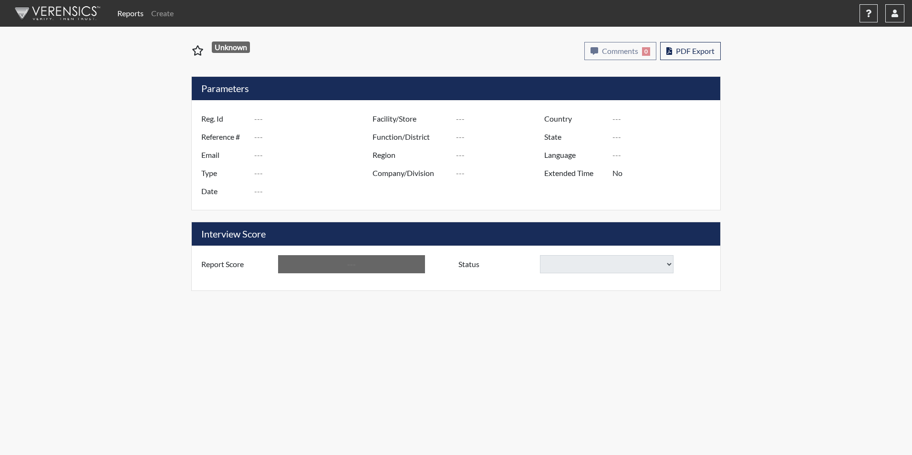
type input "[PERSON_NAME] 0824"
type input "50945"
type input "[EMAIL_ADDRESS][DOMAIN_NAME]"
type input "Corrections Pre-Employment"
type input "[DATE]"
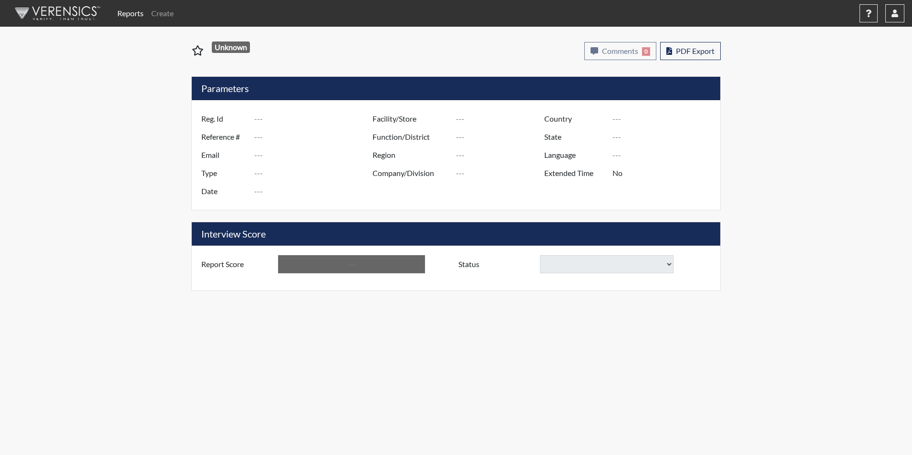
type input "Tyger River CI"
type input "[GEOGRAPHIC_DATA]"
type input "[US_STATE]"
type input "English"
type input "Yes"
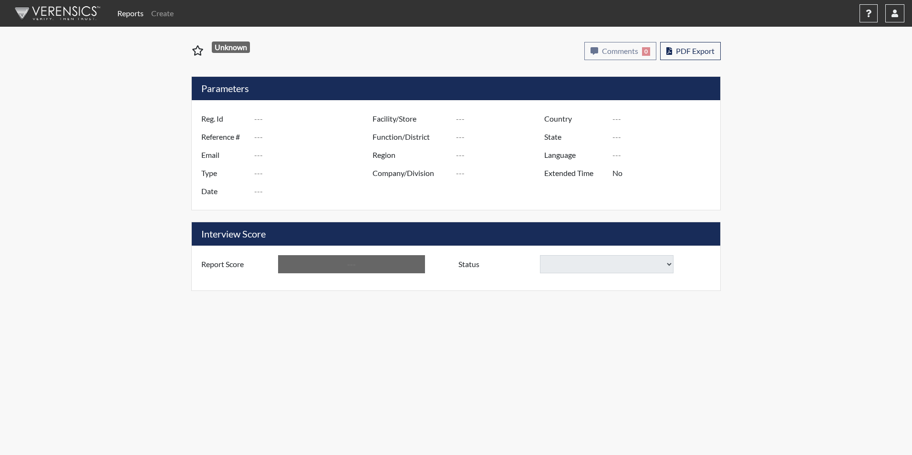
type input "Above Conditions"
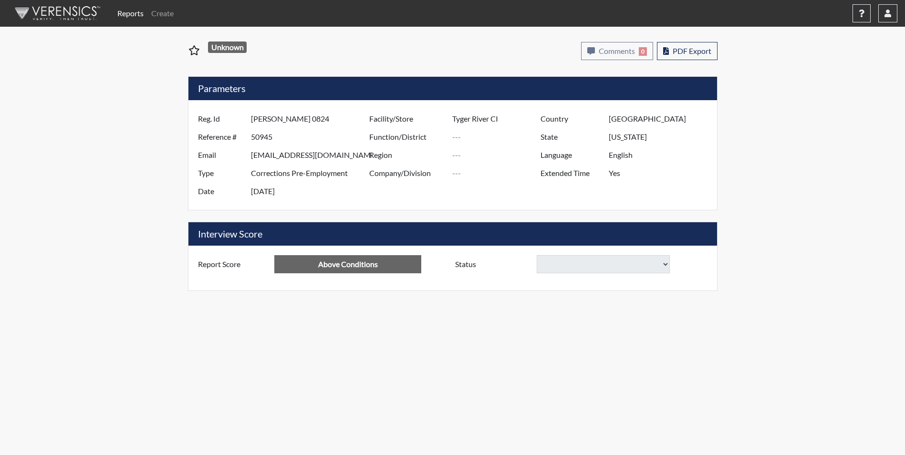
select select "reasonable-explanation-provided"
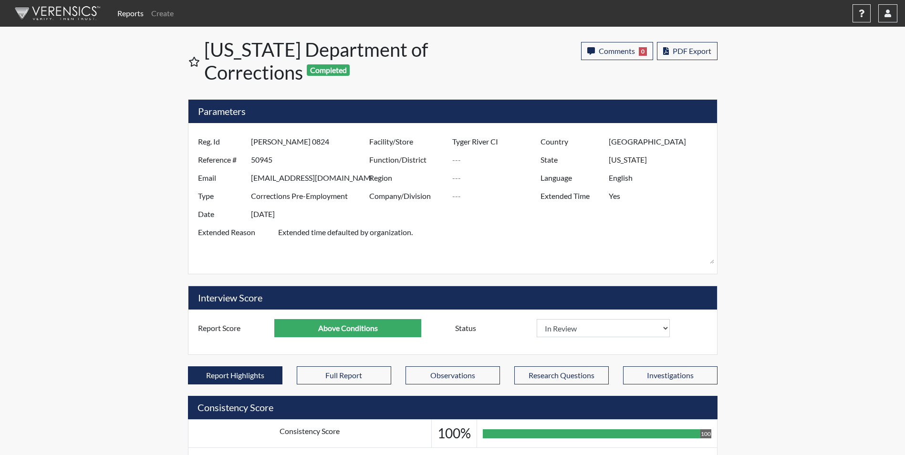
scroll to position [158, 396]
drag, startPoint x: 599, startPoint y: 331, endPoint x: 591, endPoint y: 338, distance: 10.5
click at [599, 331] on select "In Review Hire Decline" at bounding box center [604, 328] width 134 height 18
select select "hire"
